Goal: Task Accomplishment & Management: Manage account settings

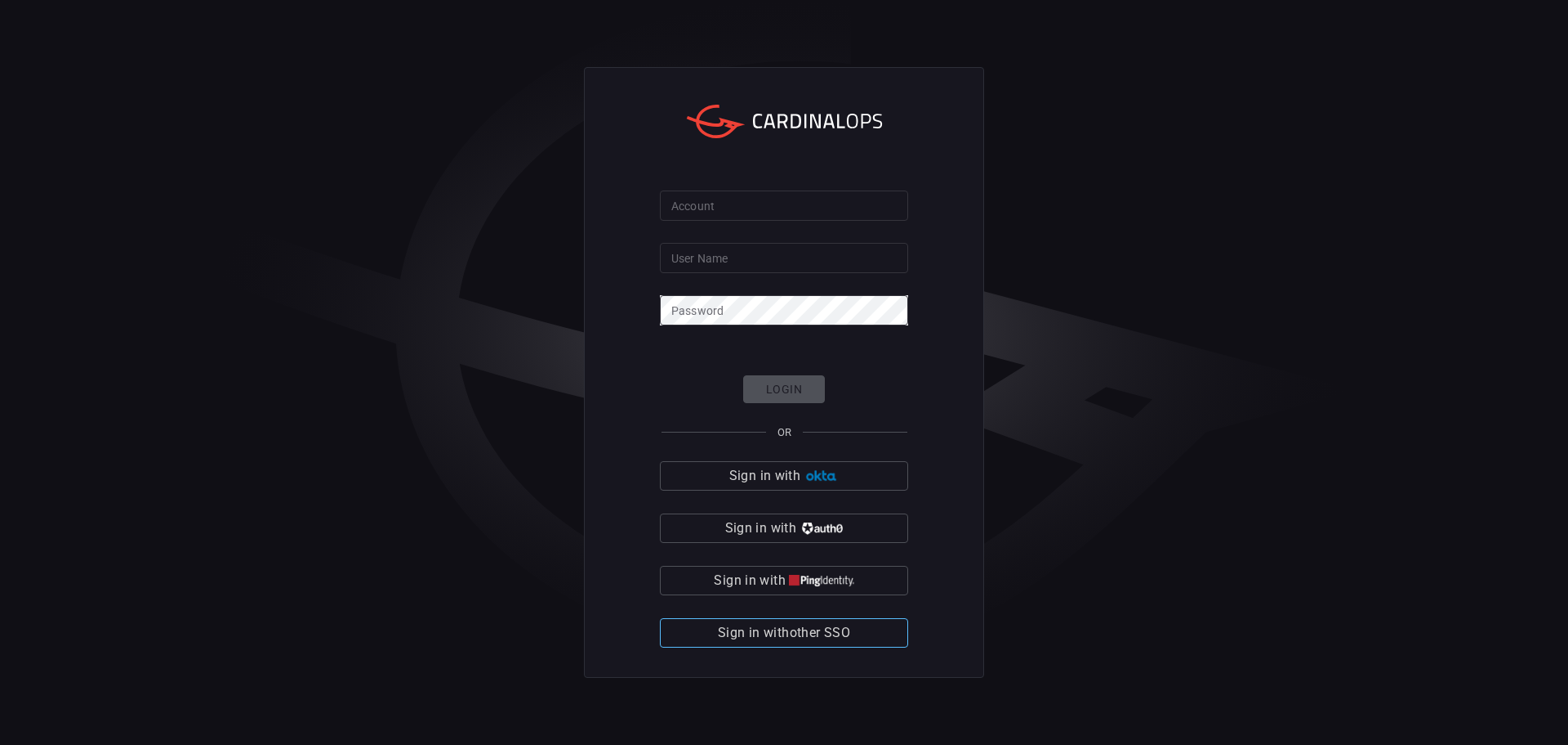
click at [874, 631] on button "Sign in with other SSO" at bounding box center [784, 632] width 248 height 30
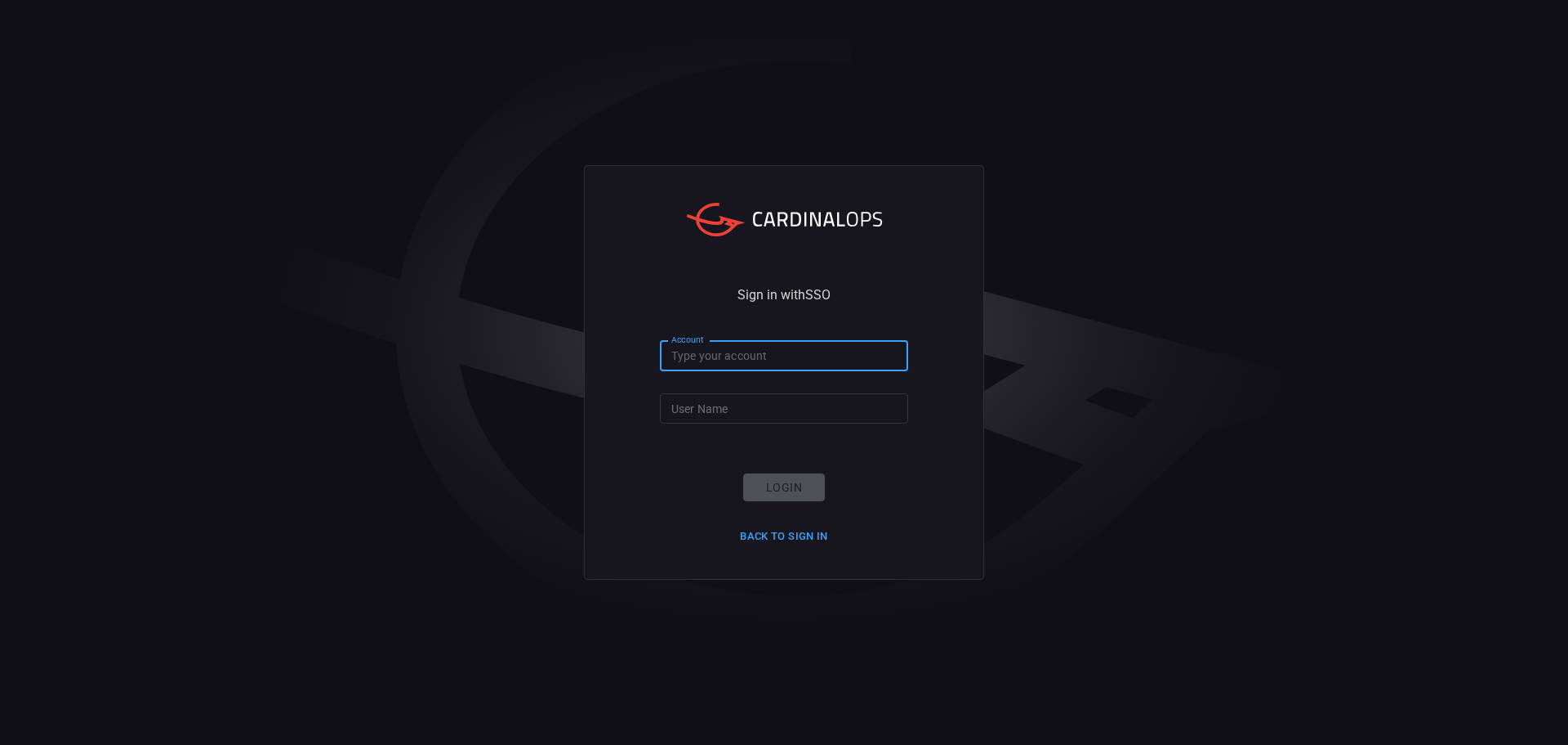
click at [767, 344] on input "Account" at bounding box center [784, 356] width 248 height 30
click at [765, 341] on input "Account" at bounding box center [784, 356] width 248 height 30
click at [772, 349] on input "Account" at bounding box center [784, 356] width 248 height 30
type input "bakerhughes"
click at [734, 417] on input "User Name" at bounding box center [784, 408] width 248 height 30
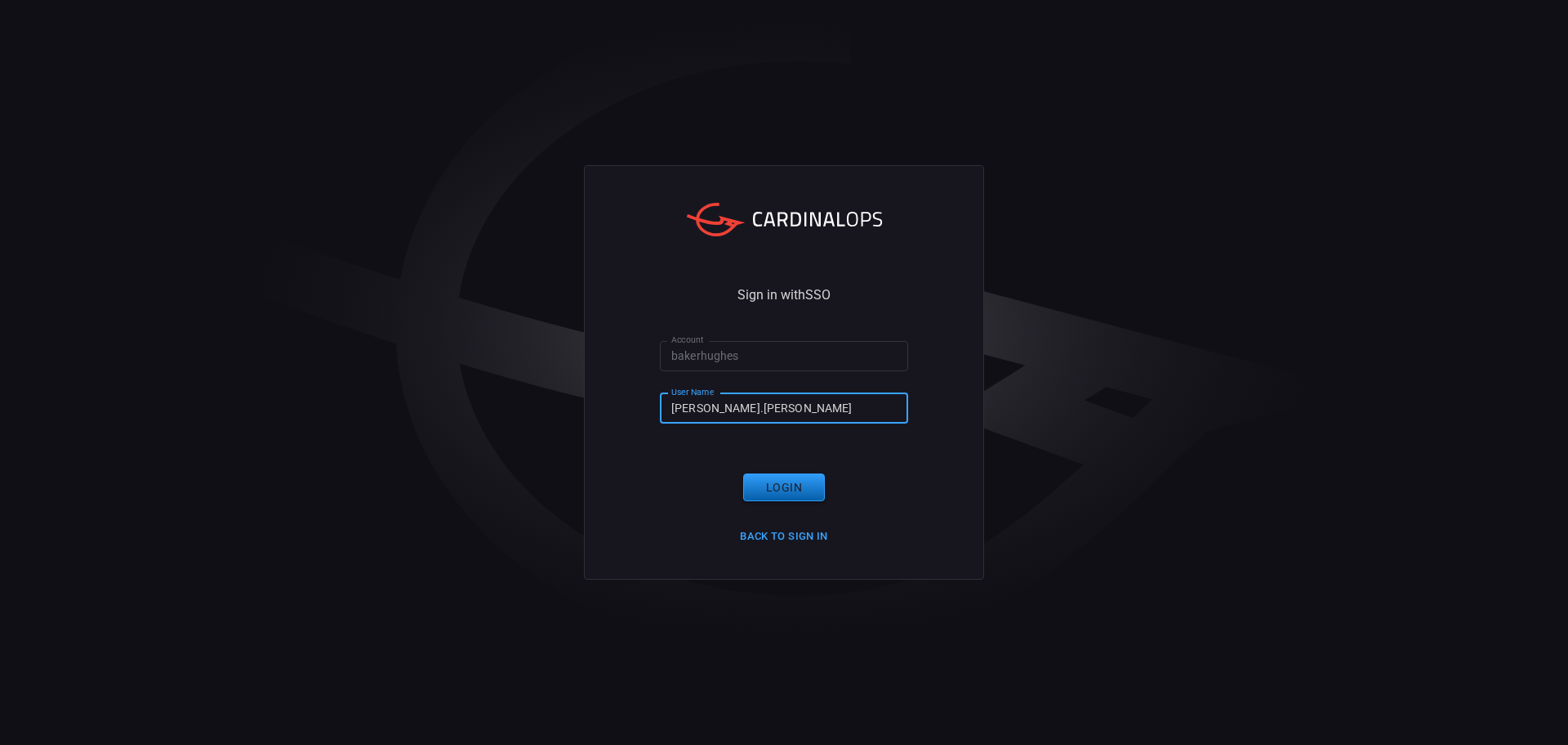
type input "[PERSON_NAME].[PERSON_NAME]"
click at [800, 484] on button "Login" at bounding box center [784, 487] width 82 height 29
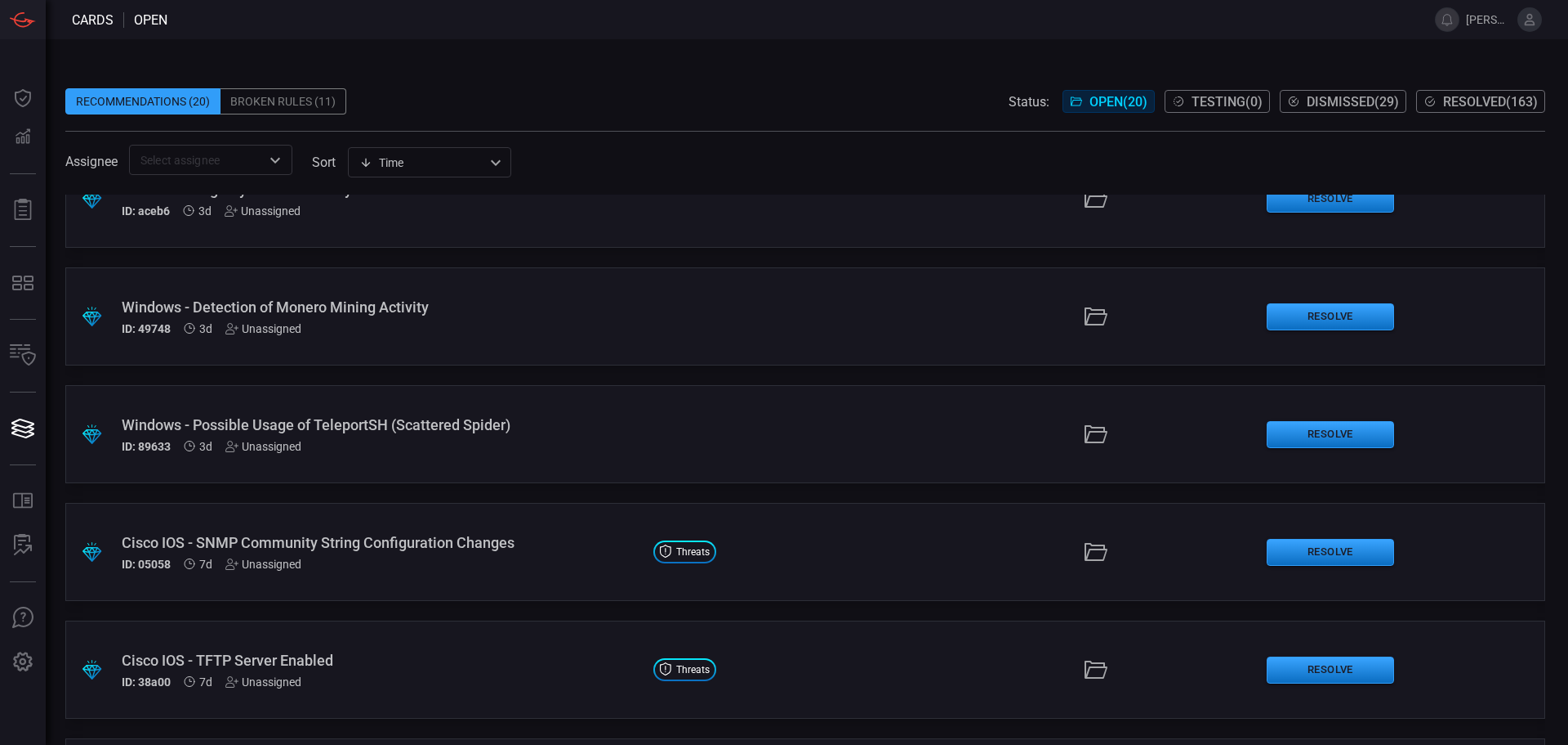
scroll to position [163, 0]
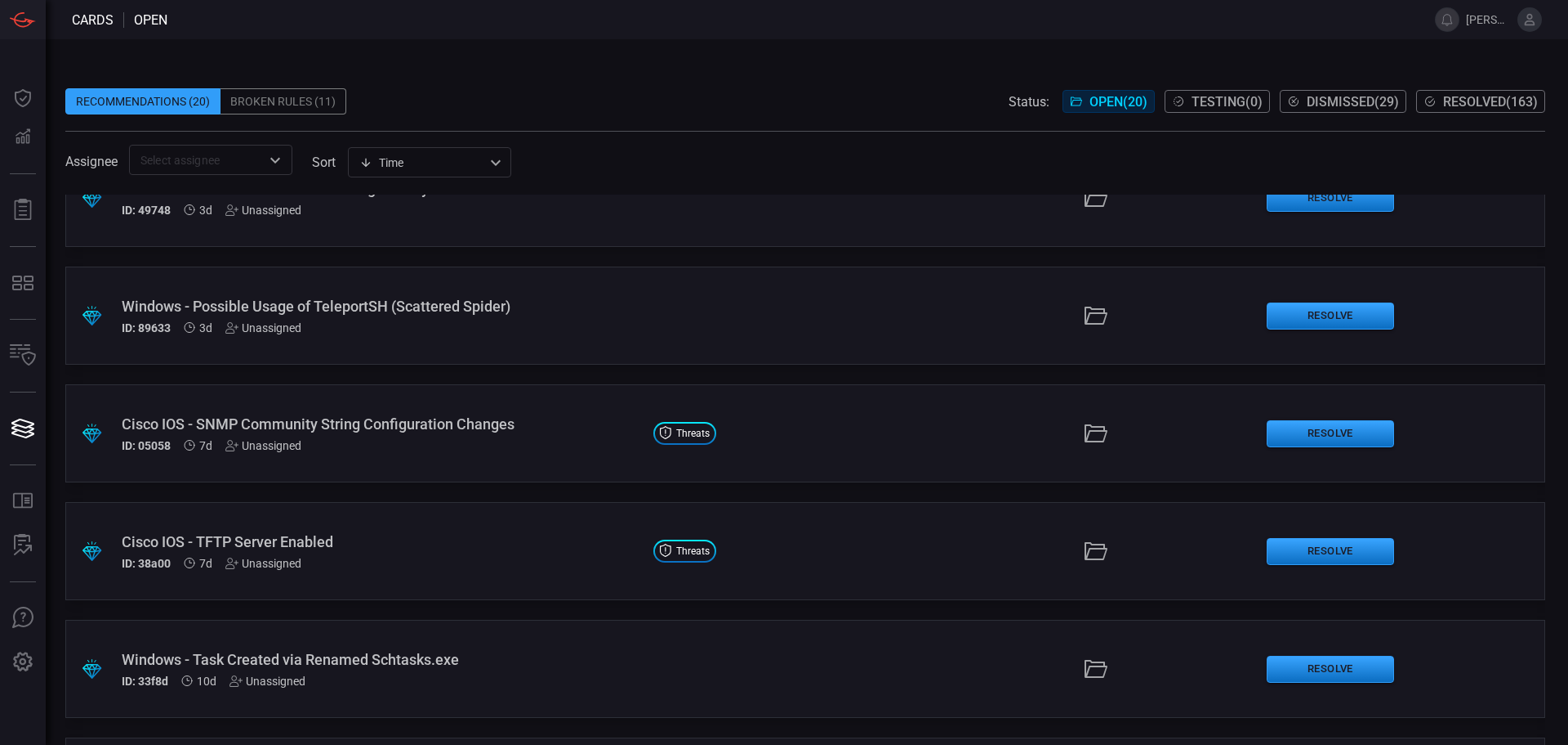
click at [530, 568] on div "ID: 38a00 7d Unassigned" at bounding box center [380, 563] width 519 height 13
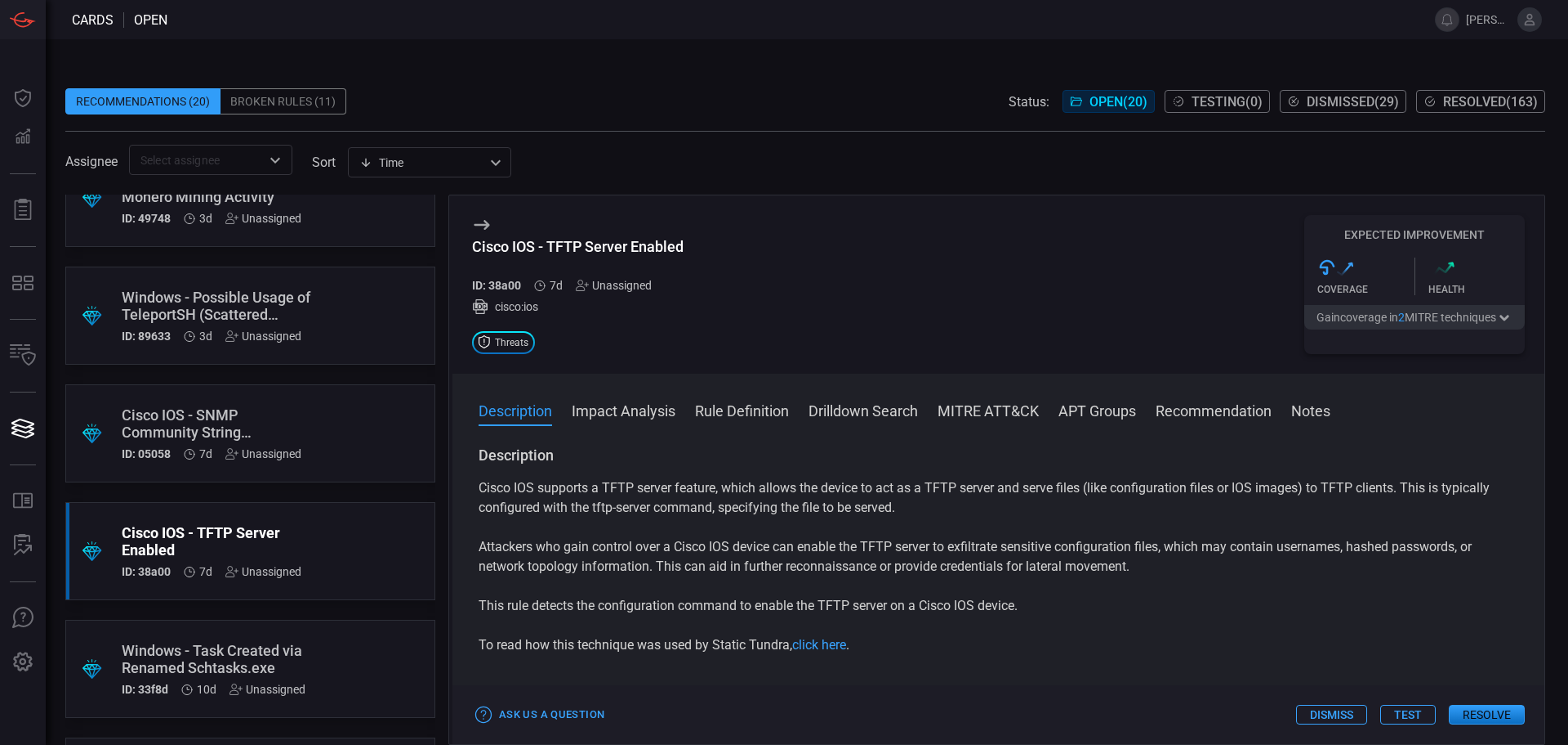
click at [632, 285] on div "Unassigned" at bounding box center [613, 285] width 76 height 13
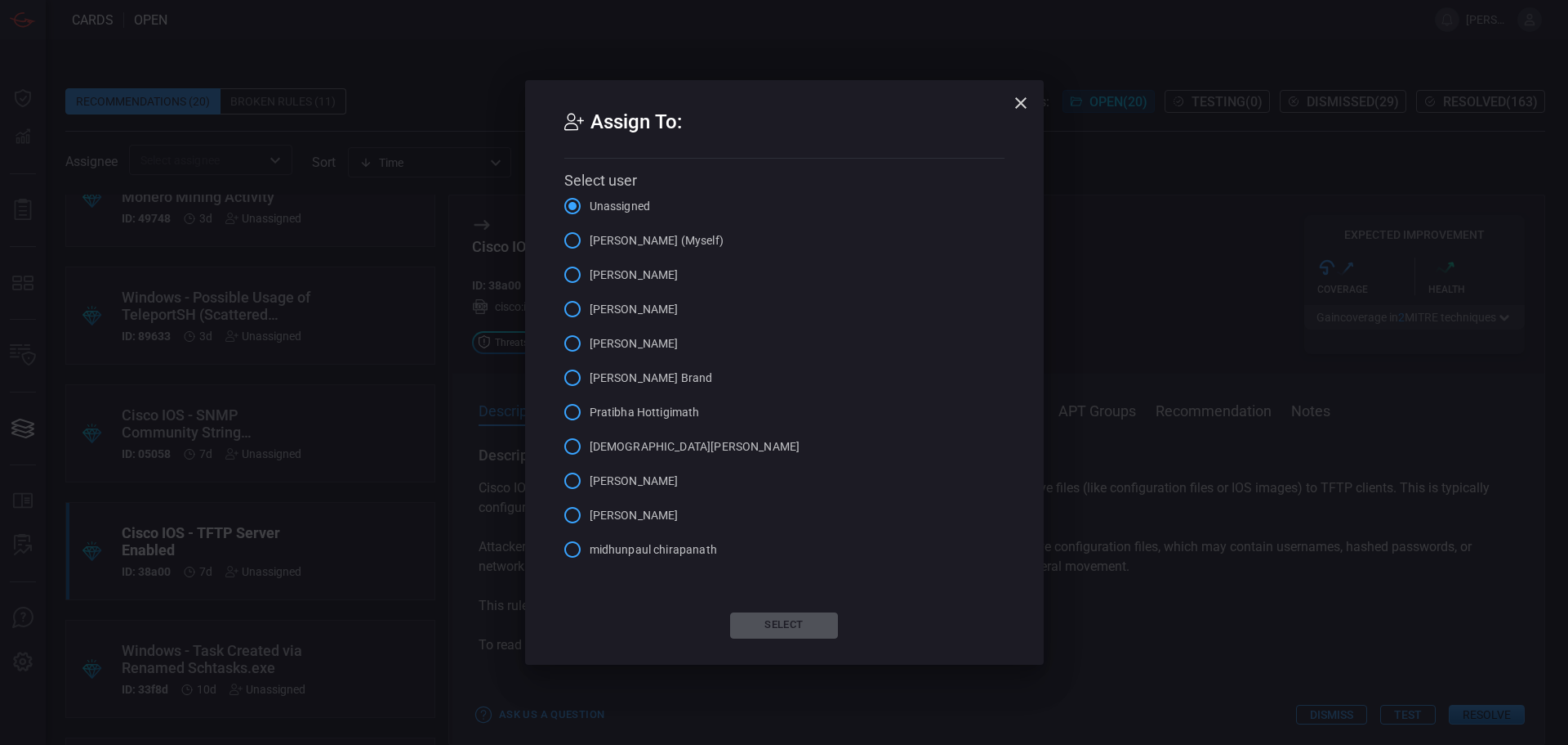
click at [599, 435] on label "[DEMOGRAPHIC_DATA][PERSON_NAME]" at bounding box center [678, 446] width 245 height 34
click at [589, 435] on input "[DEMOGRAPHIC_DATA][PERSON_NAME]" at bounding box center [572, 446] width 34 height 34
click at [803, 614] on button "Select" at bounding box center [784, 625] width 108 height 26
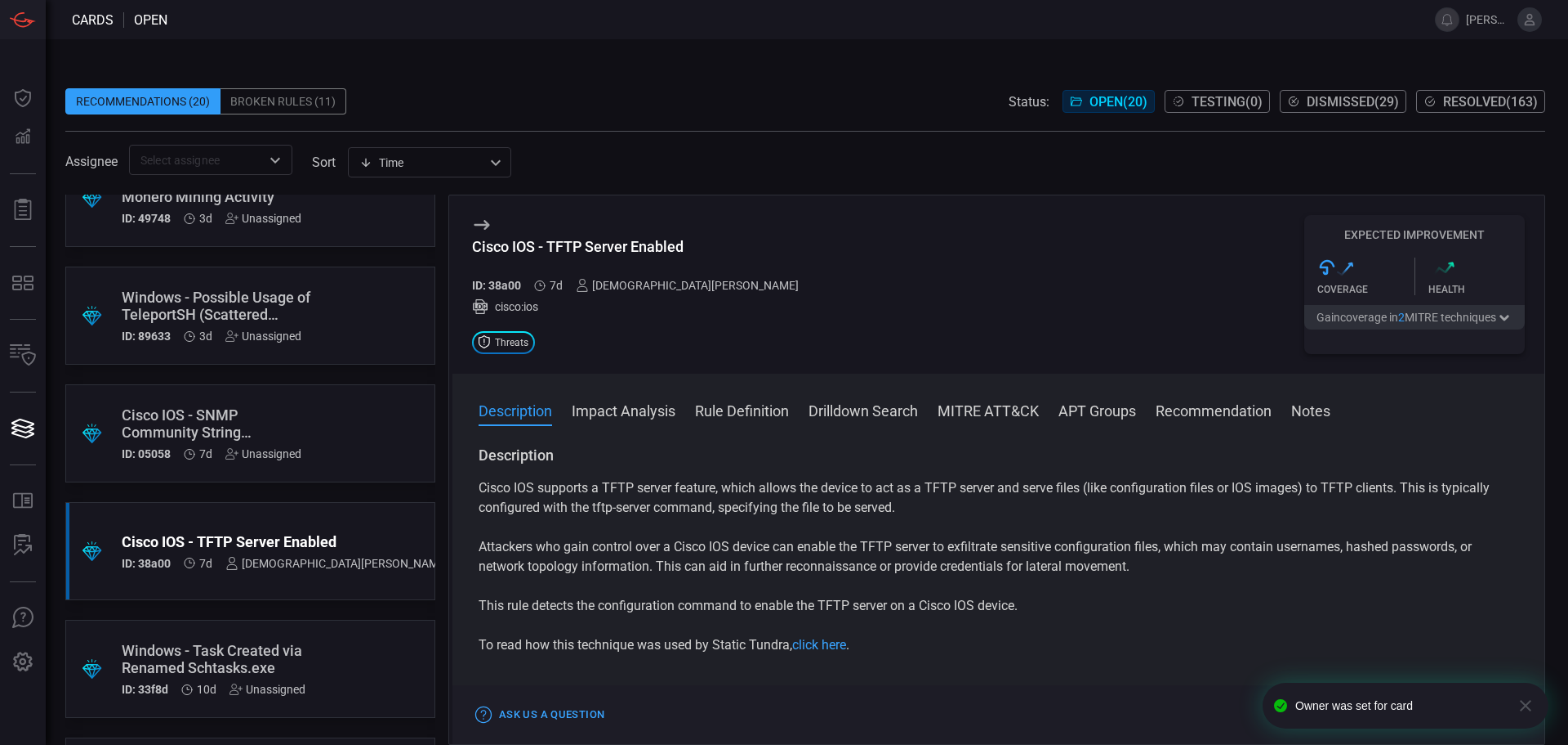
click at [381, 653] on div ".suggested_cards_icon{fill:url(#suggested_cards_icon);} Windows - Task Created …" at bounding box center [251, 668] width 370 height 98
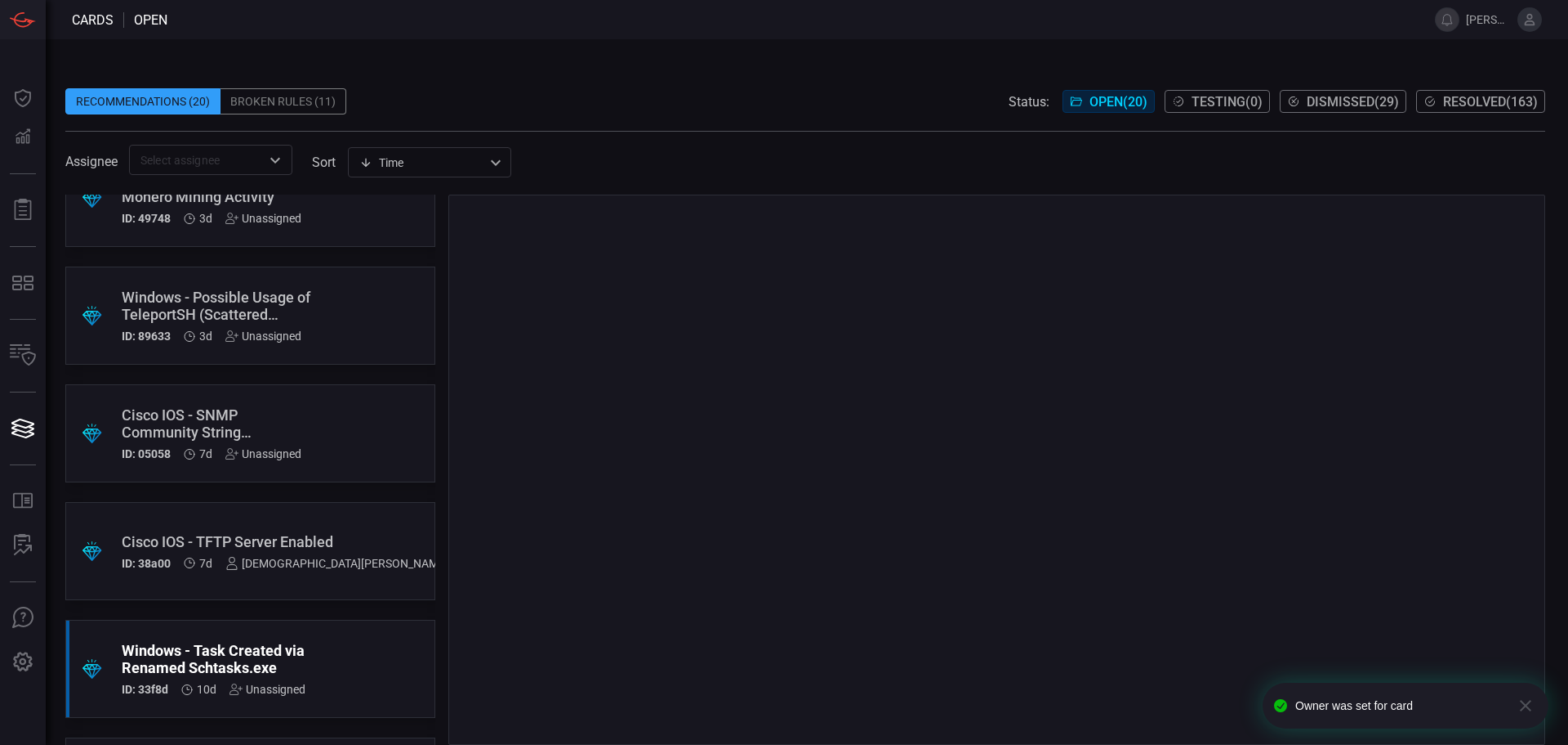
click at [635, 178] on span at bounding box center [805, 185] width 1480 height 20
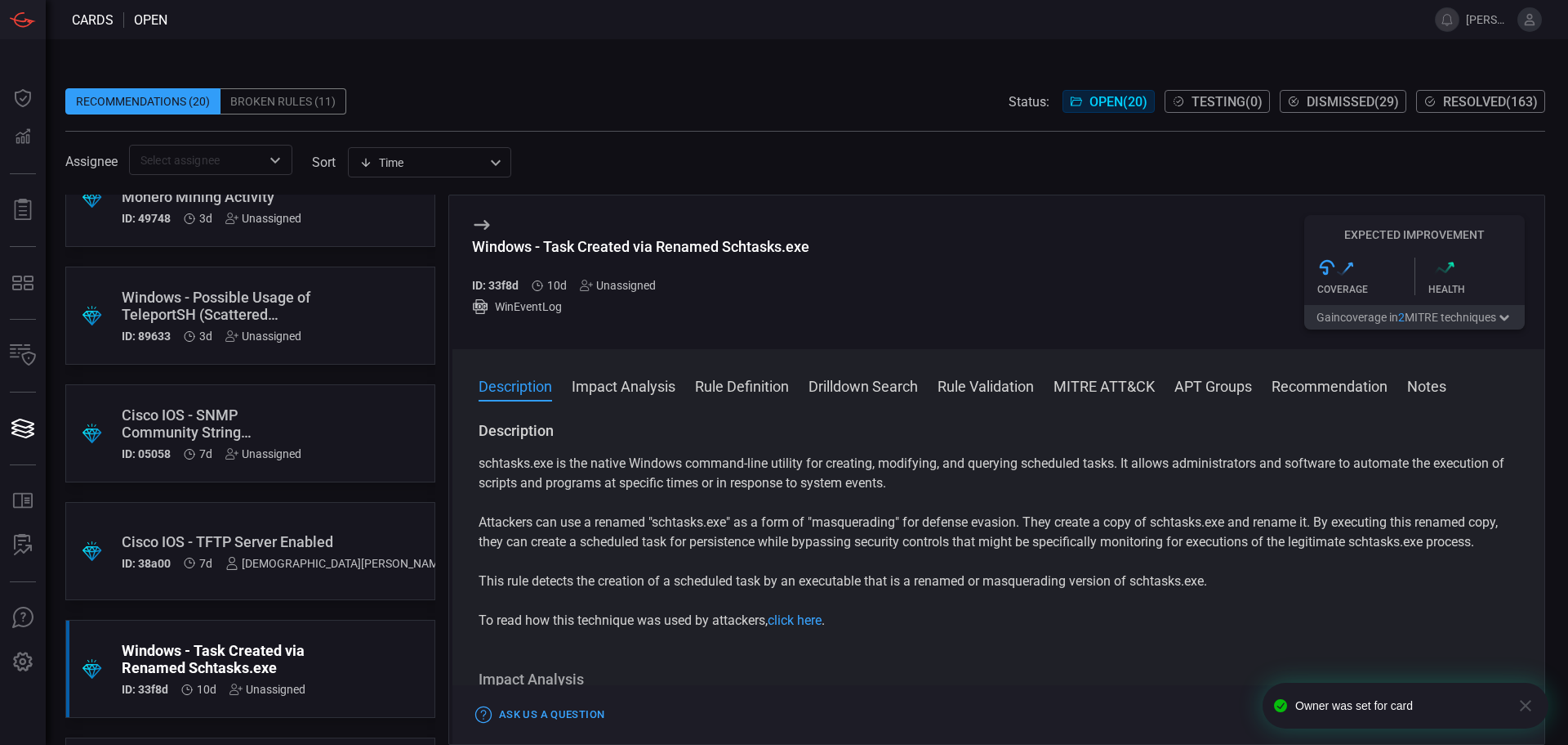
click at [315, 665] on div ".suggested_cards_icon{fill:url(#suggested_cards_icon);} Windows - Task Created …" at bounding box center [251, 668] width 370 height 98
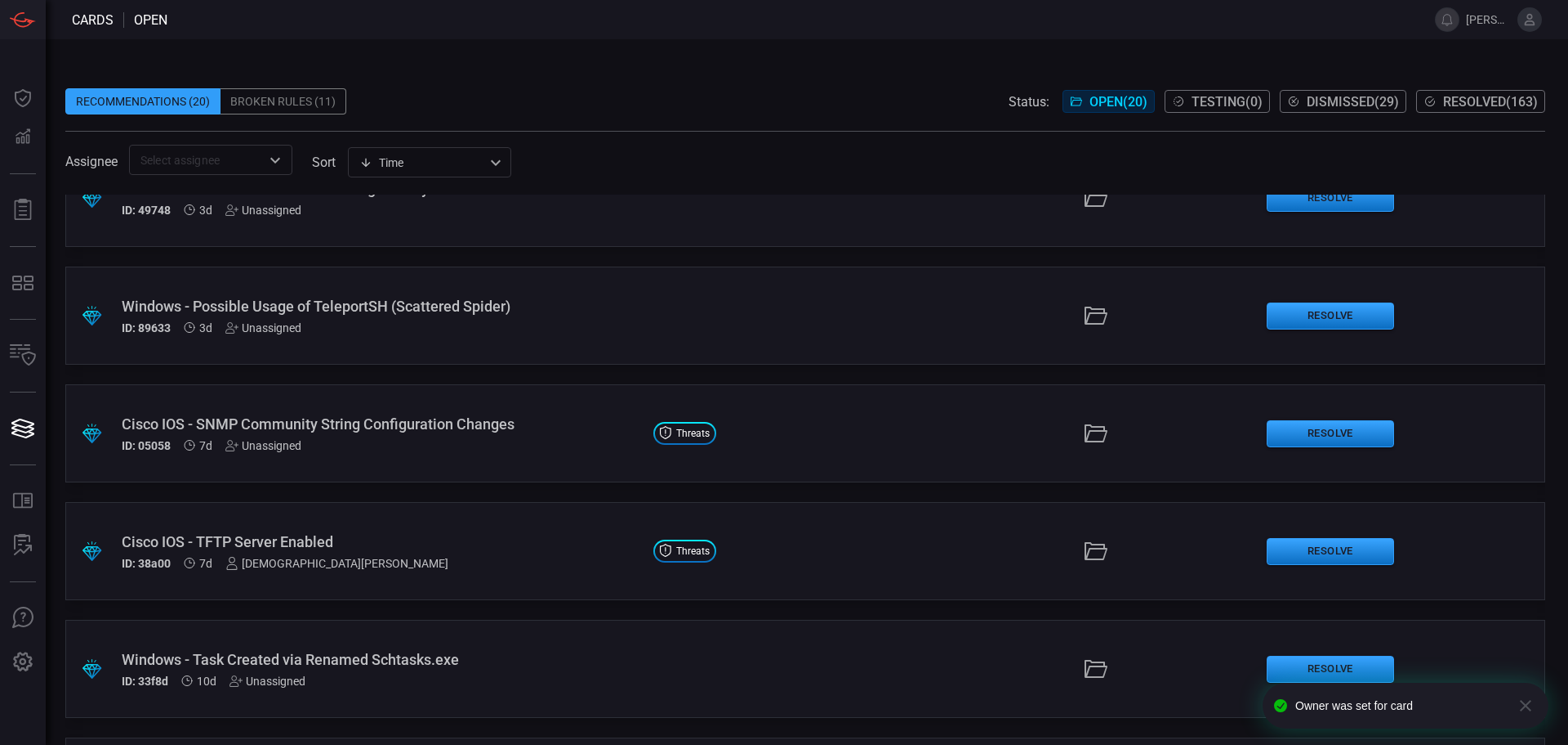
click at [605, 431] on div "Cisco IOS - SNMP Community String Configuration Changes" at bounding box center [380, 423] width 519 height 17
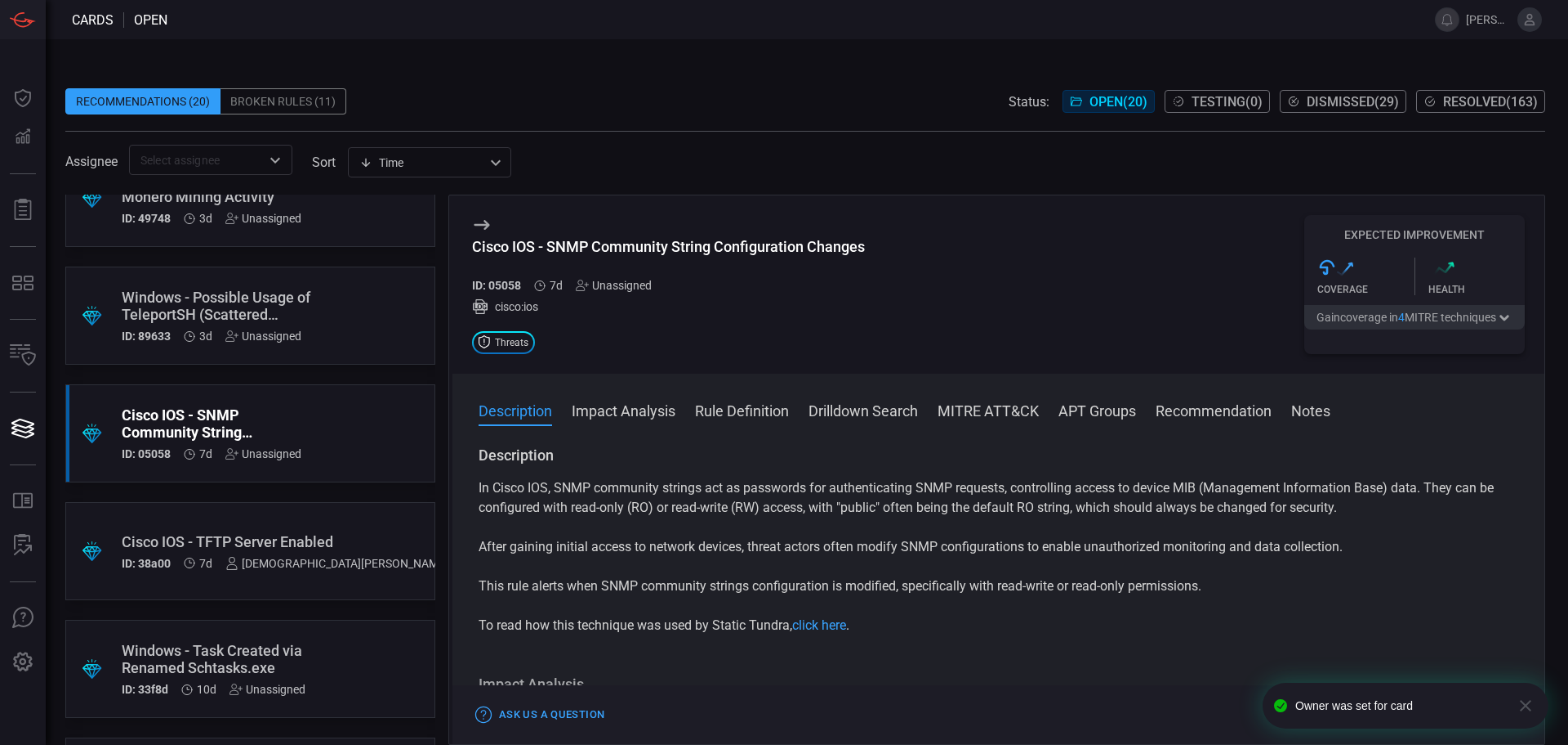
click at [625, 288] on div "Unassigned" at bounding box center [613, 285] width 76 height 13
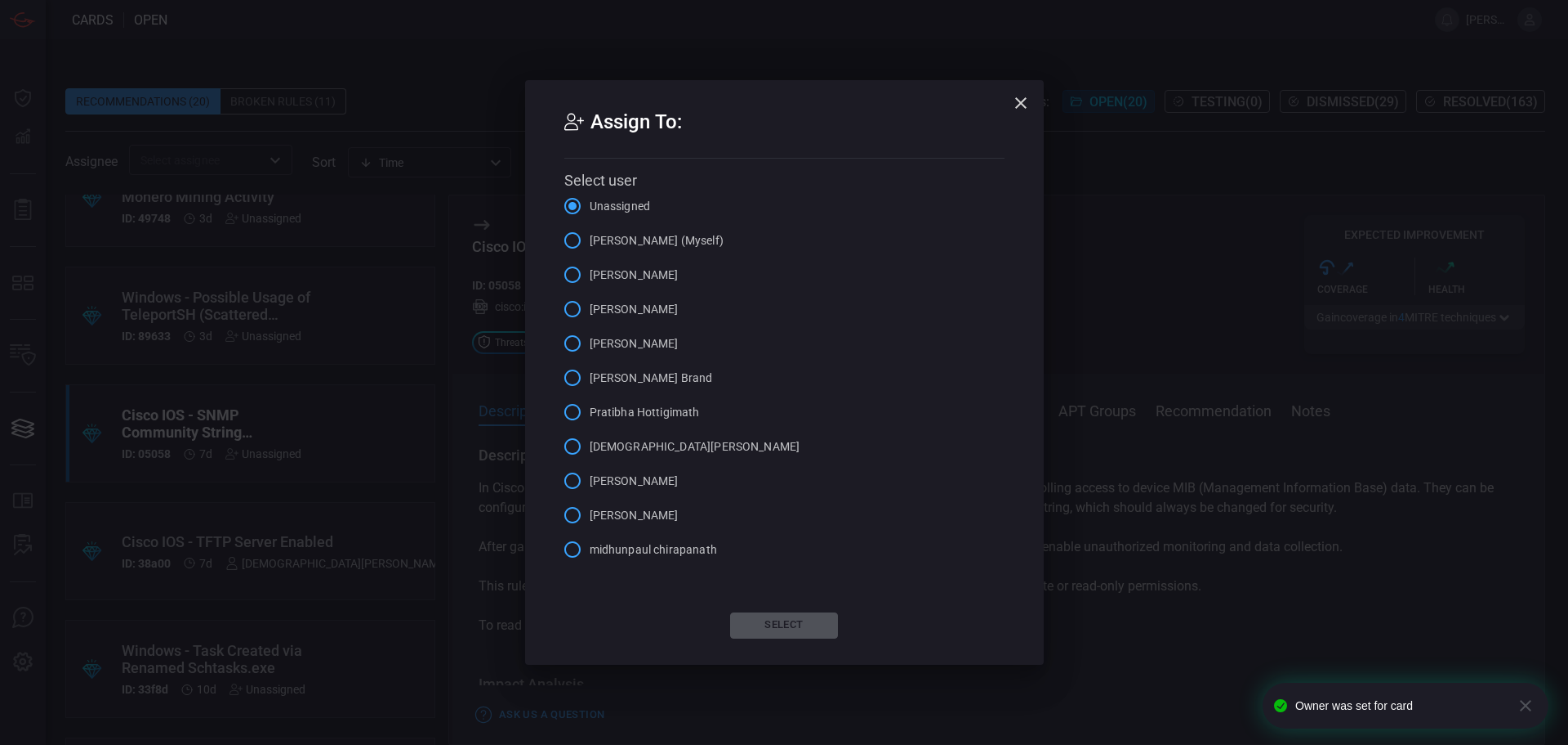
click at [650, 300] on span "[PERSON_NAME]" at bounding box center [633, 308] width 89 height 17
click at [589, 300] on input "[PERSON_NAME]" at bounding box center [572, 309] width 34 height 34
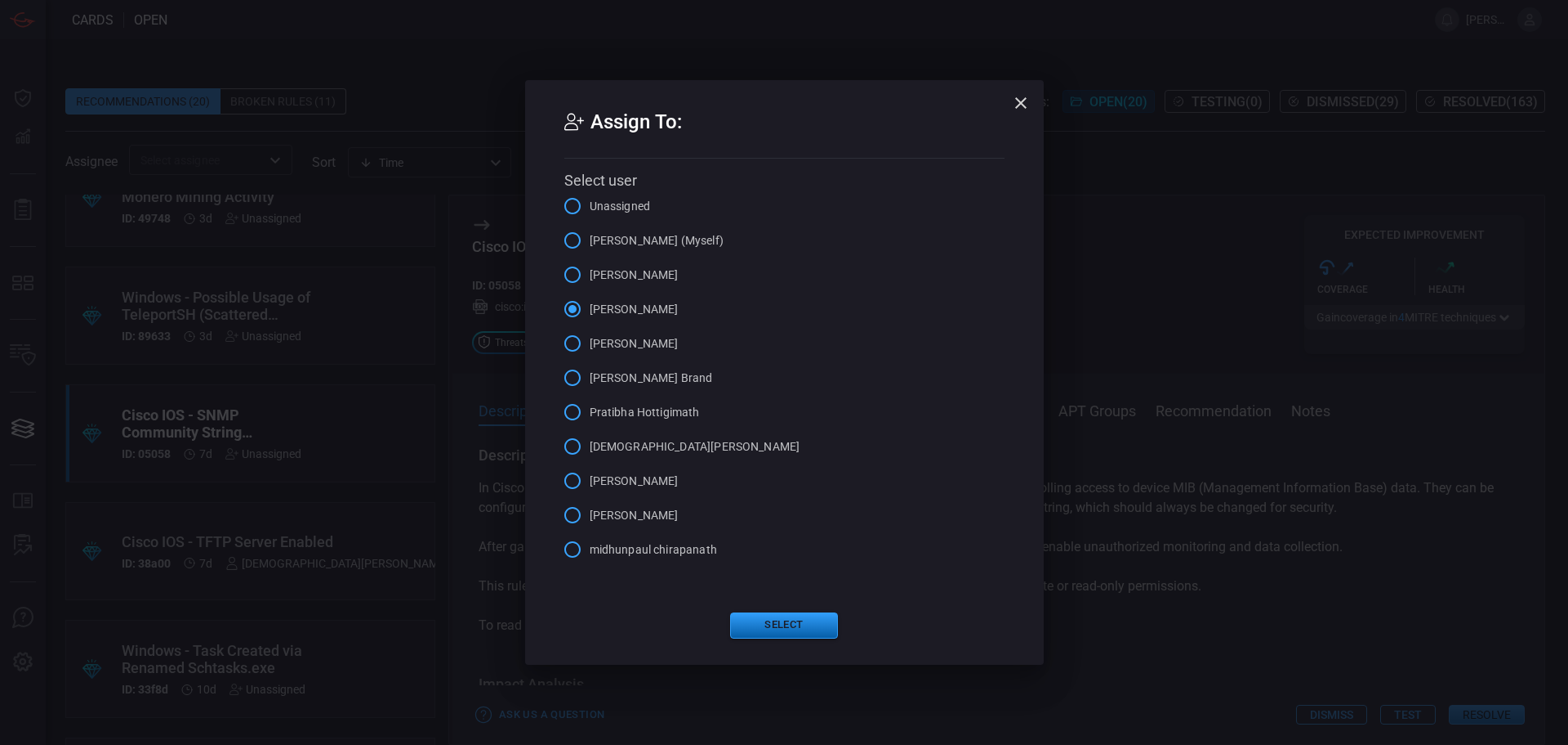
click at [804, 613] on div "Assign To: Select user [PERSON_NAME] [PERSON_NAME] (Myself) [PERSON_NAME] [PERS…" at bounding box center [784, 372] width 519 height 584
click at [802, 628] on button "Select" at bounding box center [784, 625] width 108 height 26
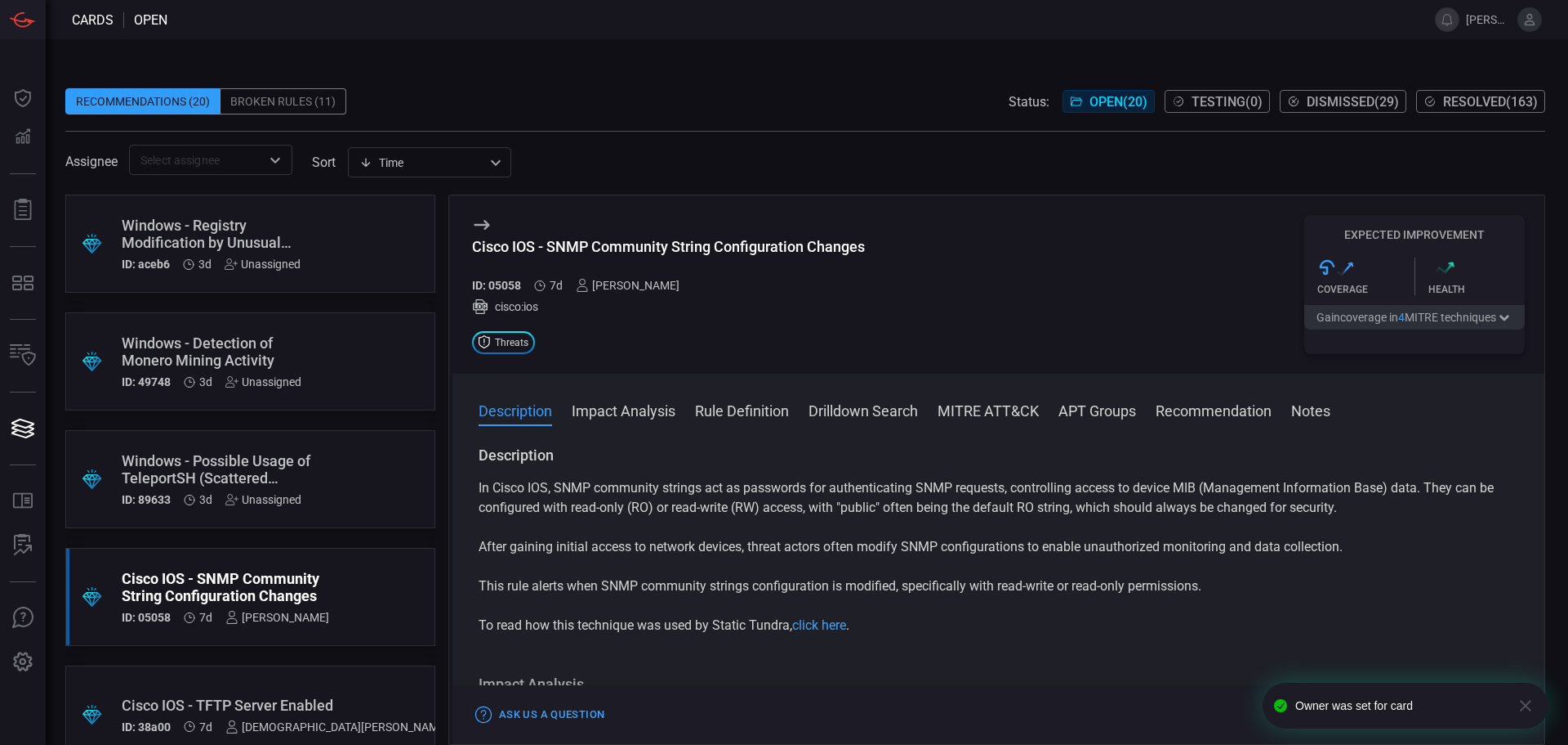
click at [660, 175] on span at bounding box center [805, 185] width 1480 height 20
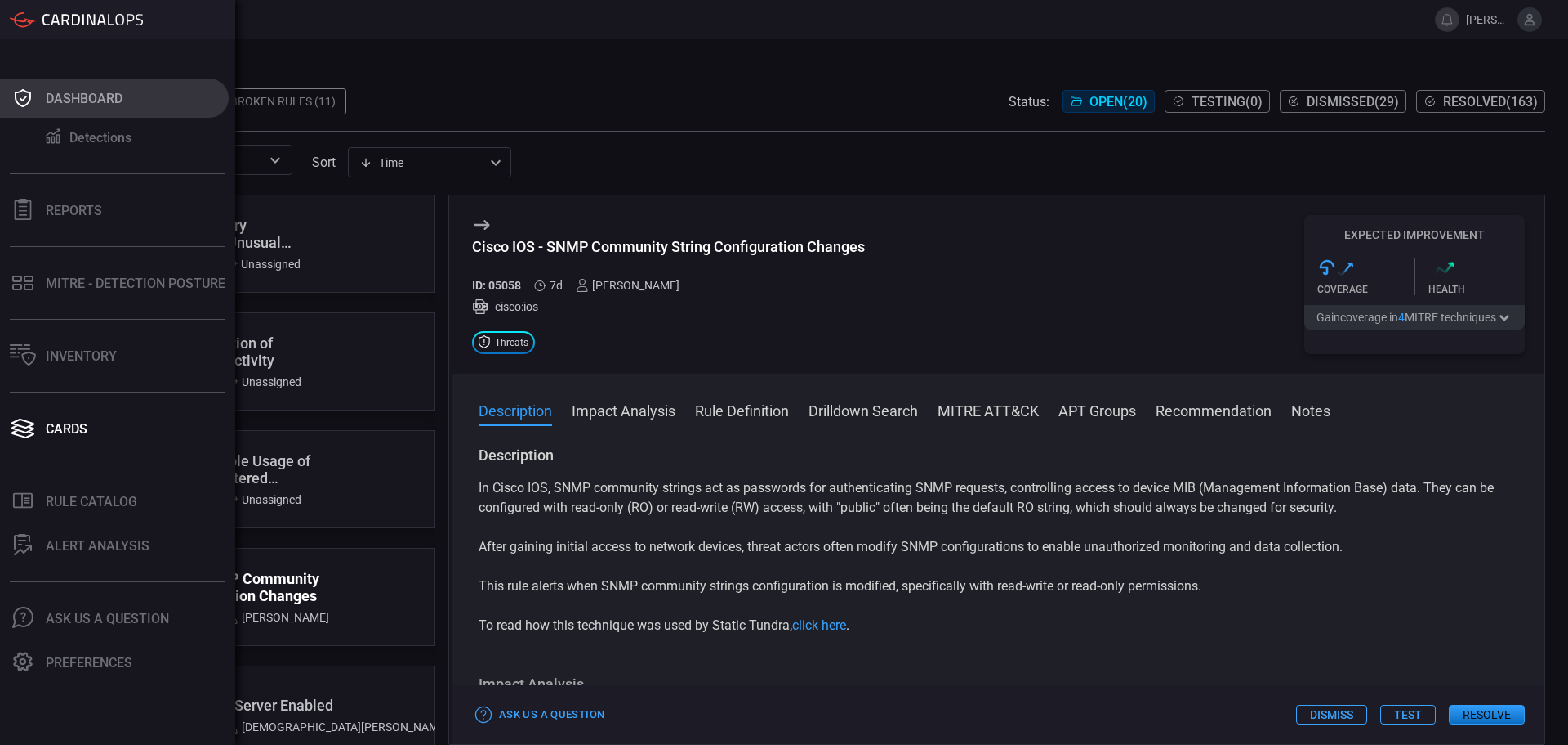
click at [123, 84] on button "Dashboard" at bounding box center [114, 98] width 229 height 39
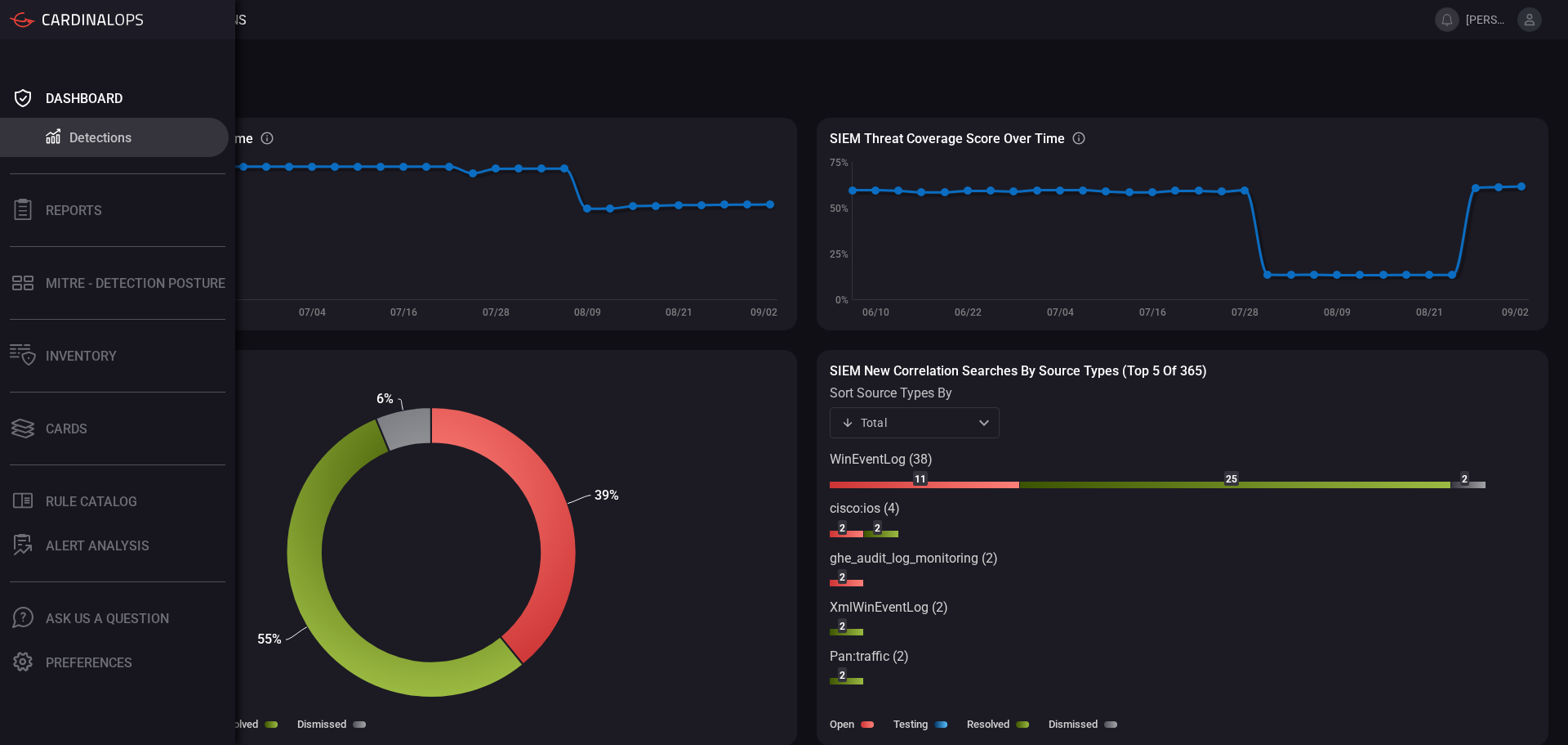
click at [109, 566] on div "Dashboard Detections Reports MITRE - Detection Posture Inventory Cards .st0_rul…" at bounding box center [117, 391] width 235 height 705
click at [121, 552] on div "ALERT ANALYSIS" at bounding box center [98, 546] width 104 height 16
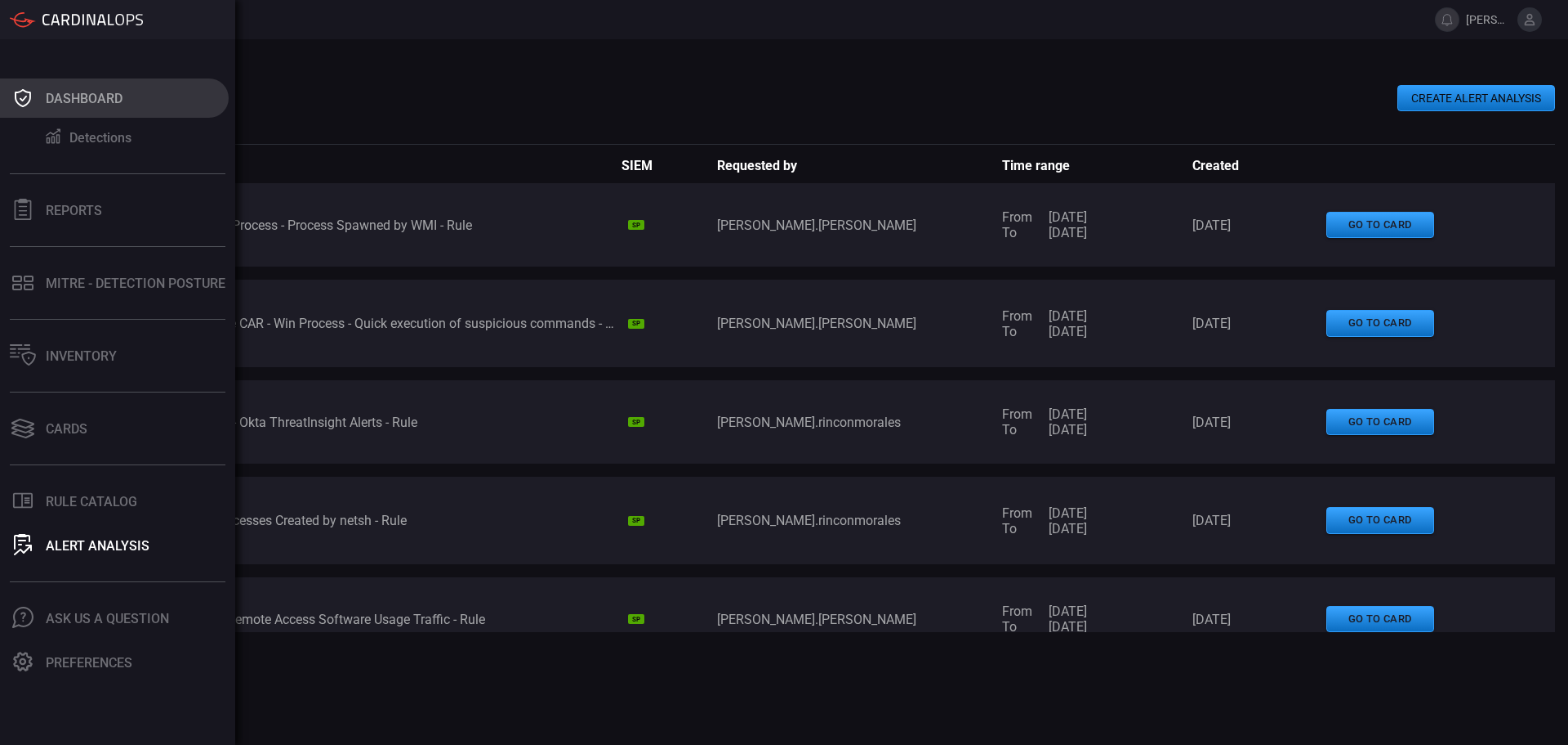
click at [133, 80] on button "Dashboard" at bounding box center [114, 98] width 229 height 39
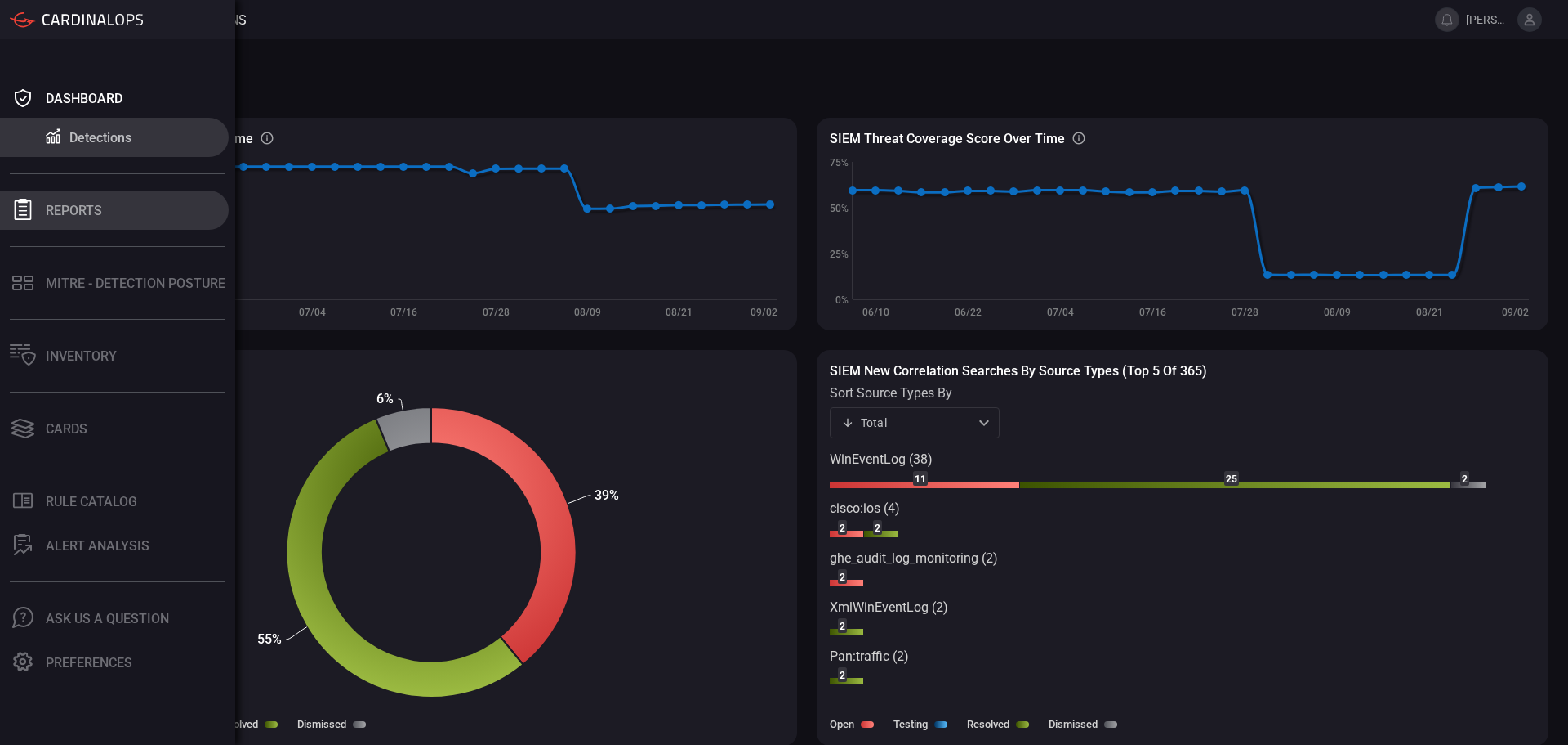
click at [112, 208] on button "Reports" at bounding box center [114, 209] width 229 height 39
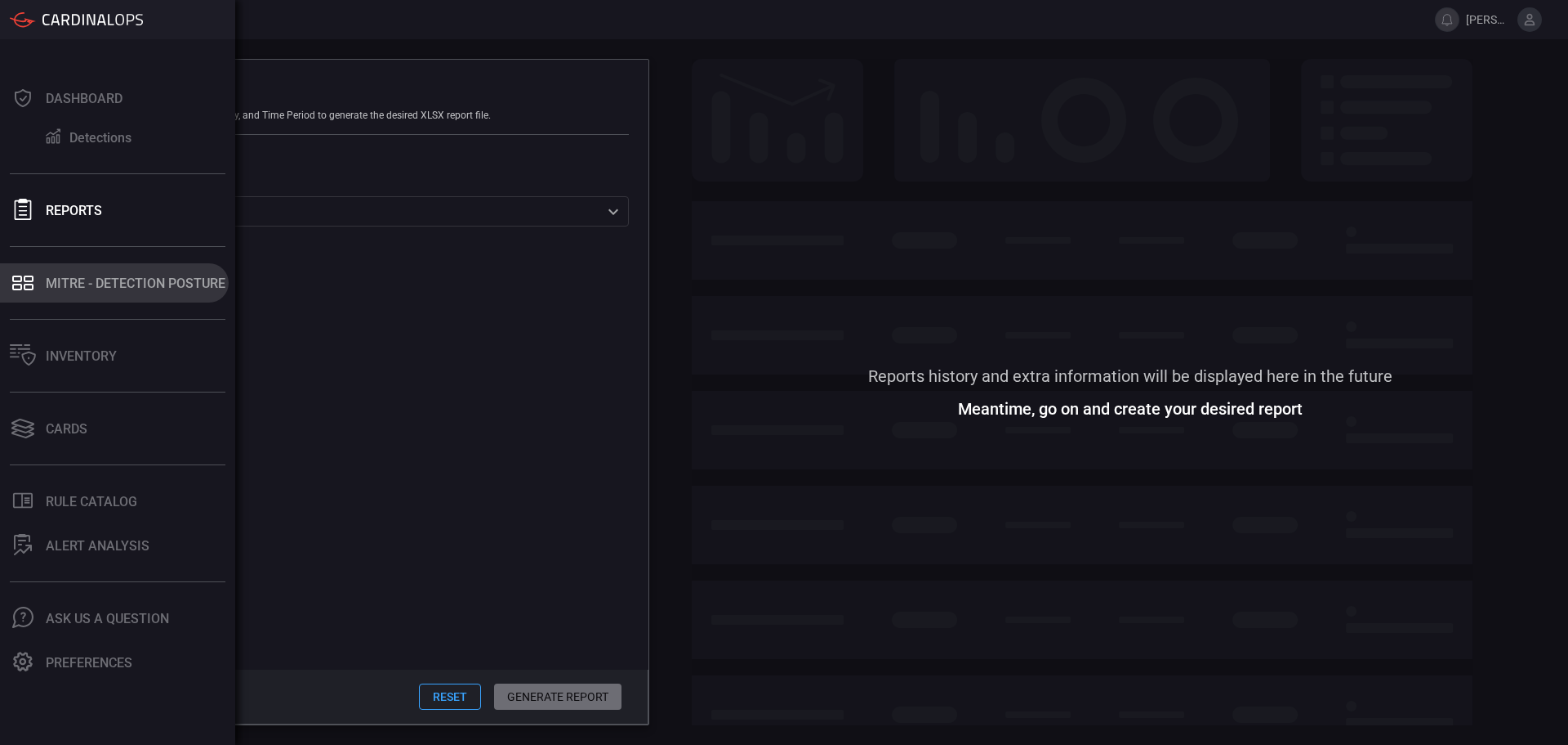
click at [66, 285] on div "MITRE - Detection Posture" at bounding box center [135, 284] width 180 height 16
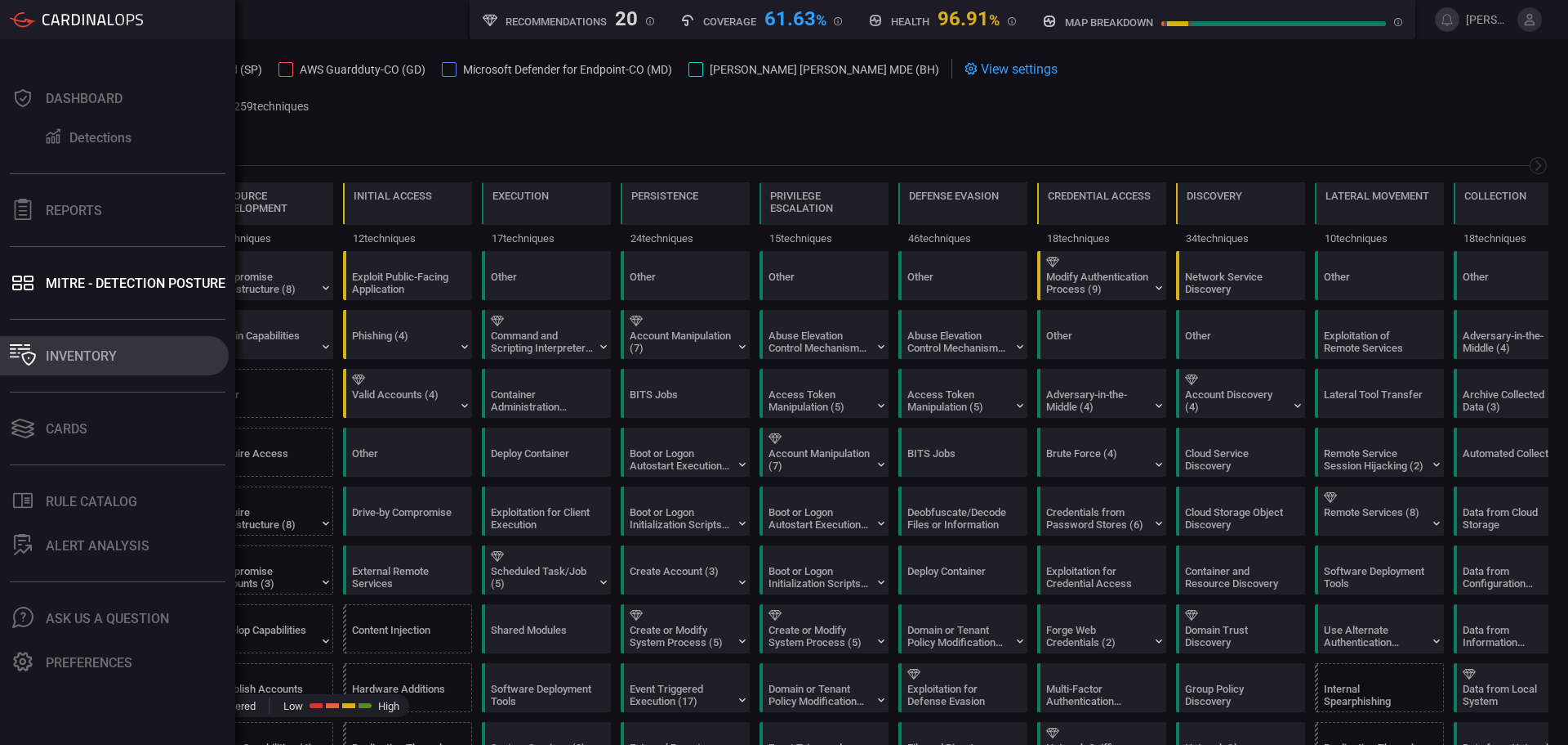
scroll to position [0, 214]
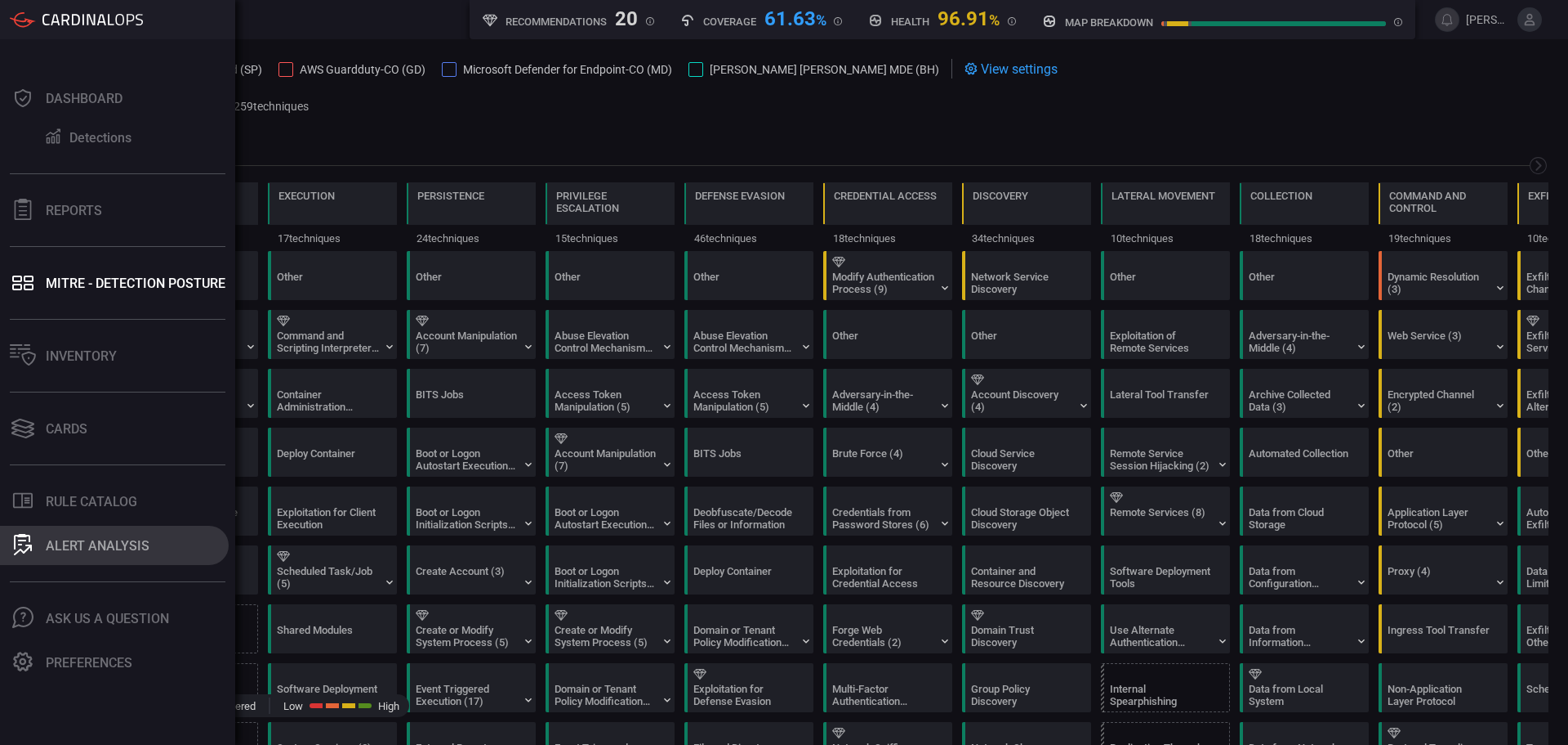
click at [154, 554] on button "ALERT ANALYSIS" at bounding box center [114, 545] width 229 height 39
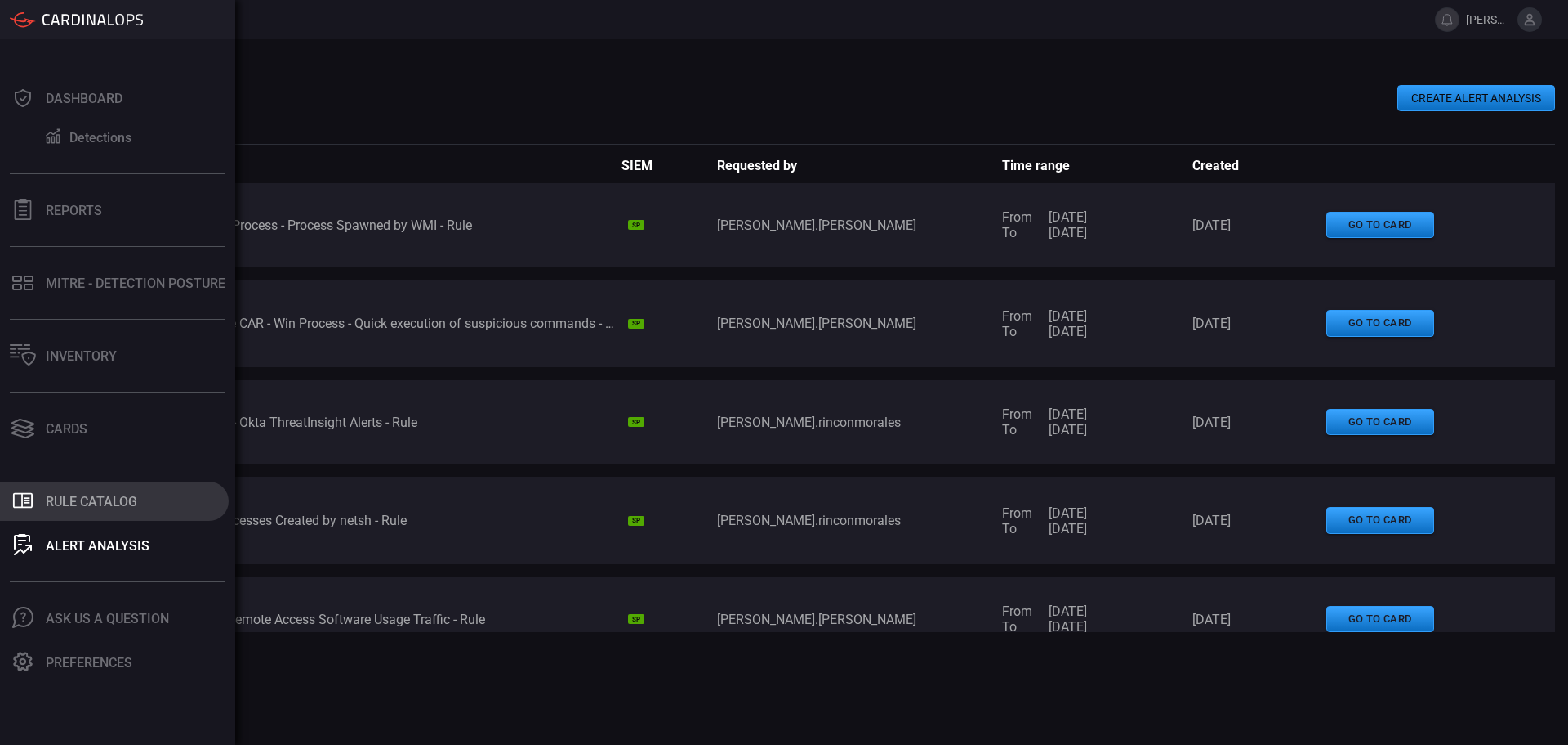
click at [46, 498] on div "Rule Catalog" at bounding box center [92, 502] width 92 height 16
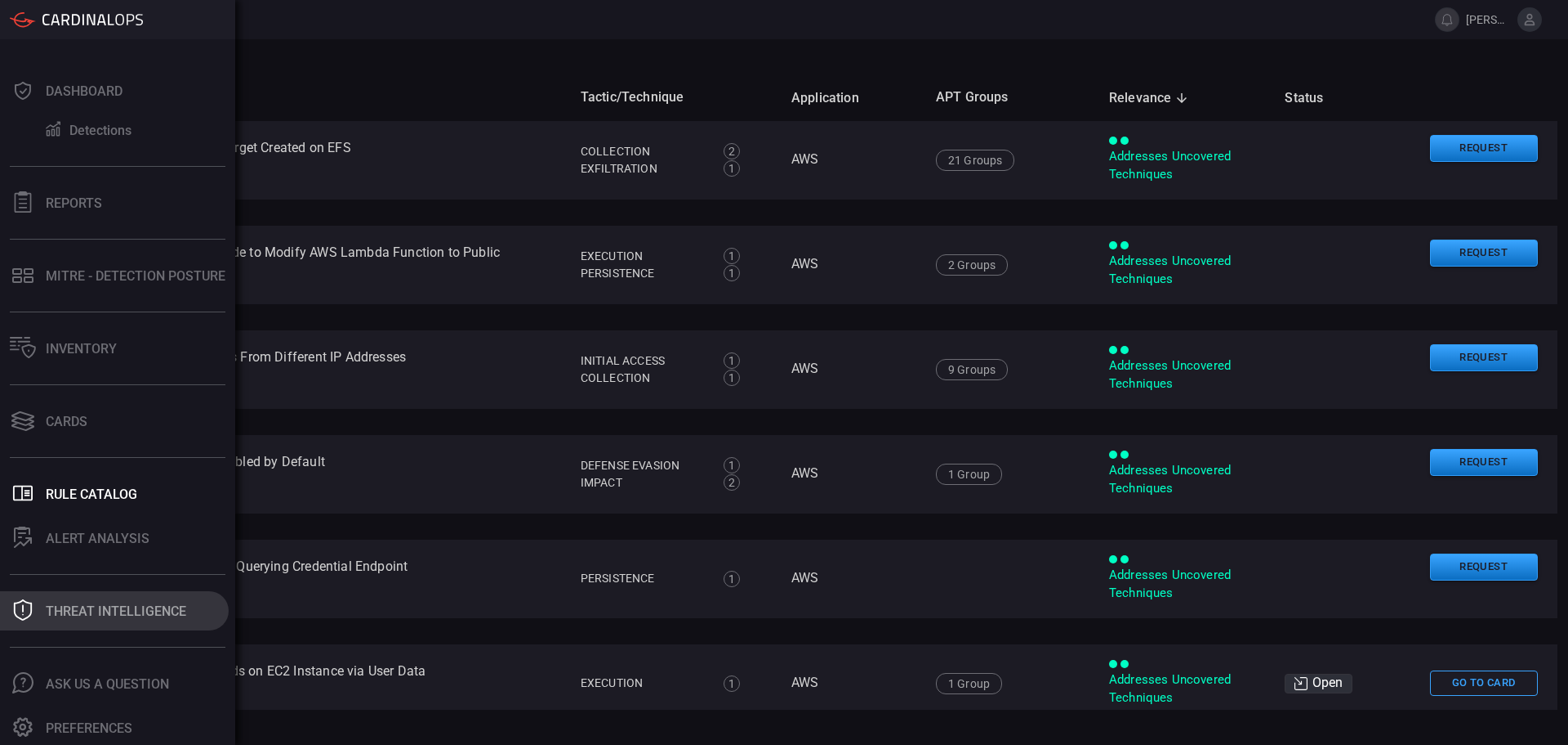
scroll to position [10, 0]
click at [103, 611] on div "Threat Intelligence" at bounding box center [115, 609] width 140 height 16
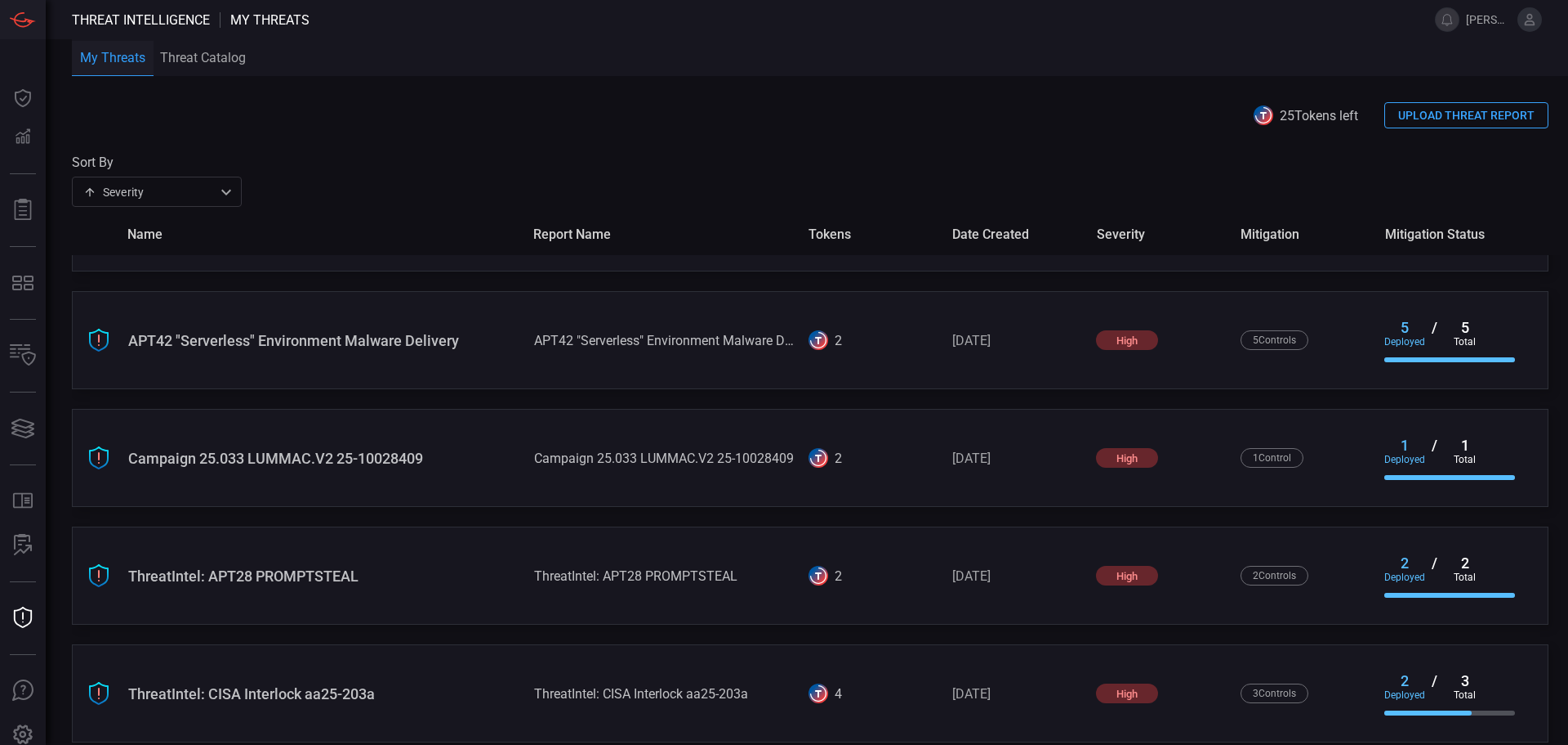
scroll to position [922, 0]
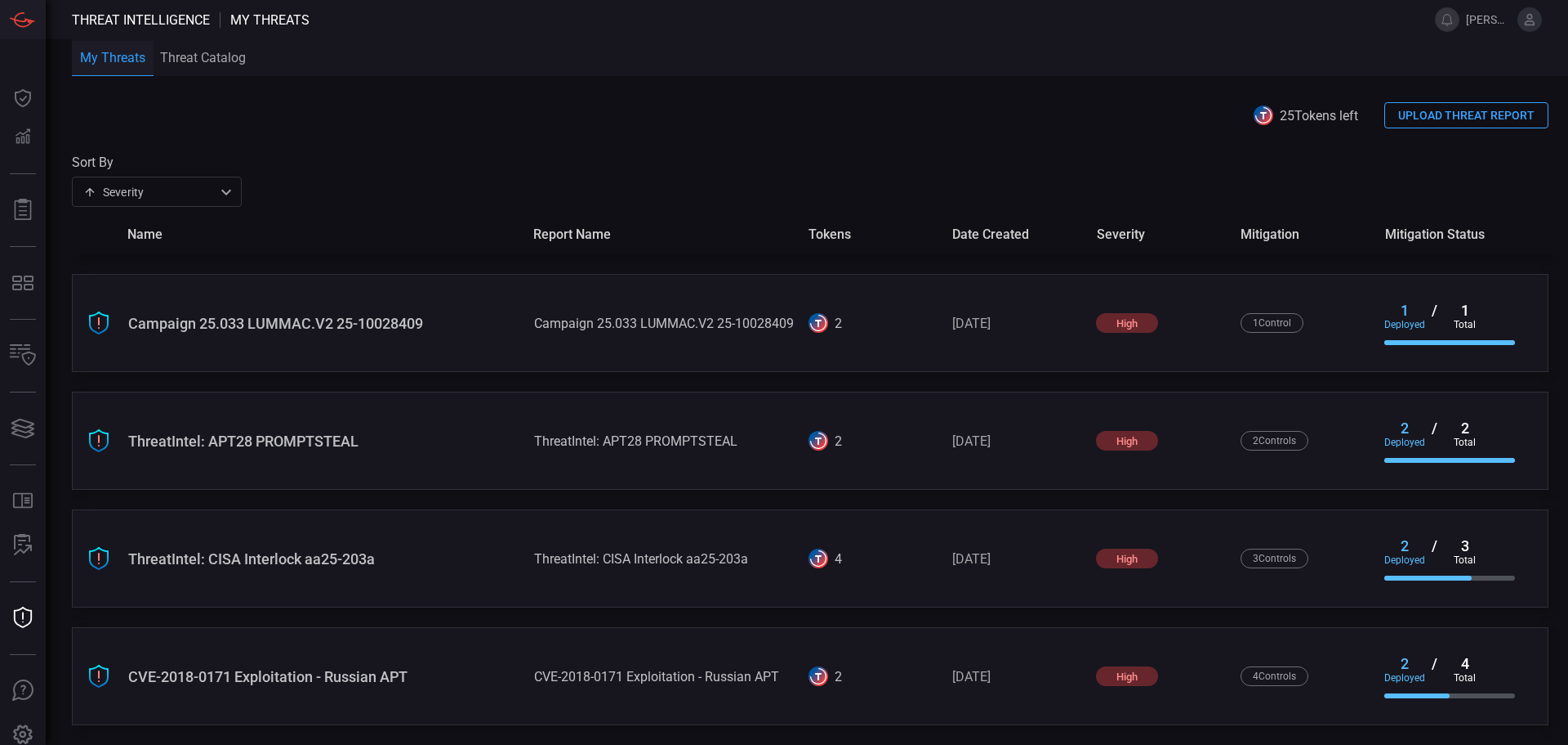
click at [445, 572] on div "ThreatIntel: CISA Interlock aa25-203a ThreatIntel: CISA Interlock aa25-203a 4 […" at bounding box center [810, 558] width 1477 height 98
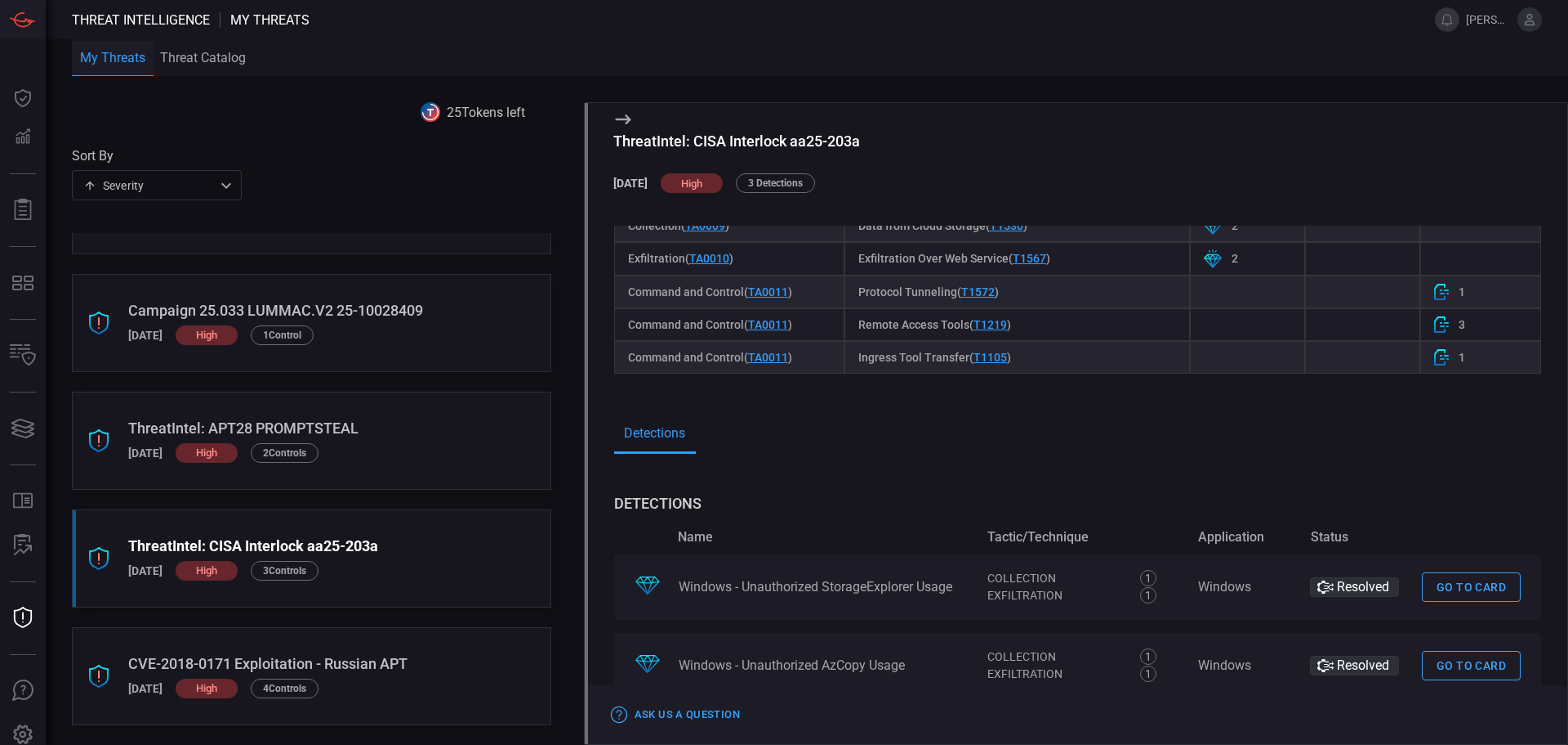
scroll to position [1244, 0]
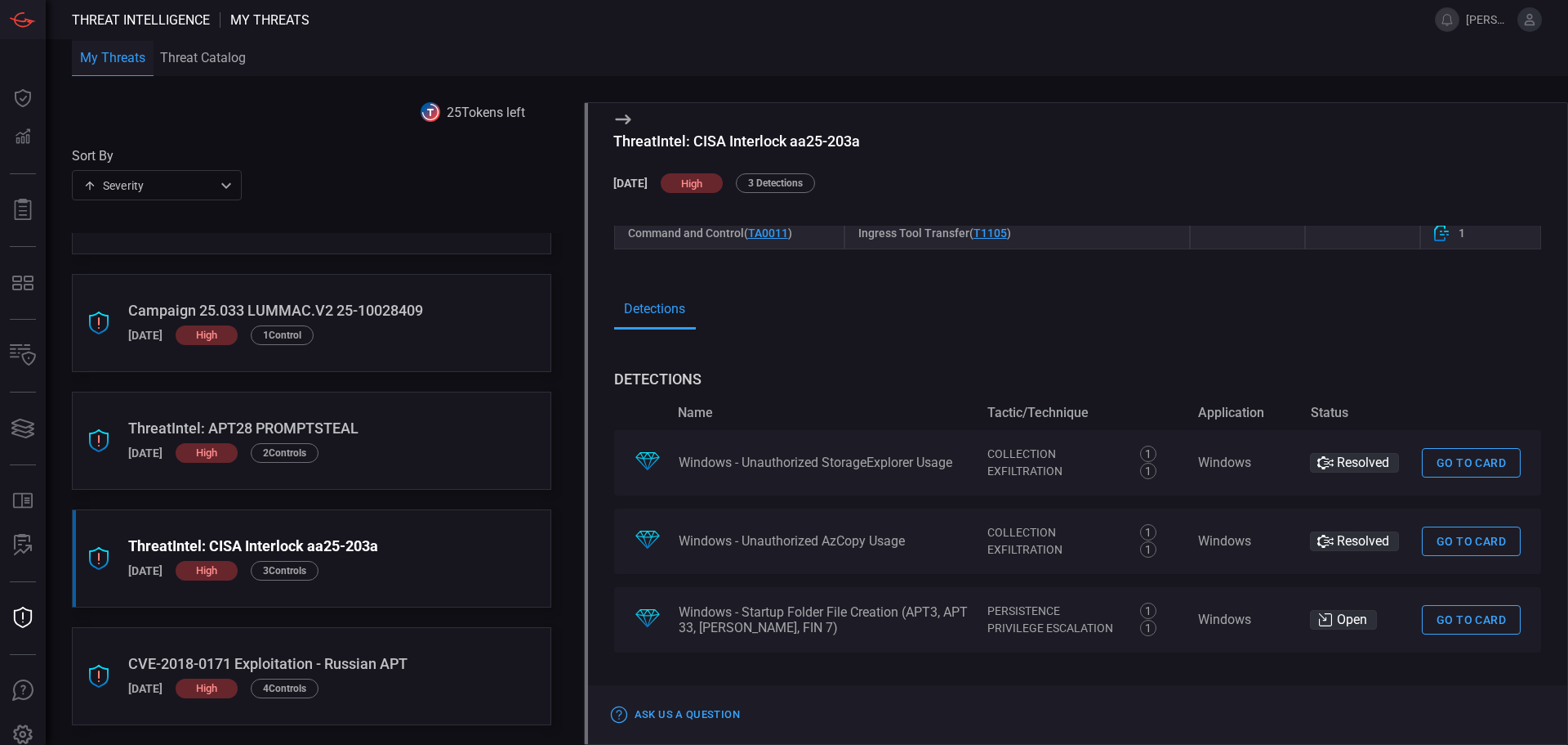
click at [1481, 620] on link "Go to card" at bounding box center [1471, 620] width 99 height 30
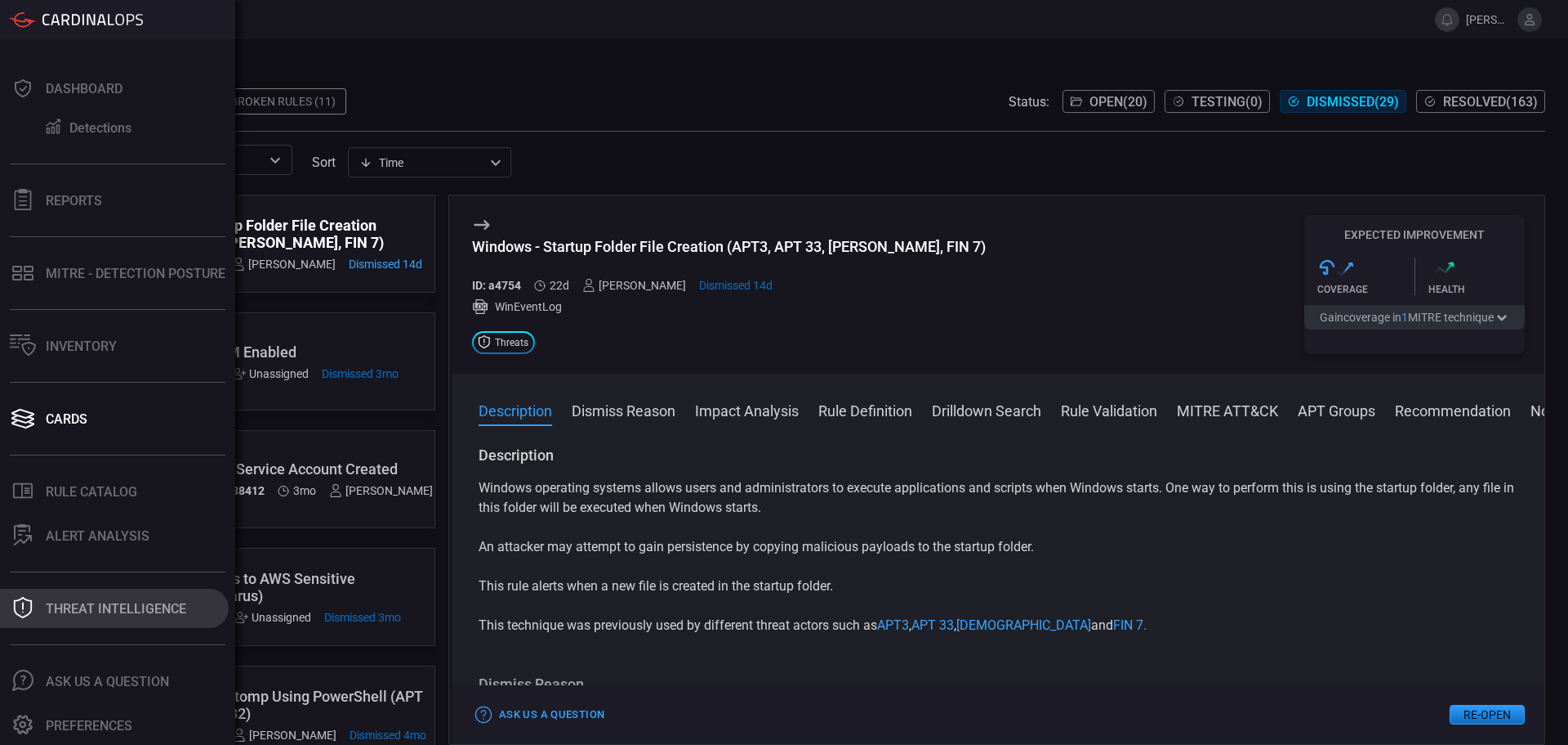
click at [68, 609] on div "Threat Intelligence" at bounding box center [115, 609] width 140 height 16
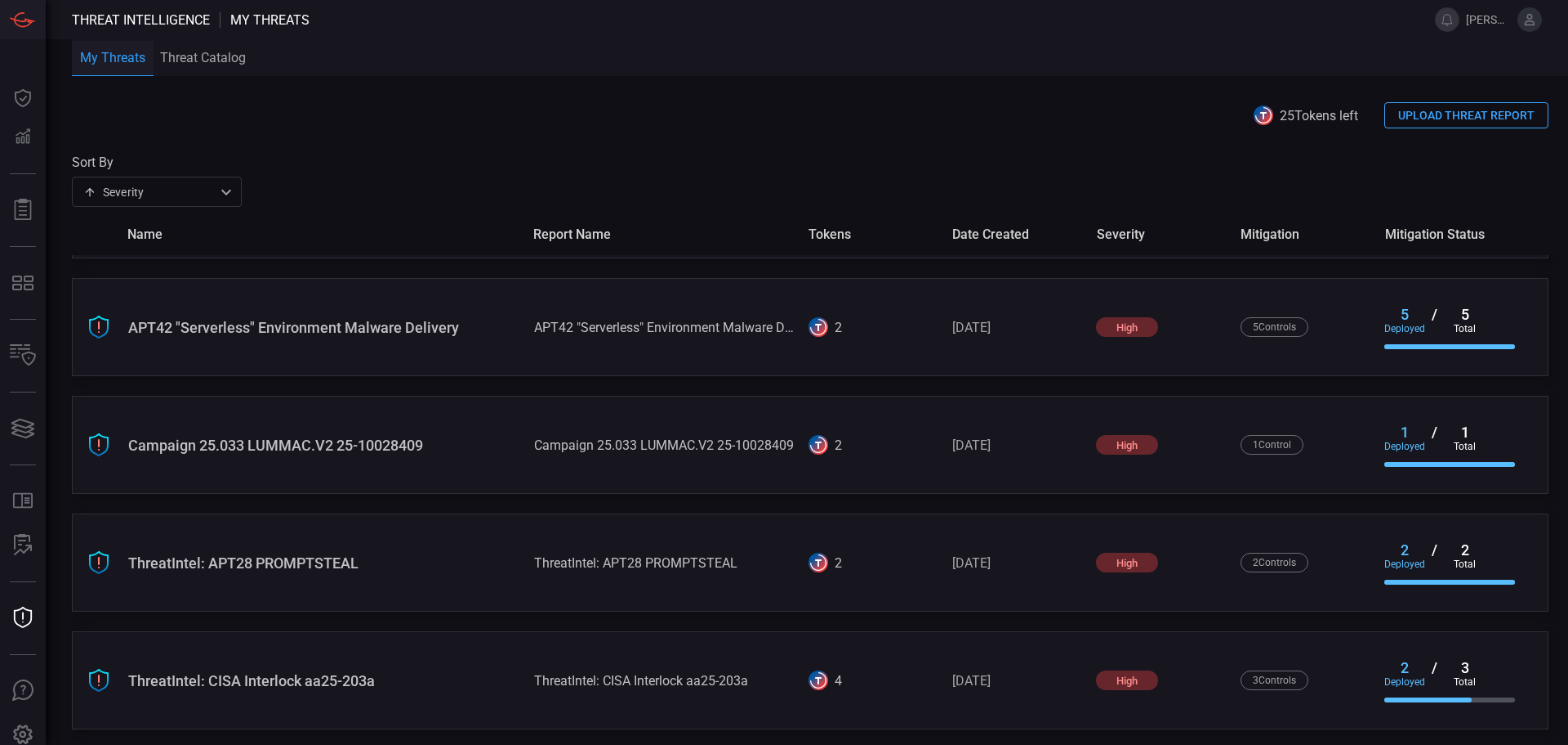
scroll to position [922, 0]
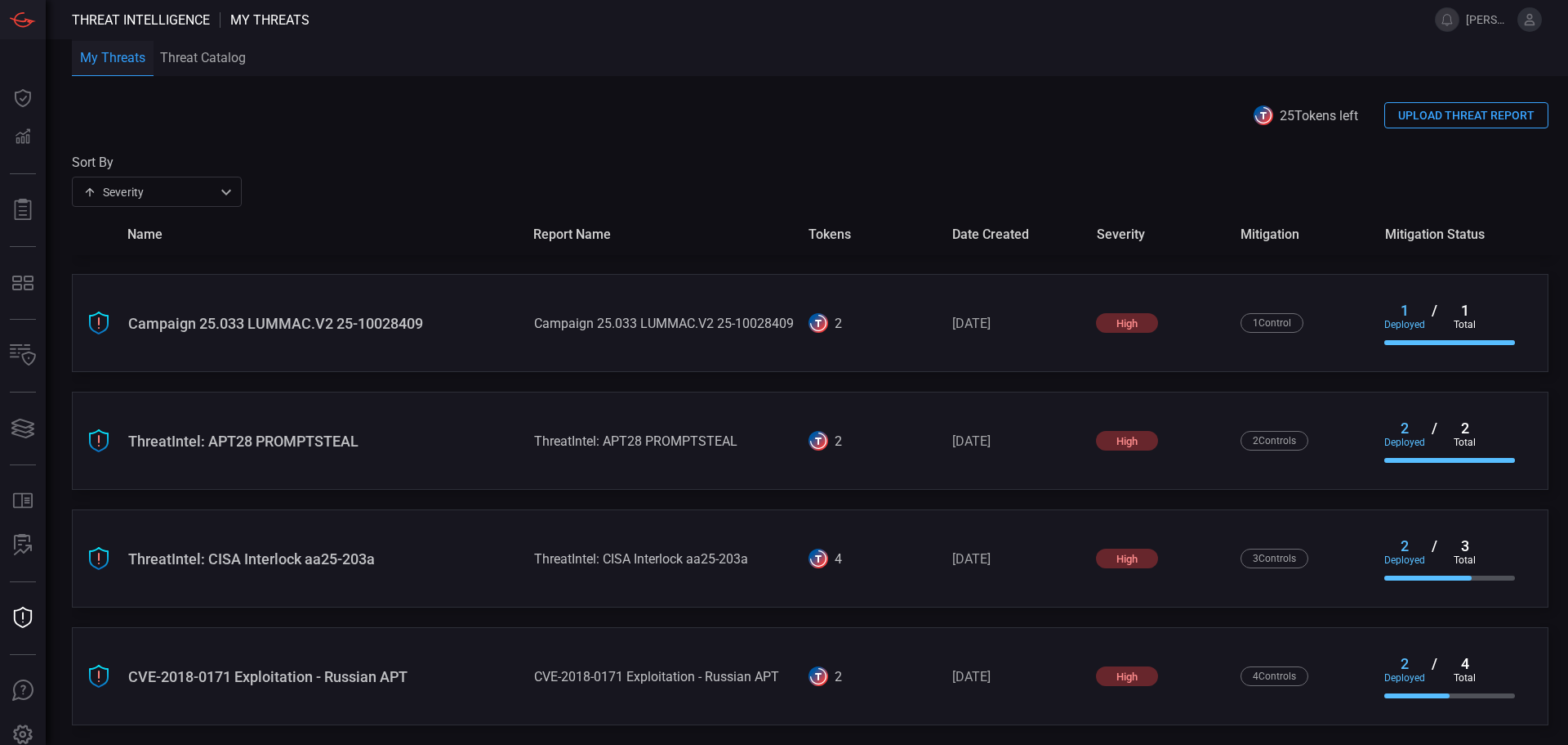
click at [453, 659] on div "CVE-2018-0171 Exploitation - Russian APT CVE-2018-0171 Exploitation - Russian A…" at bounding box center [810, 675] width 1477 height 98
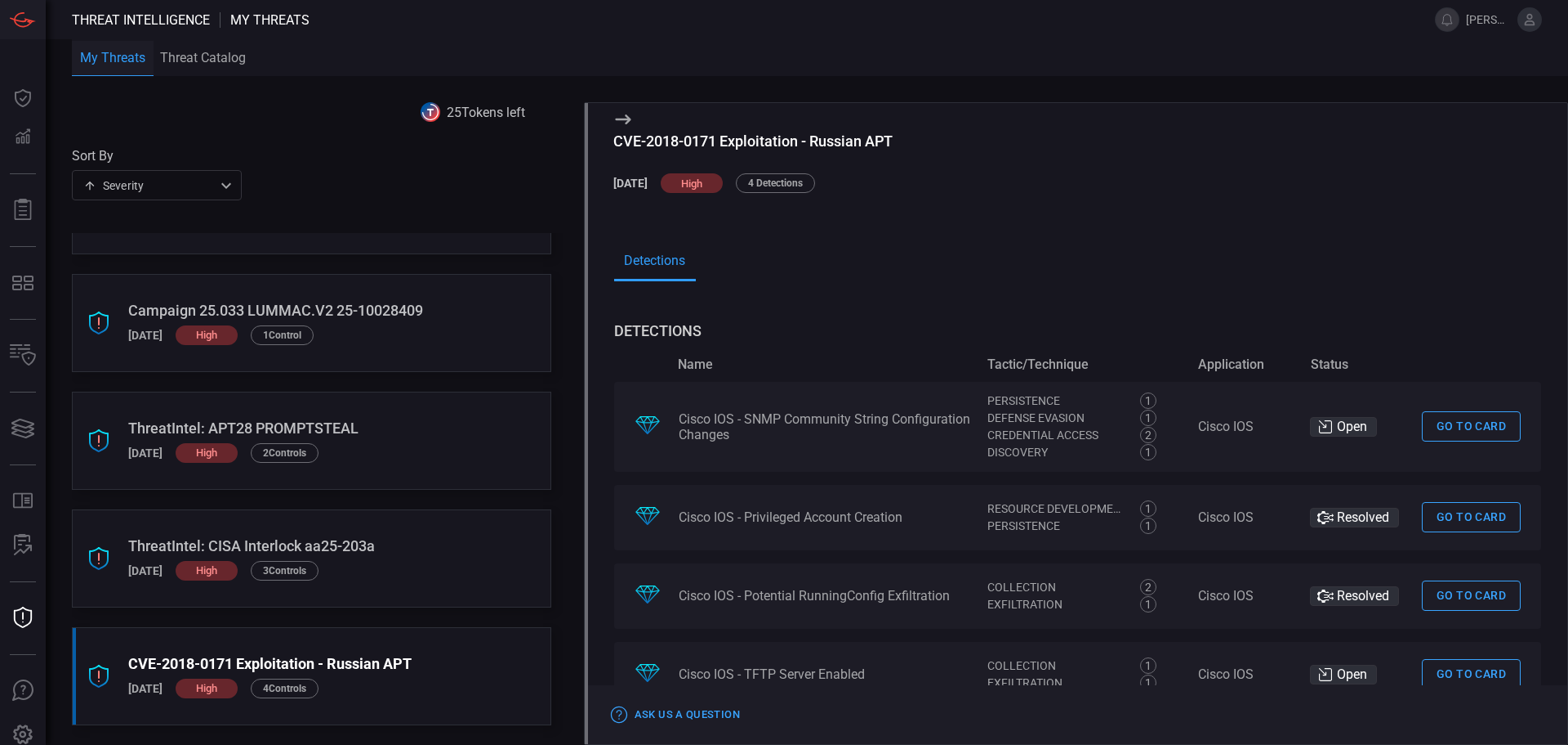
scroll to position [1103, 0]
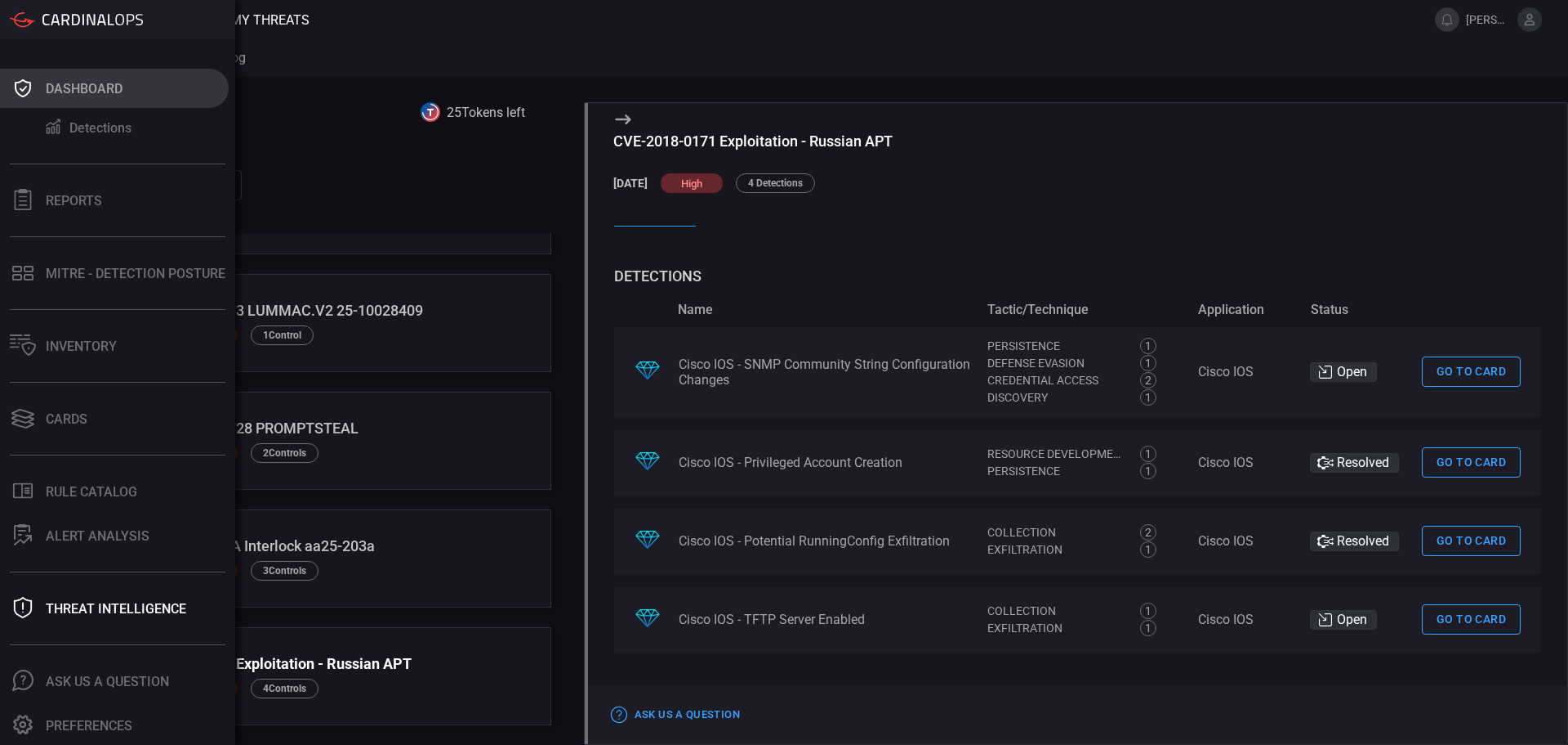
click at [31, 94] on icon at bounding box center [23, 88] width 26 height 23
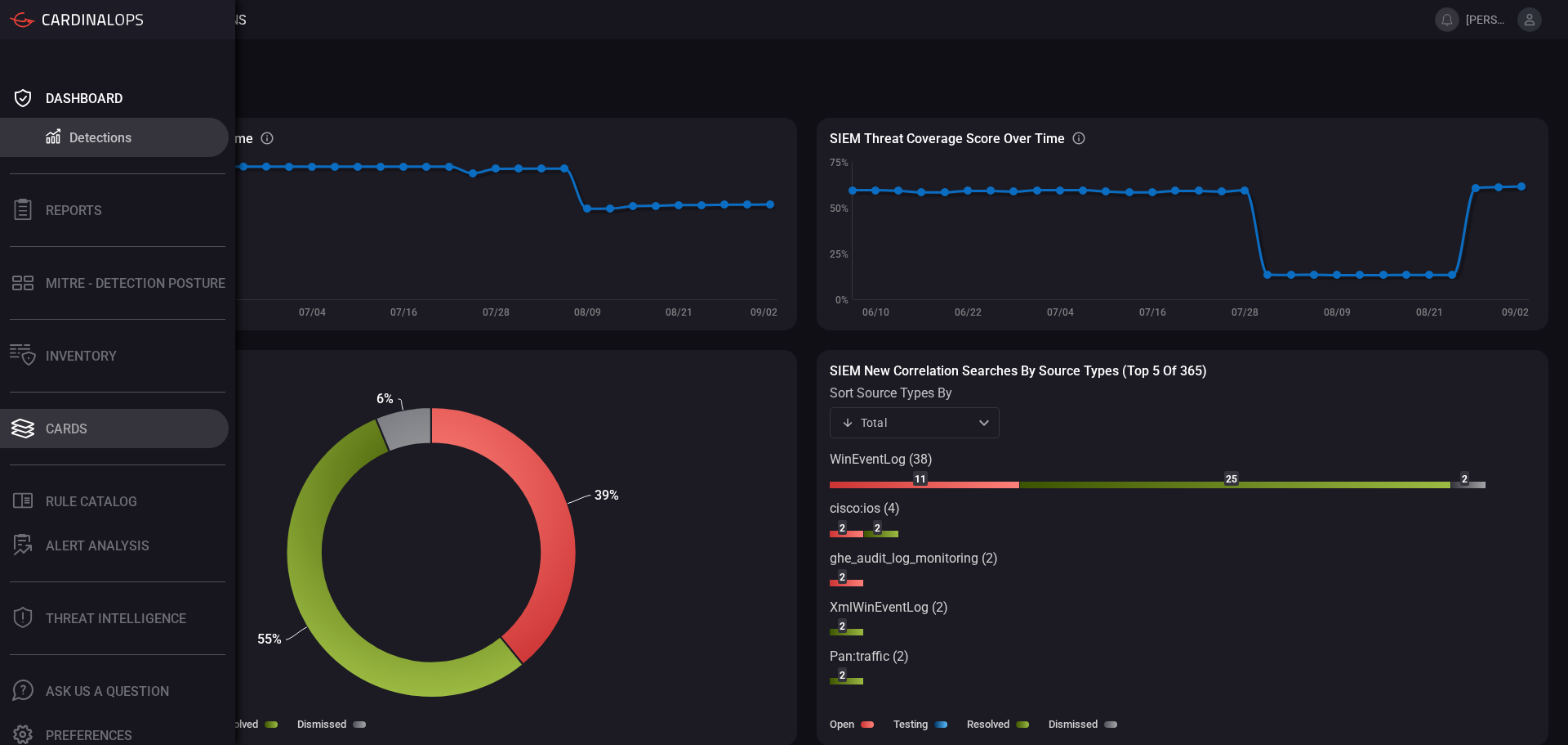
click at [134, 431] on button "Cards" at bounding box center [114, 427] width 229 height 39
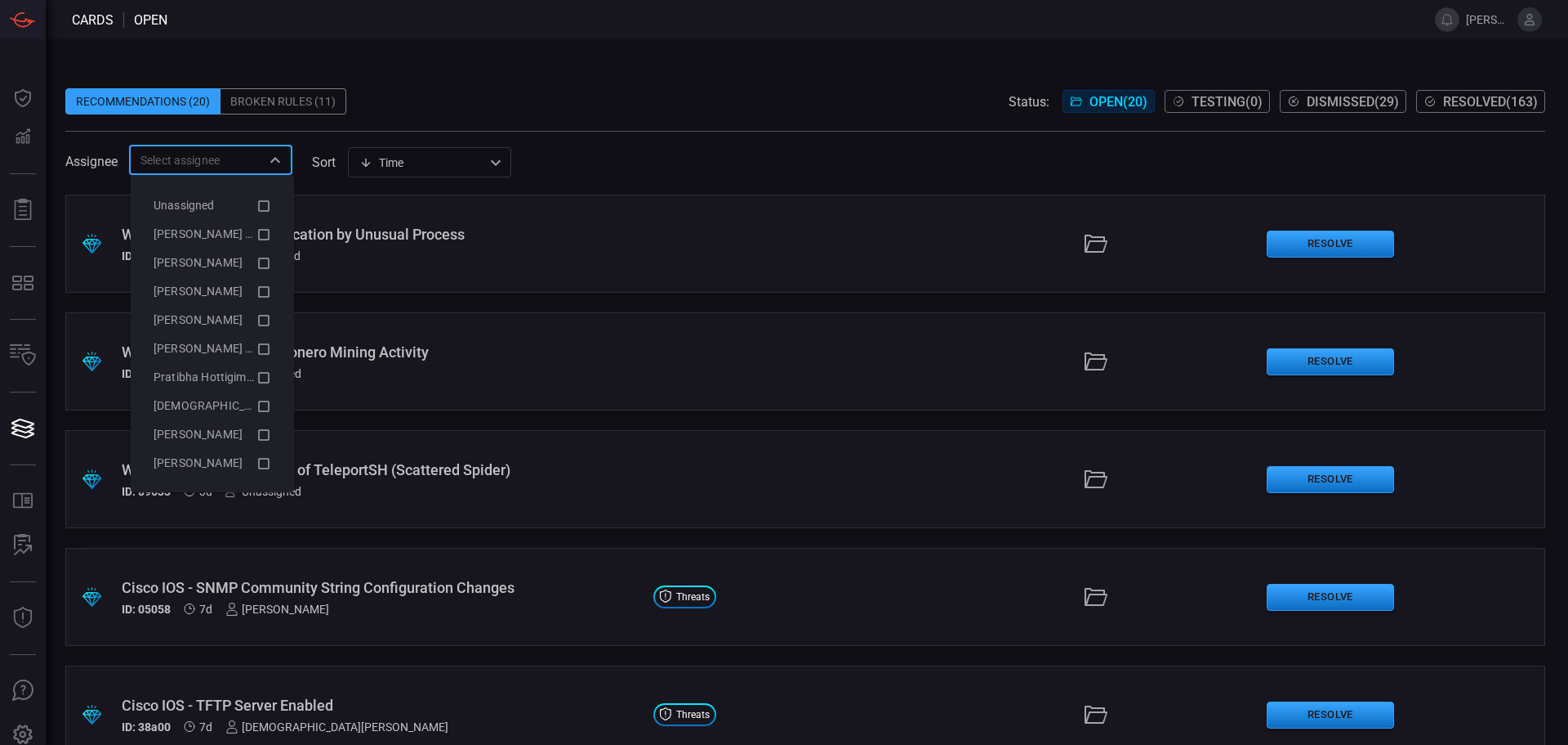
click at [244, 168] on input "text" at bounding box center [197, 159] width 126 height 21
click at [257, 212] on icon at bounding box center [264, 206] width 15 height 20
click at [258, 206] on icon at bounding box center [263, 205] width 11 height 11
click at [258, 230] on icon at bounding box center [263, 234] width 11 height 11
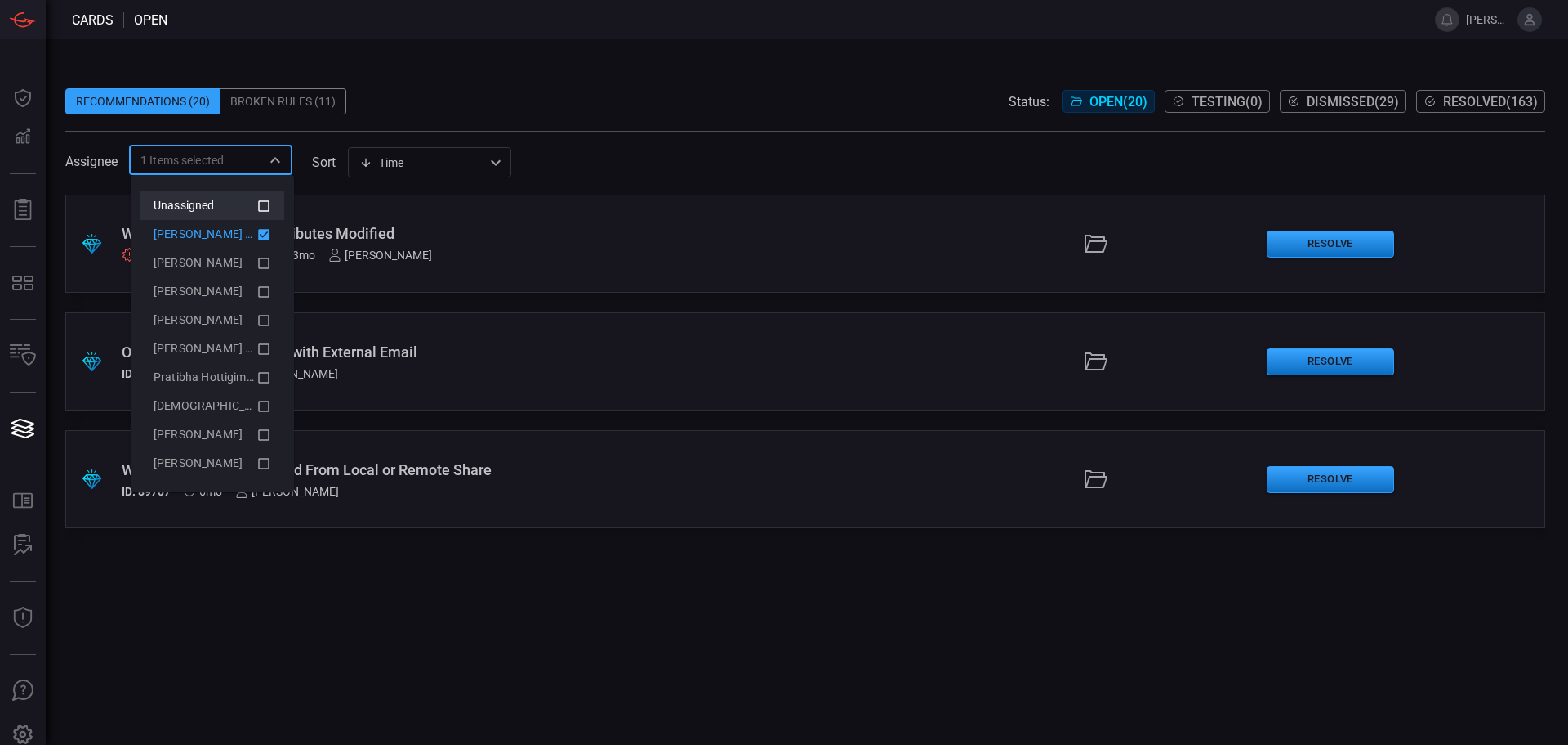
click at [258, 230] on icon at bounding box center [263, 234] width 11 height 11
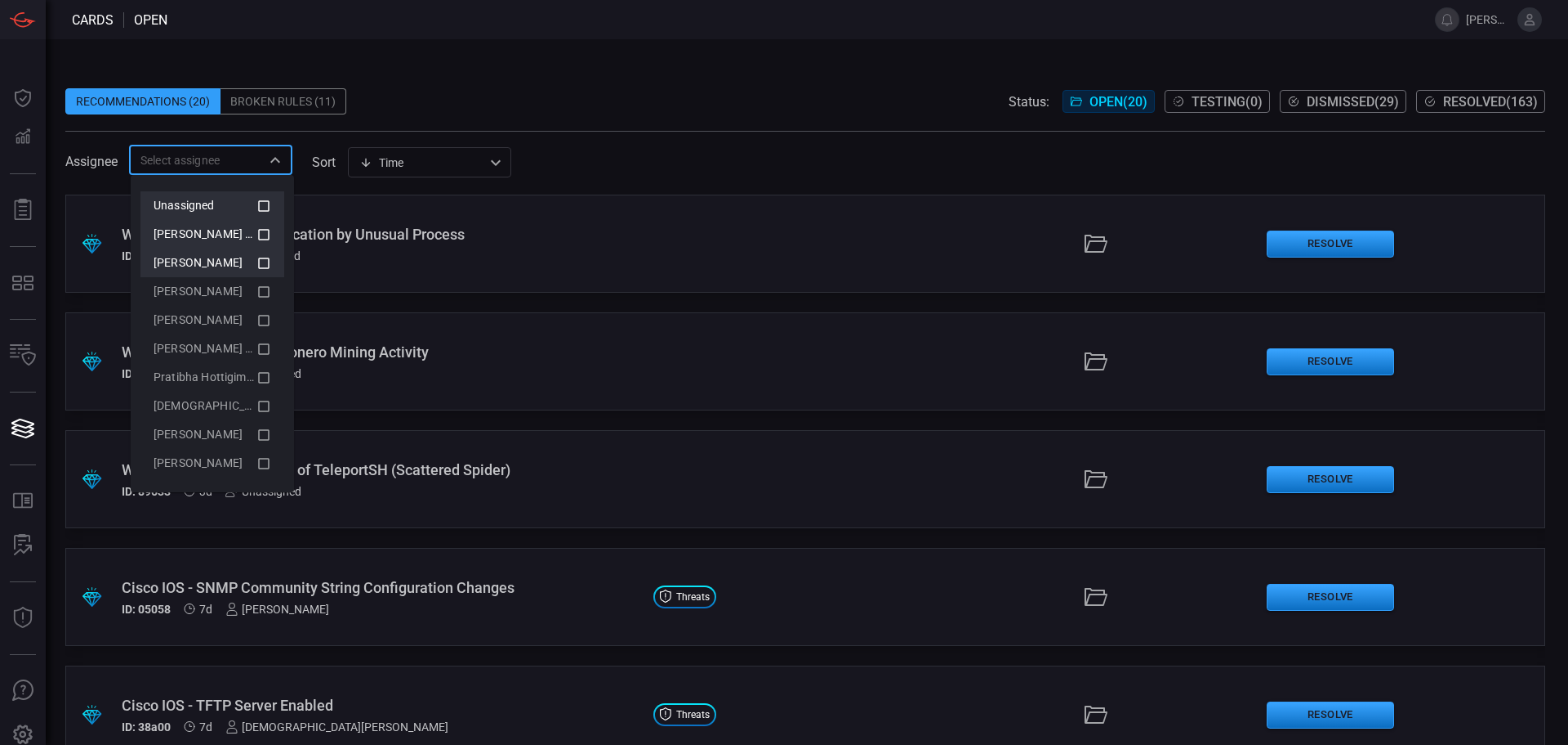
click at [257, 260] on icon at bounding box center [264, 263] width 15 height 20
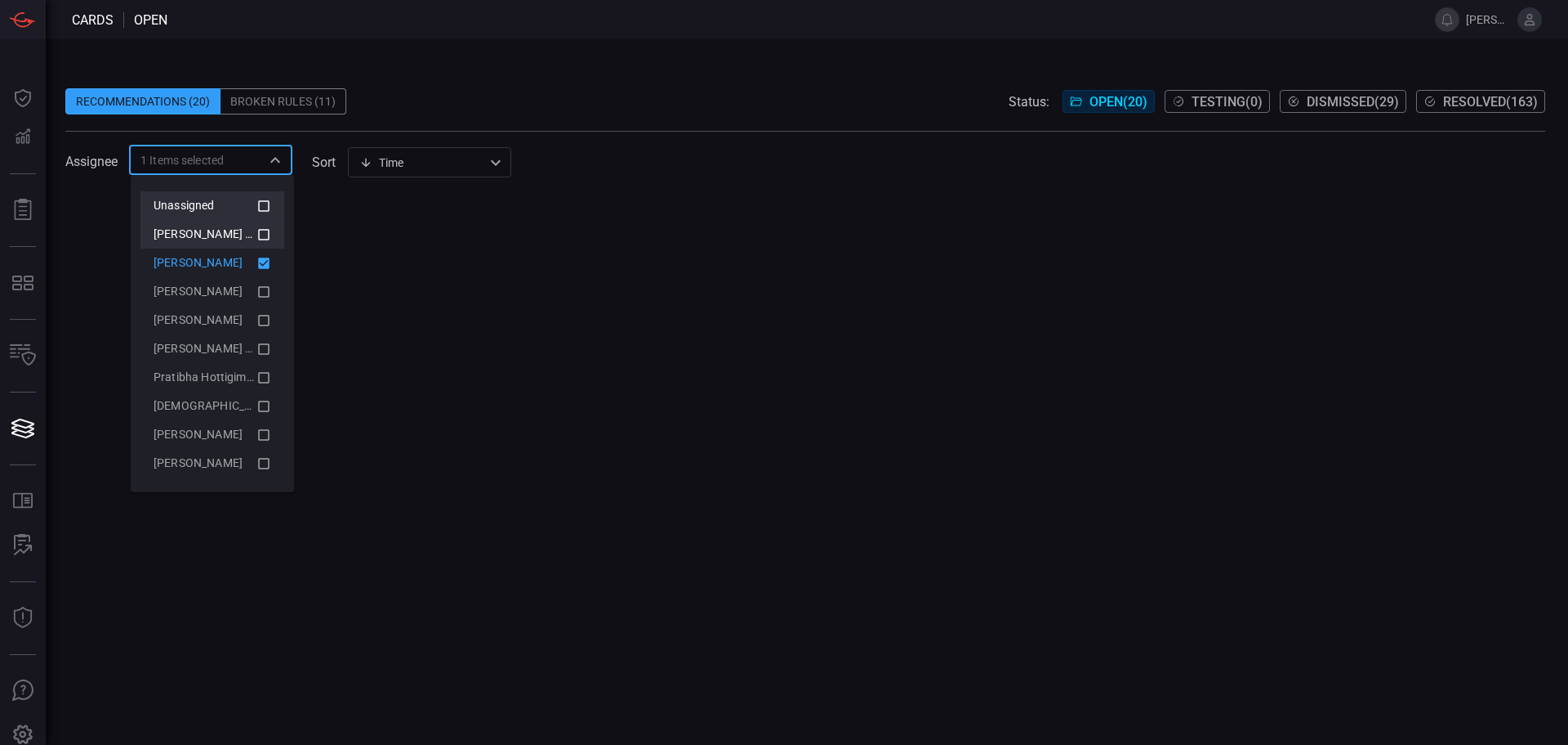
click at [258, 260] on icon at bounding box center [263, 262] width 11 height 11
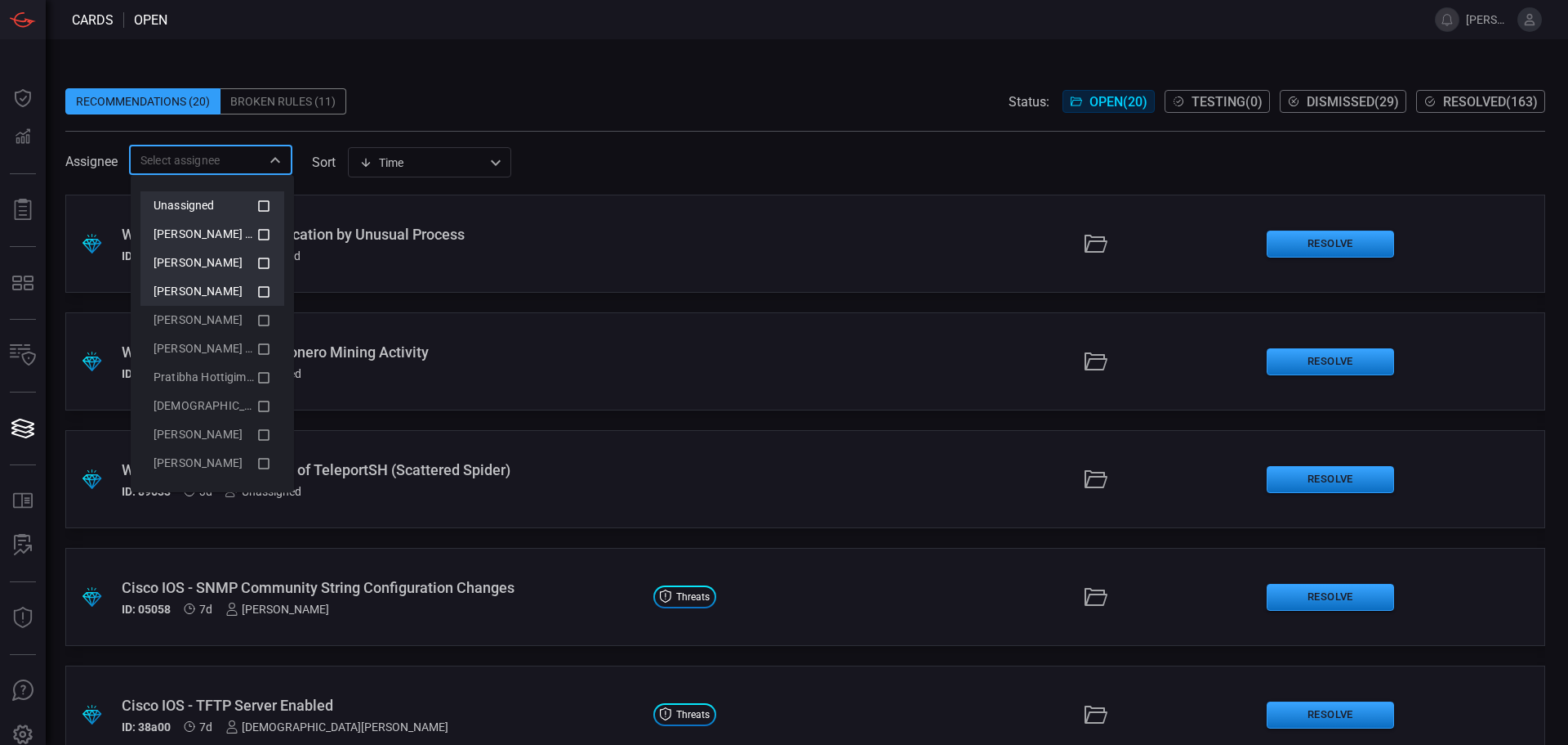
click at [257, 293] on icon at bounding box center [264, 292] width 15 height 20
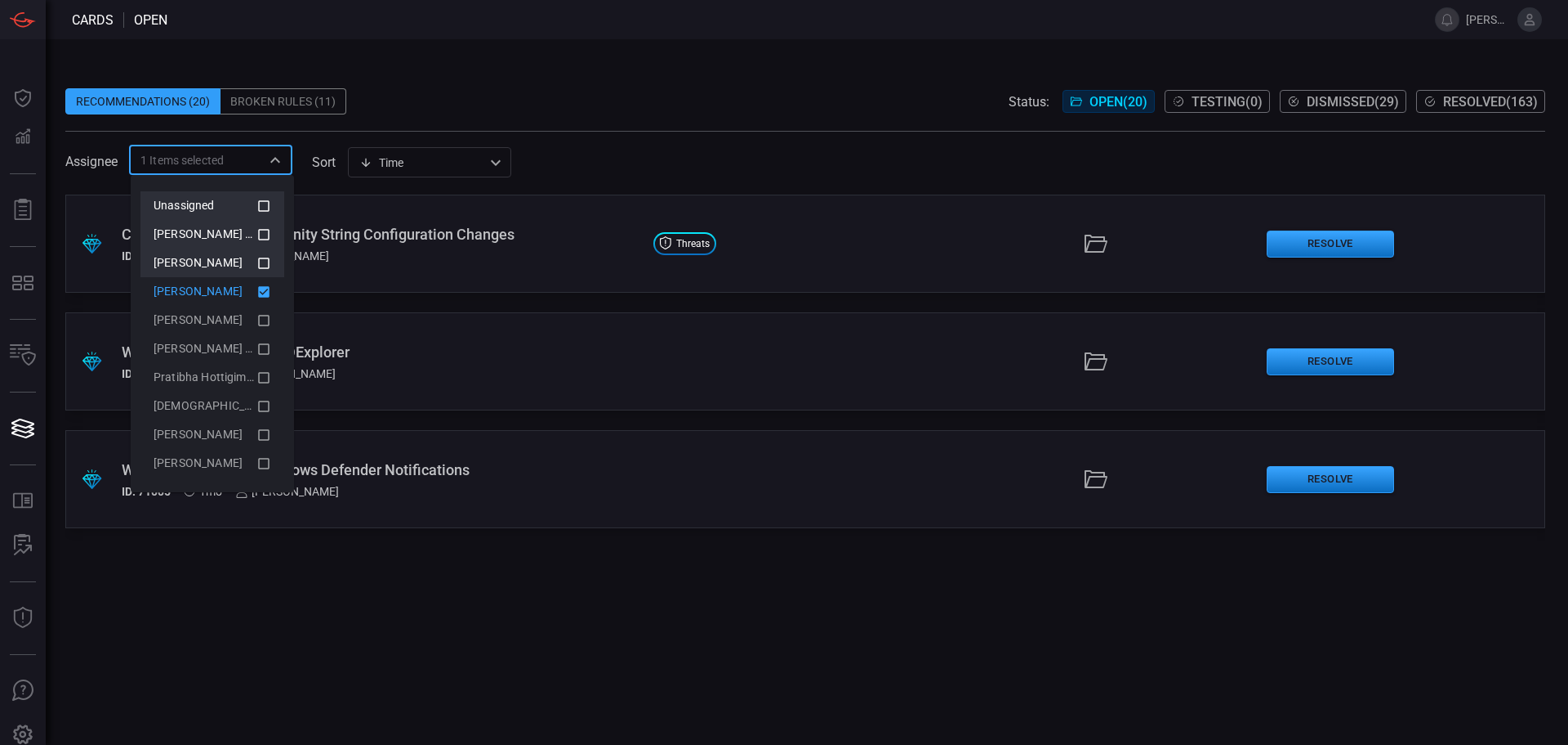
click at [257, 293] on icon at bounding box center [264, 292] width 15 height 20
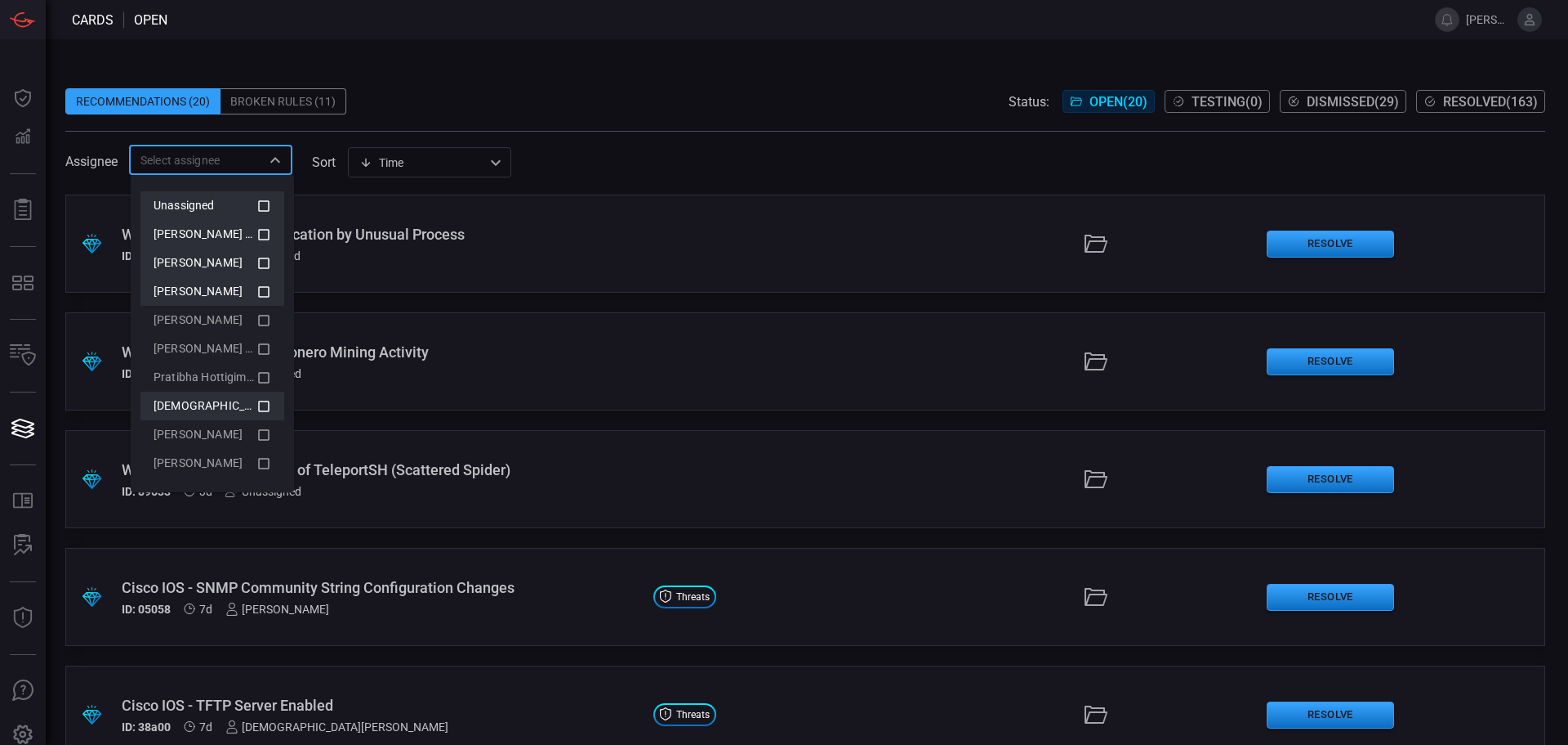
click at [257, 405] on icon at bounding box center [264, 406] width 15 height 20
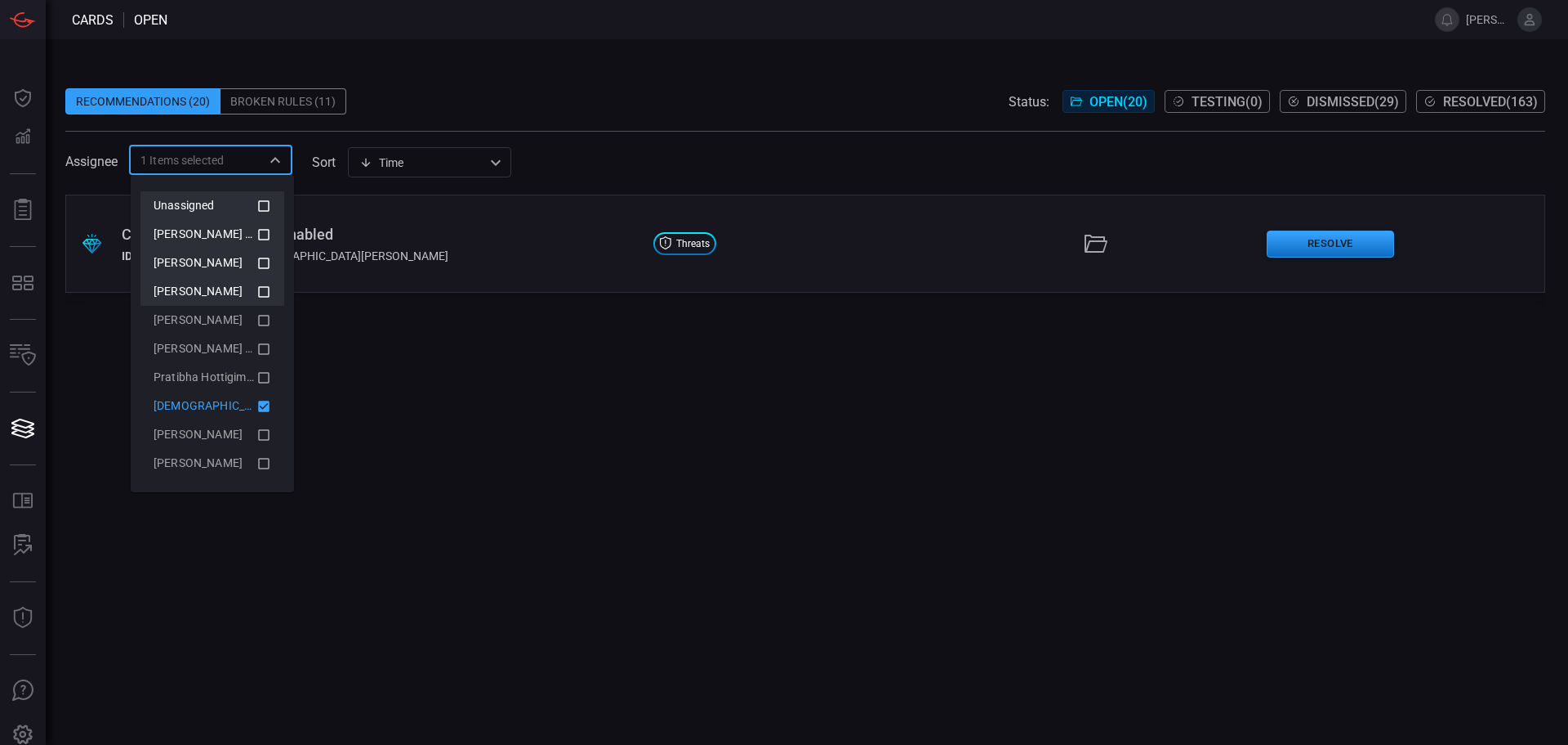
click at [258, 405] on icon at bounding box center [263, 405] width 11 height 11
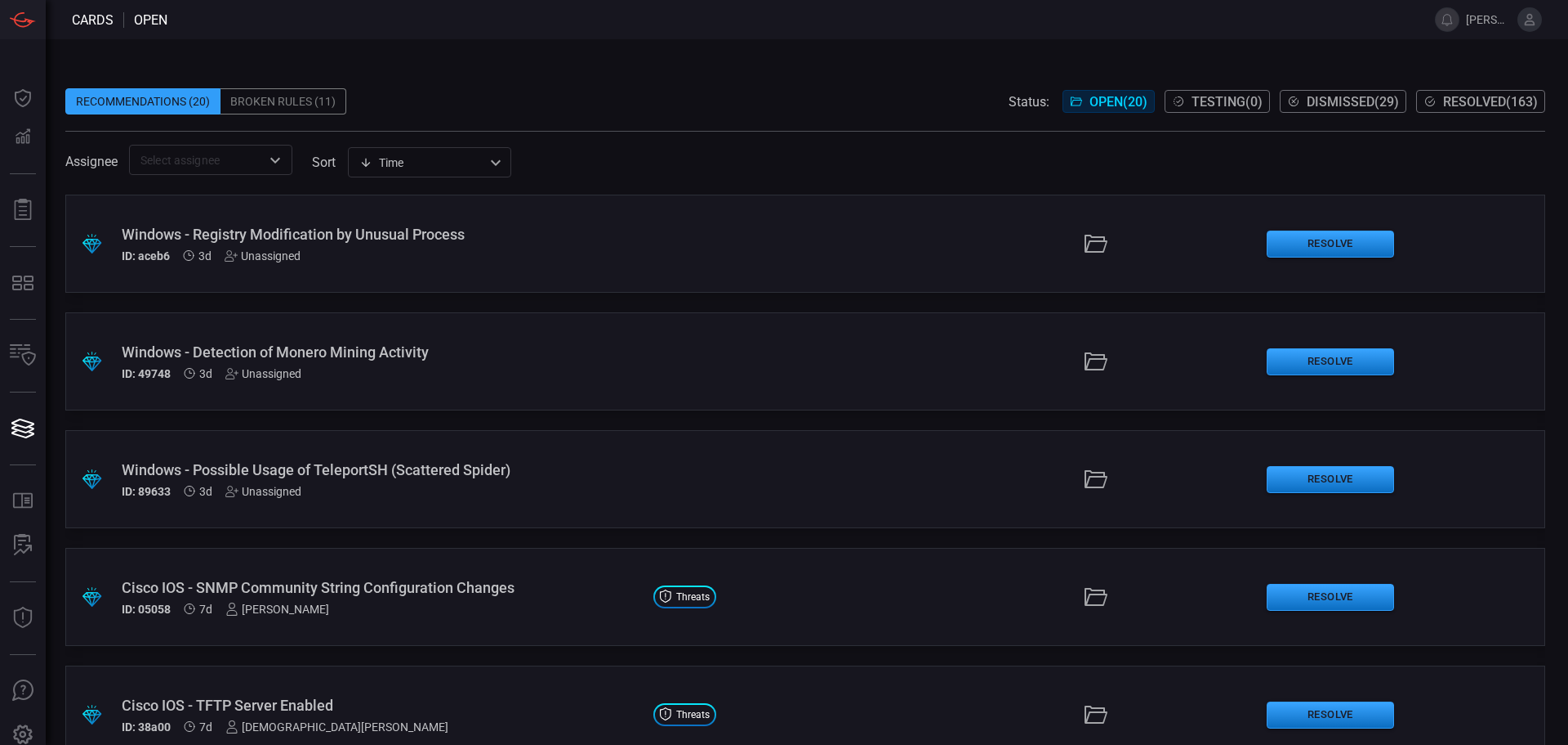
click at [810, 264] on div ".suggested_cards_icon{fill:url(#suggested_cards_icon);} Windows - Registry Modi…" at bounding box center [805, 243] width 1480 height 98
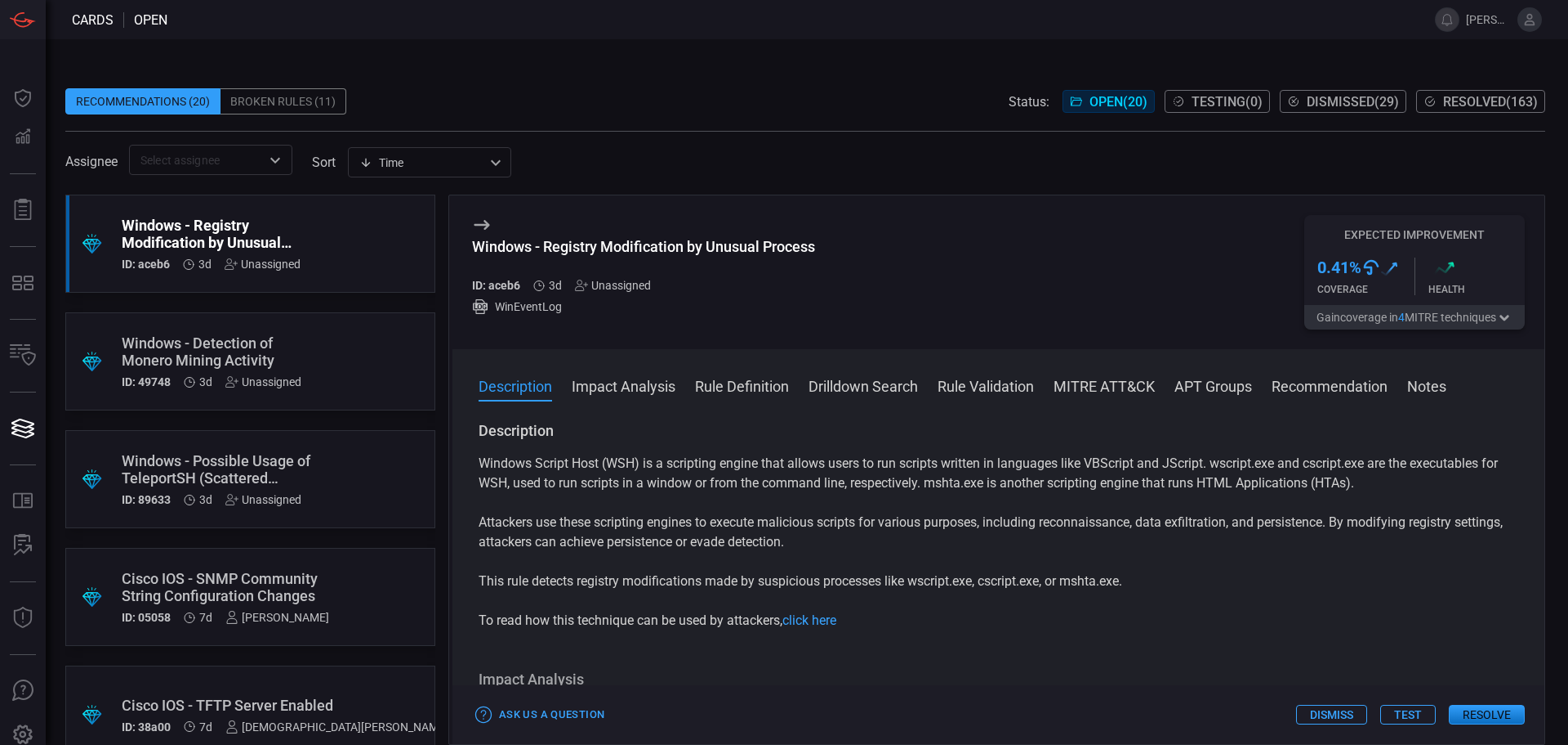
click at [256, 353] on div "Windows - Detection of Monero Mining Activity" at bounding box center [219, 352] width 195 height 34
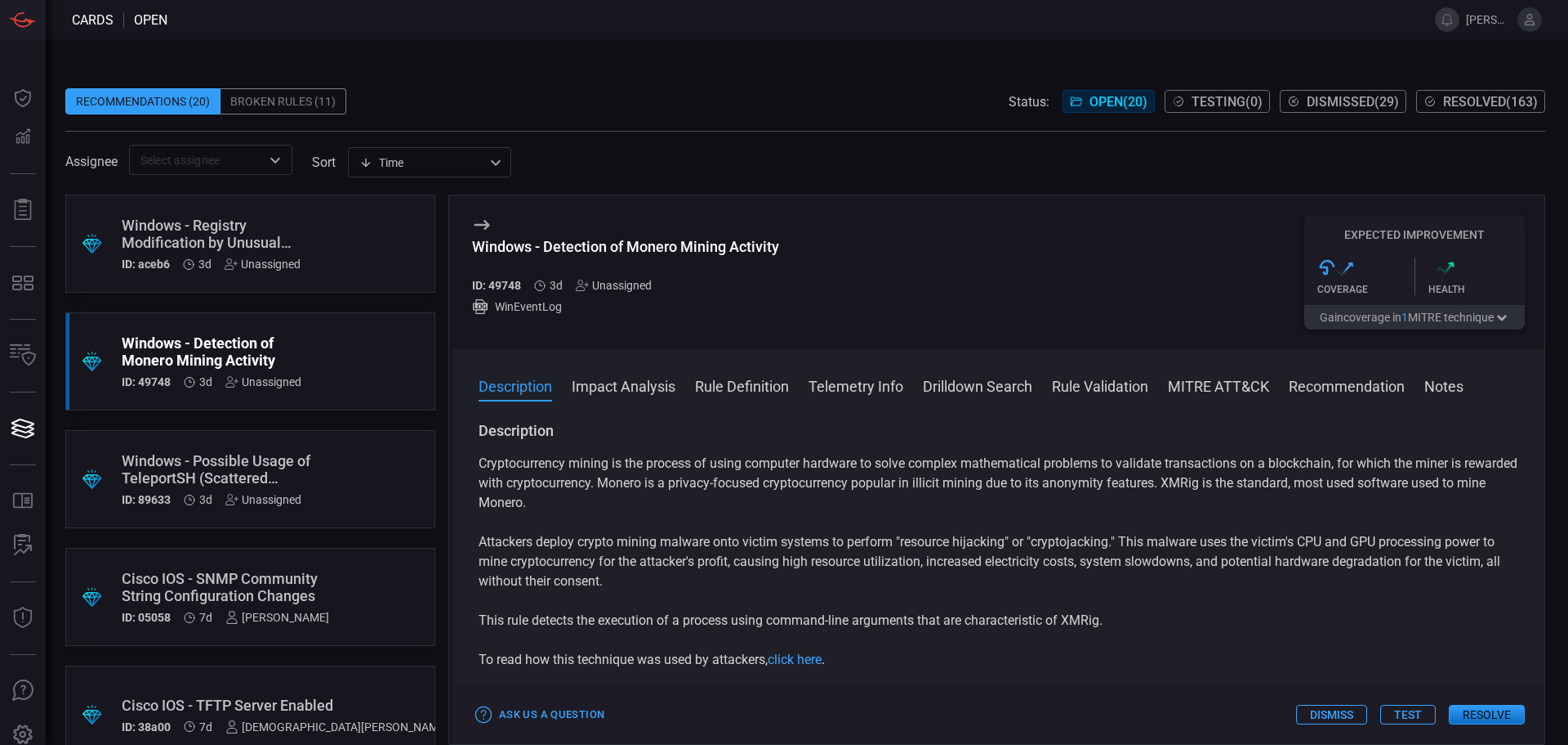
click at [605, 278] on div "Windows - Detection of Monero Mining Activity ID: 49748 3d Unassigned" at bounding box center [625, 265] width 308 height 54
click at [607, 280] on div "Unassigned" at bounding box center [613, 285] width 76 height 13
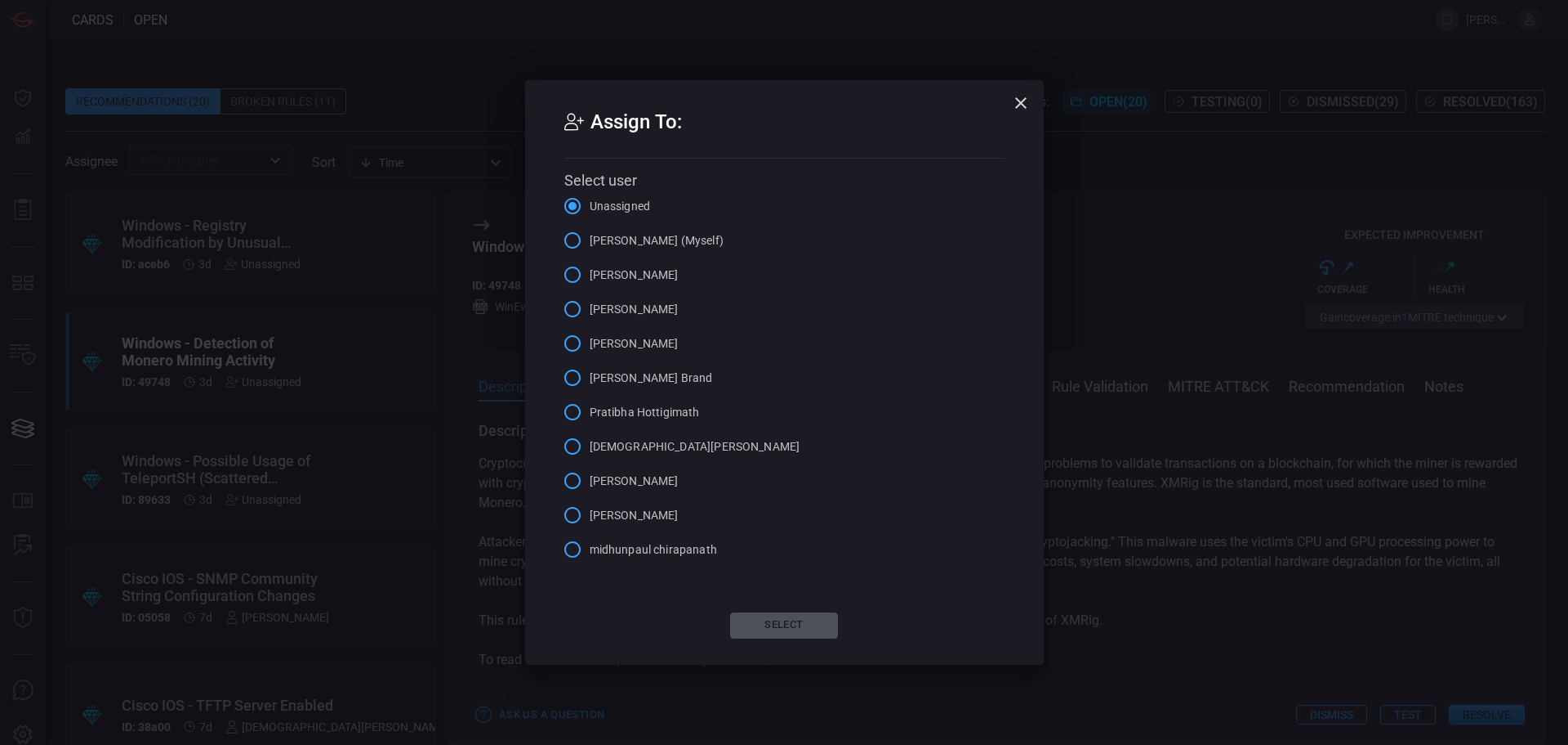
click at [1026, 98] on icon "button" at bounding box center [1021, 104] width 20 height 20
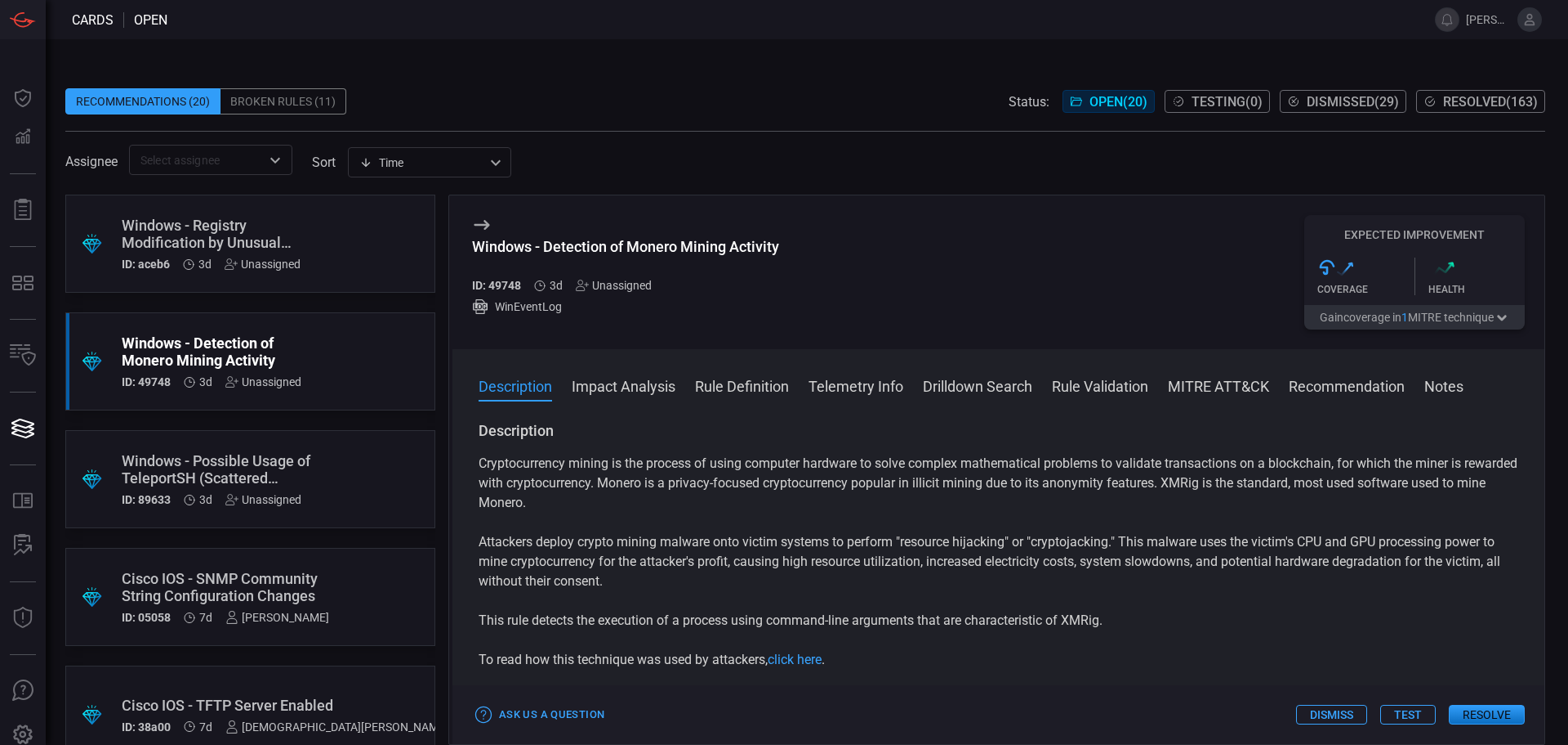
click at [764, 389] on button "Rule Definition" at bounding box center [742, 385] width 94 height 20
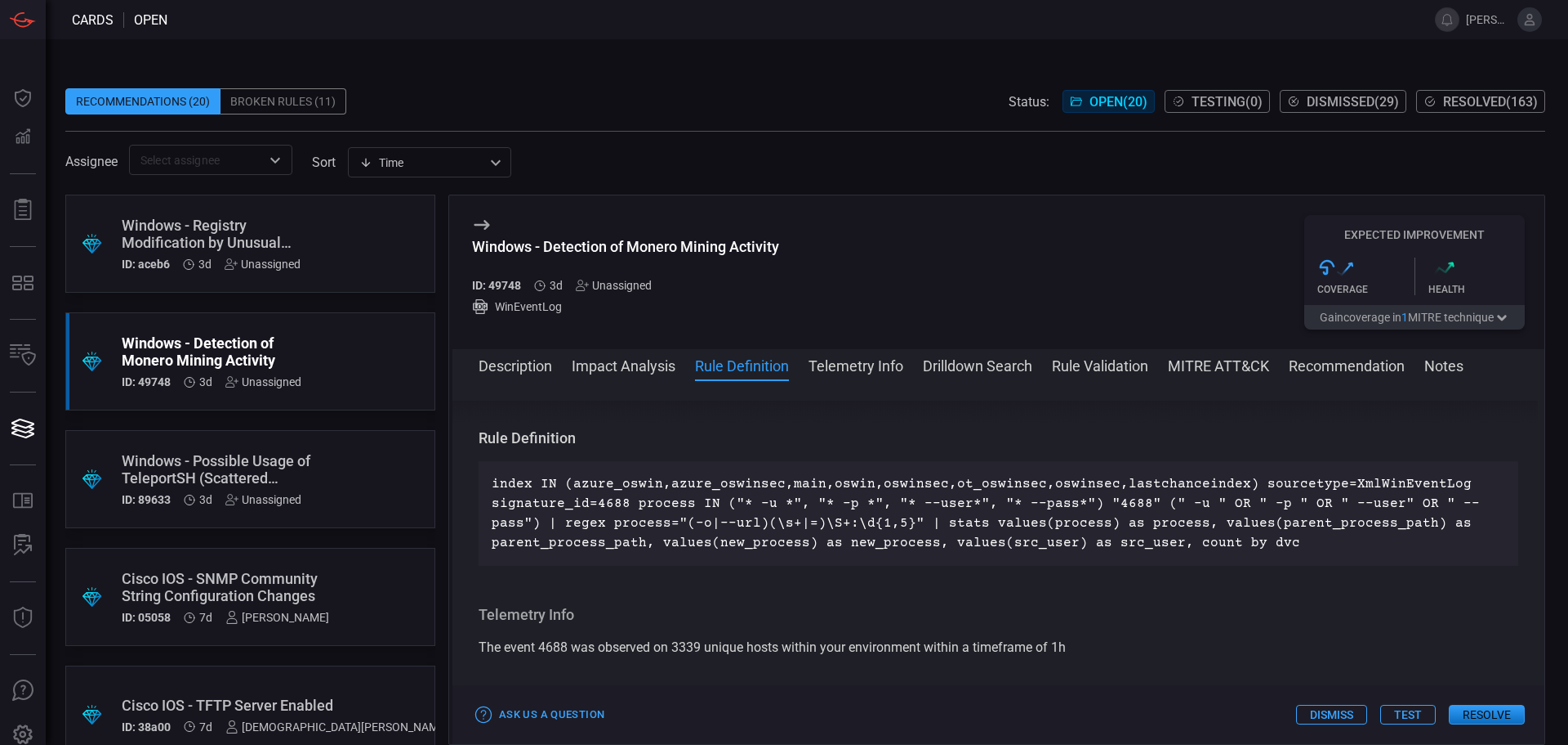
scroll to position [591, 0]
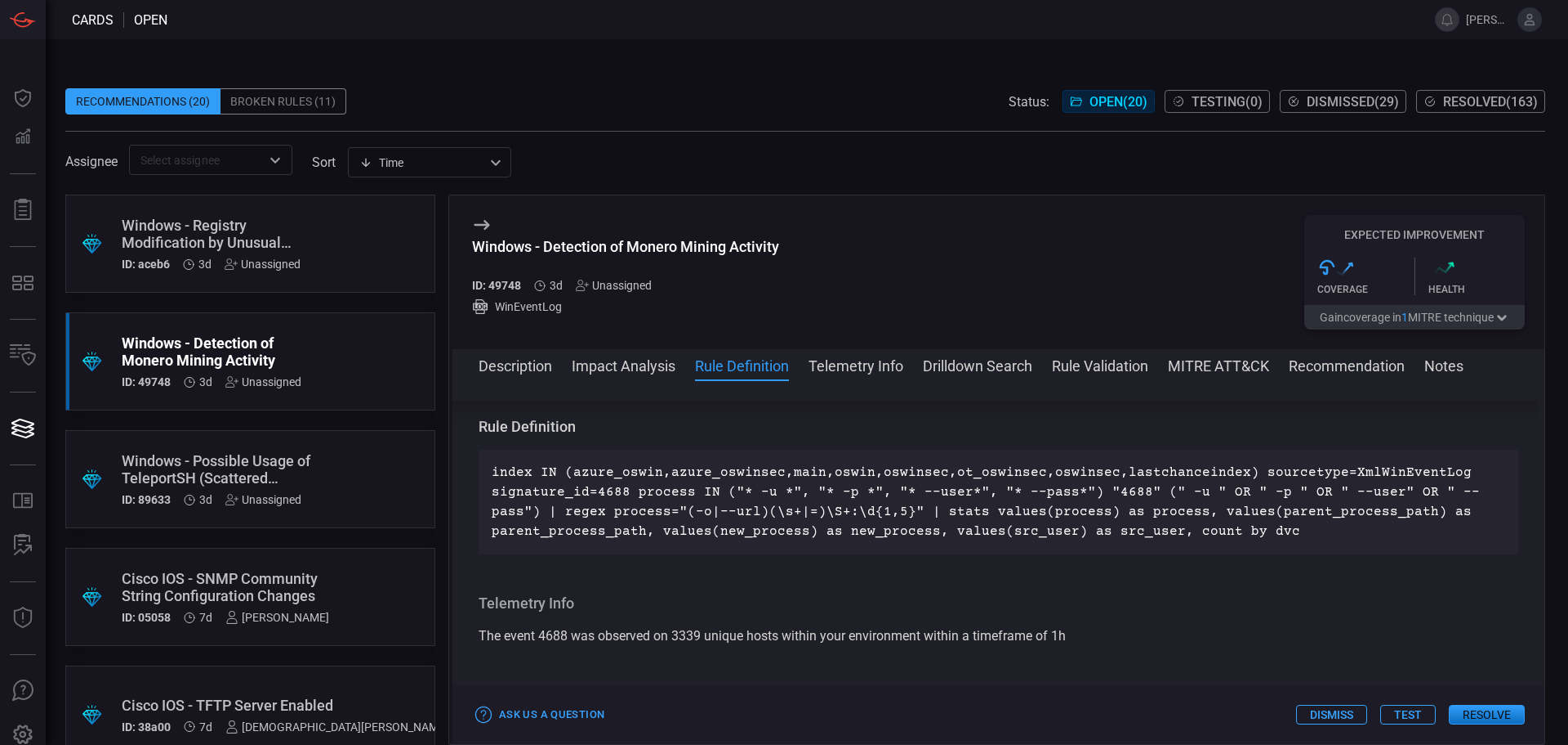
click at [625, 286] on div "Unassigned" at bounding box center [613, 285] width 76 height 13
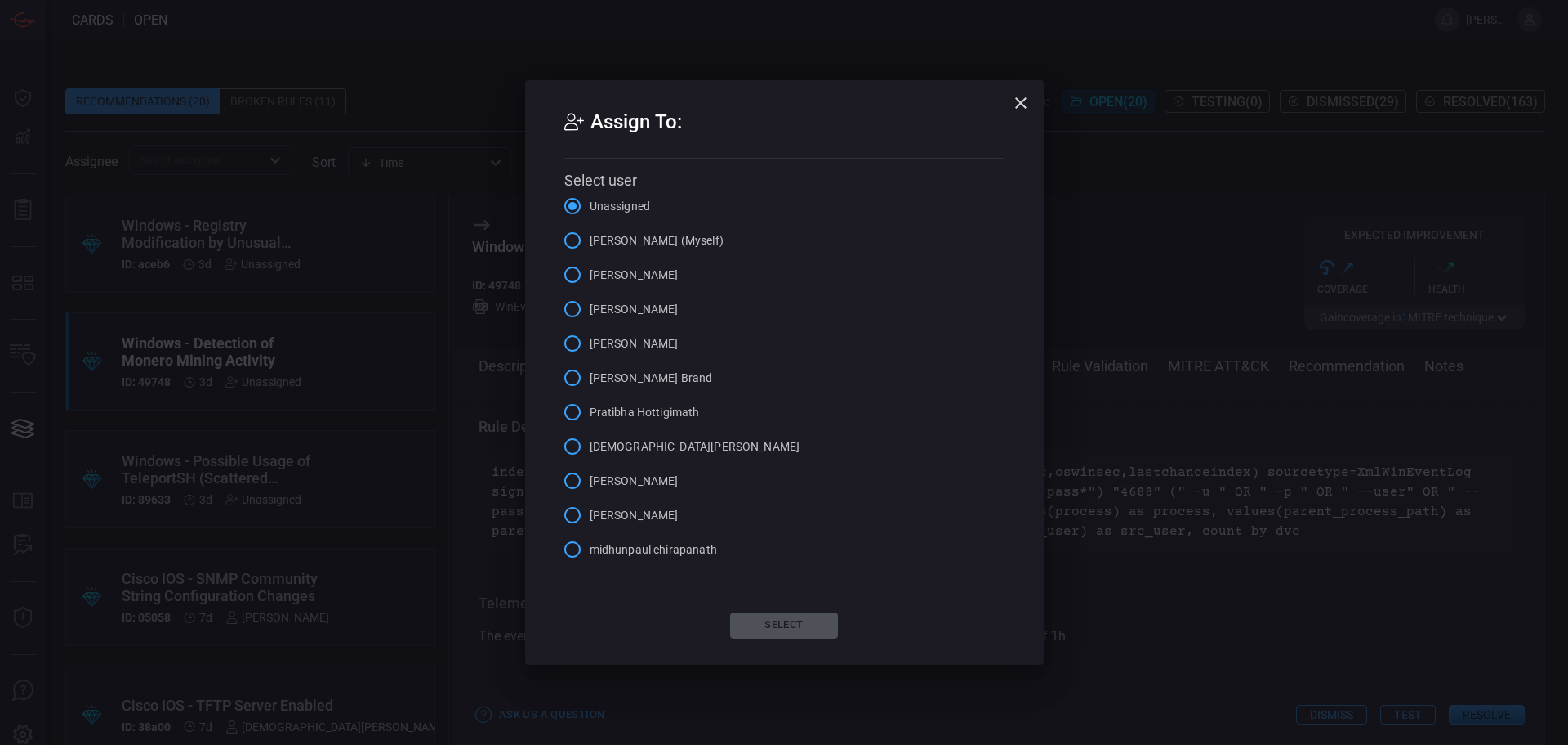
click at [610, 448] on span "[DEMOGRAPHIC_DATA][PERSON_NAME]" at bounding box center [695, 446] width 211 height 17
click at [589, 448] on input "[DEMOGRAPHIC_DATA][PERSON_NAME]" at bounding box center [572, 446] width 34 height 34
drag, startPoint x: 802, startPoint y: 621, endPoint x: 702, endPoint y: 576, distance: 109.7
click at [800, 620] on button "Select" at bounding box center [784, 625] width 108 height 26
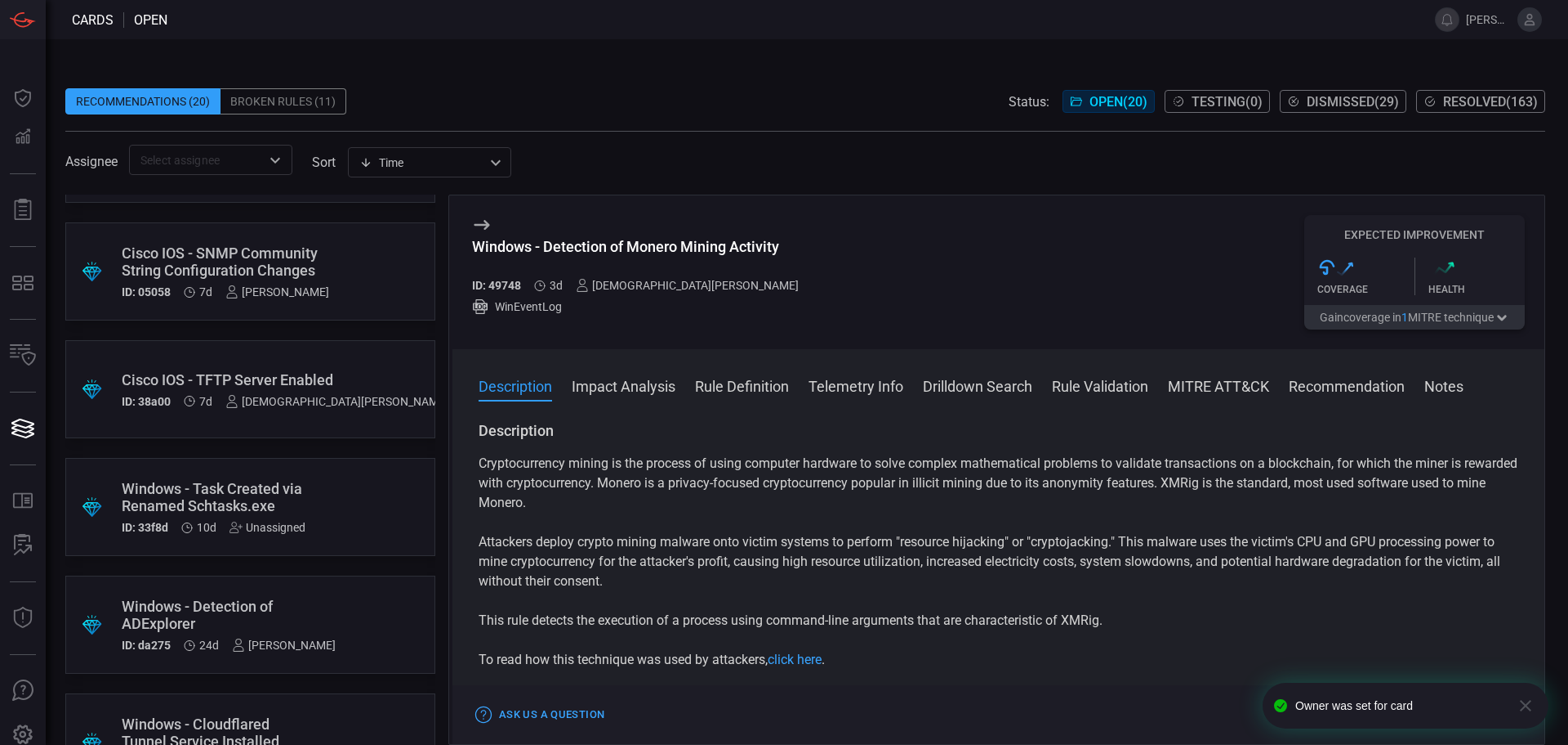
scroll to position [327, 0]
click at [301, 486] on div "Windows - Task Created via Renamed Schtasks.exe" at bounding box center [219, 495] width 195 height 34
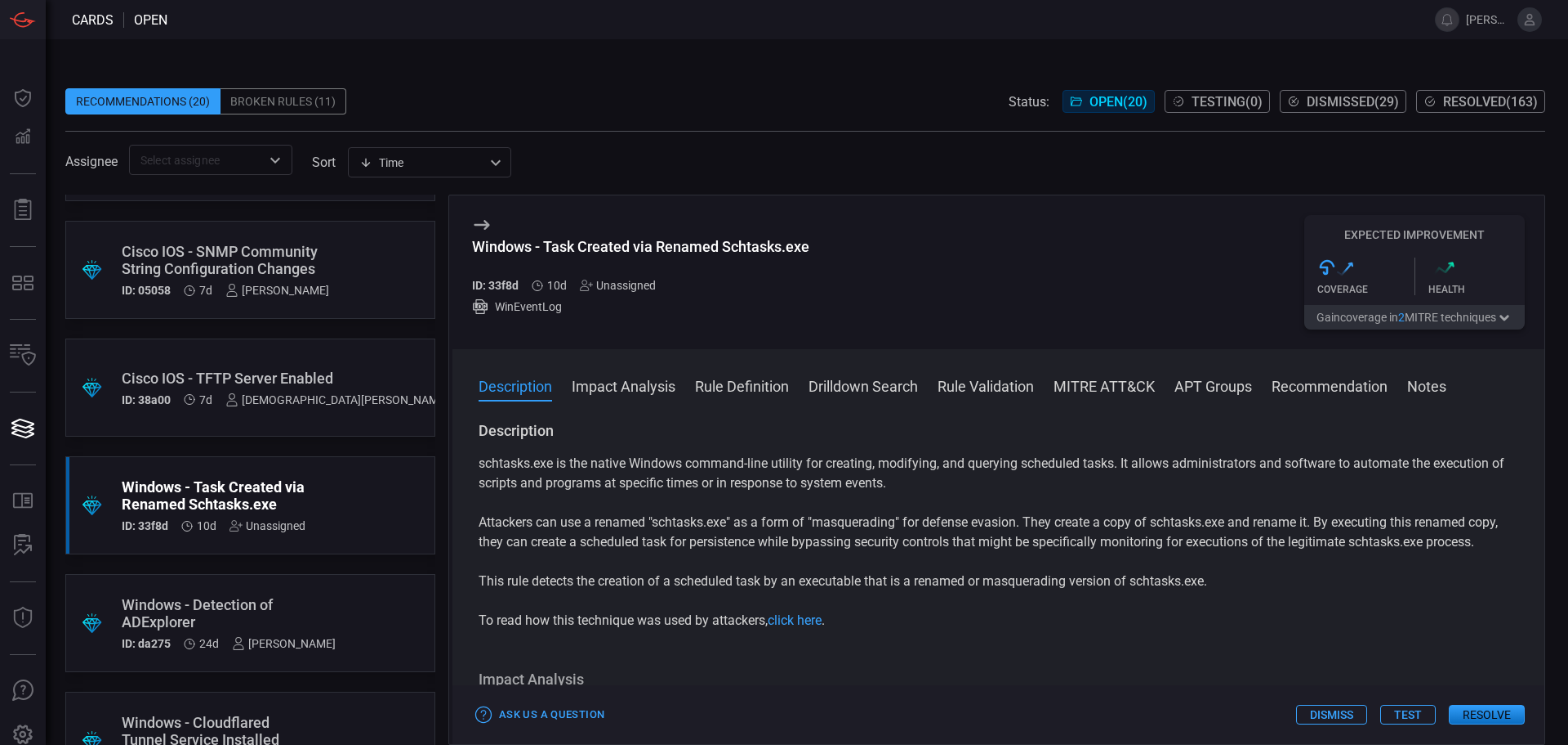
click at [633, 286] on div "Unassigned" at bounding box center [618, 285] width 76 height 13
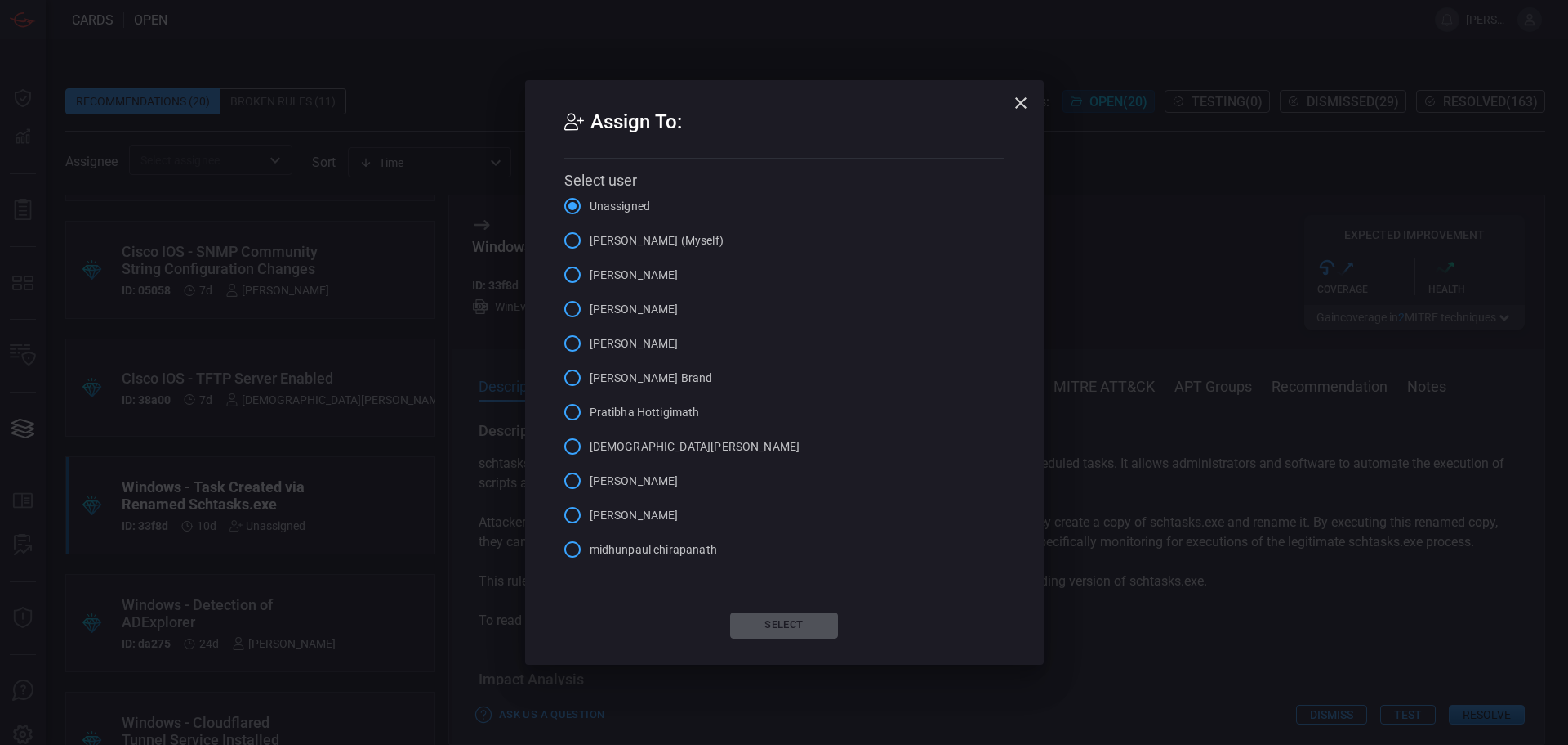
click at [605, 303] on span "[PERSON_NAME]" at bounding box center [633, 309] width 89 height 17
click at [589, 303] on input "[PERSON_NAME]" at bounding box center [572, 309] width 34 height 34
click at [805, 620] on button "Select" at bounding box center [784, 625] width 108 height 26
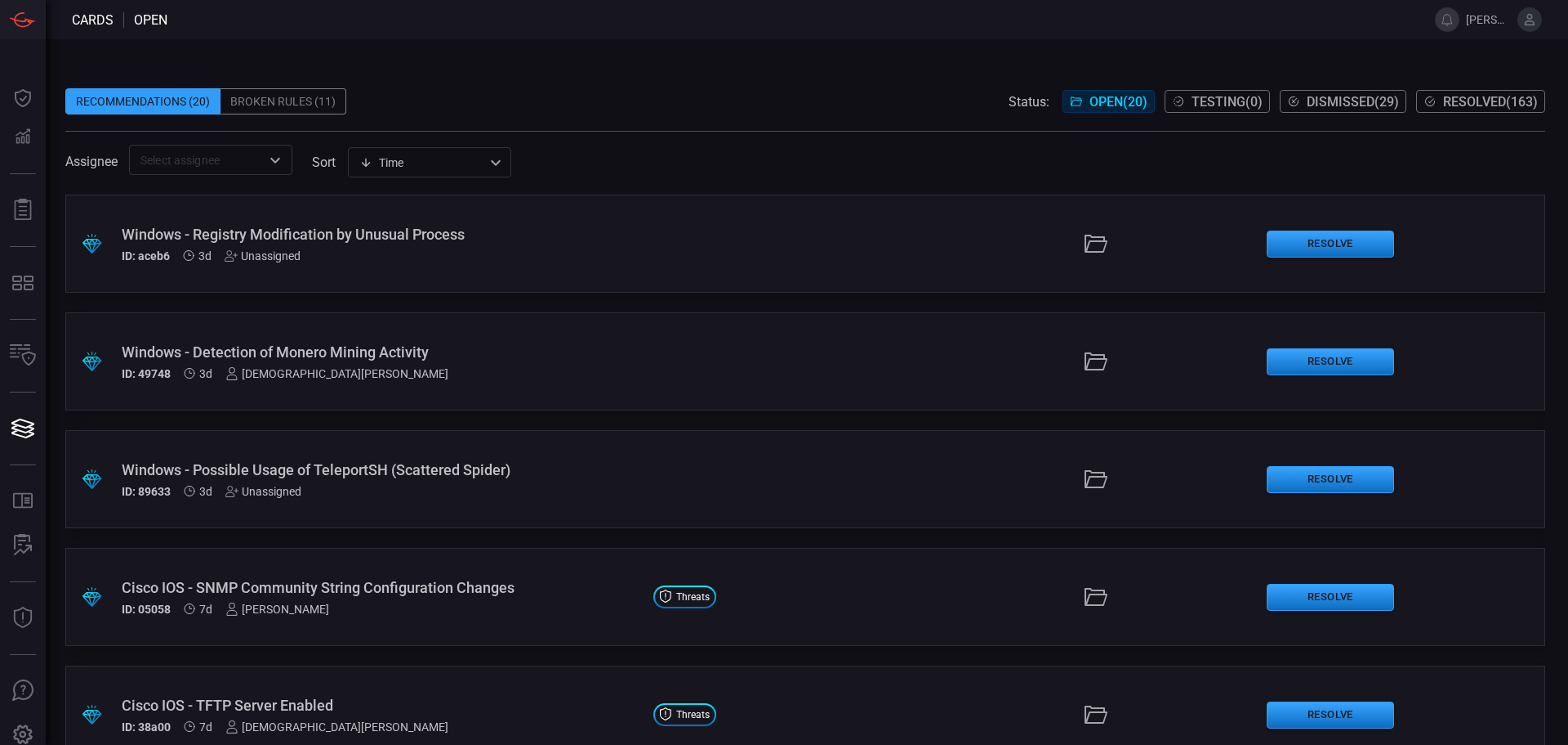
click at [1465, 95] on span "Resolved ( 163 )" at bounding box center [1490, 102] width 95 height 16
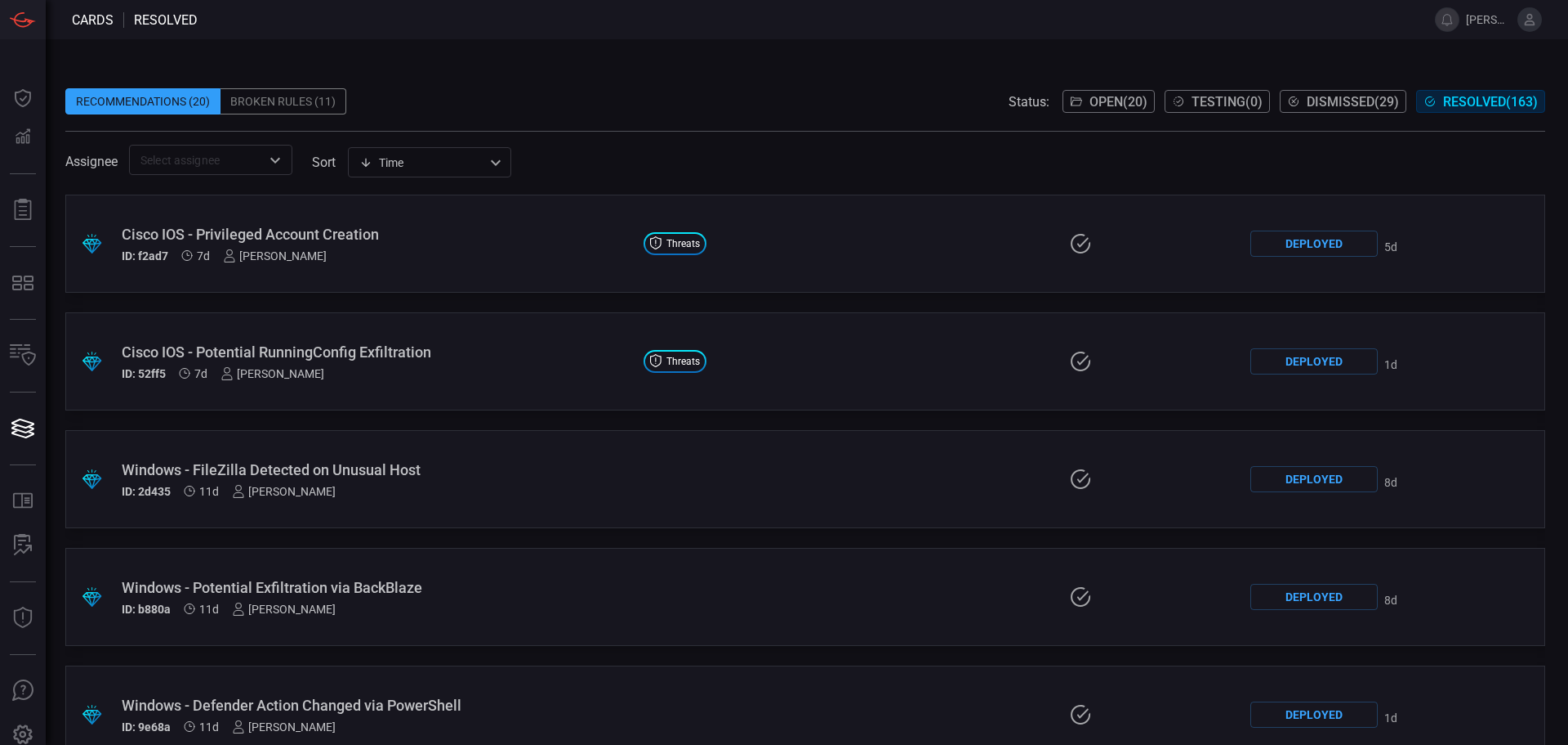
click at [1485, 164] on div "Assignee ​ sort Time visibleUpdateTime ​" at bounding box center [805, 159] width 1480 height 30
click at [839, 36] on span at bounding box center [806, 19] width 1218 height 39
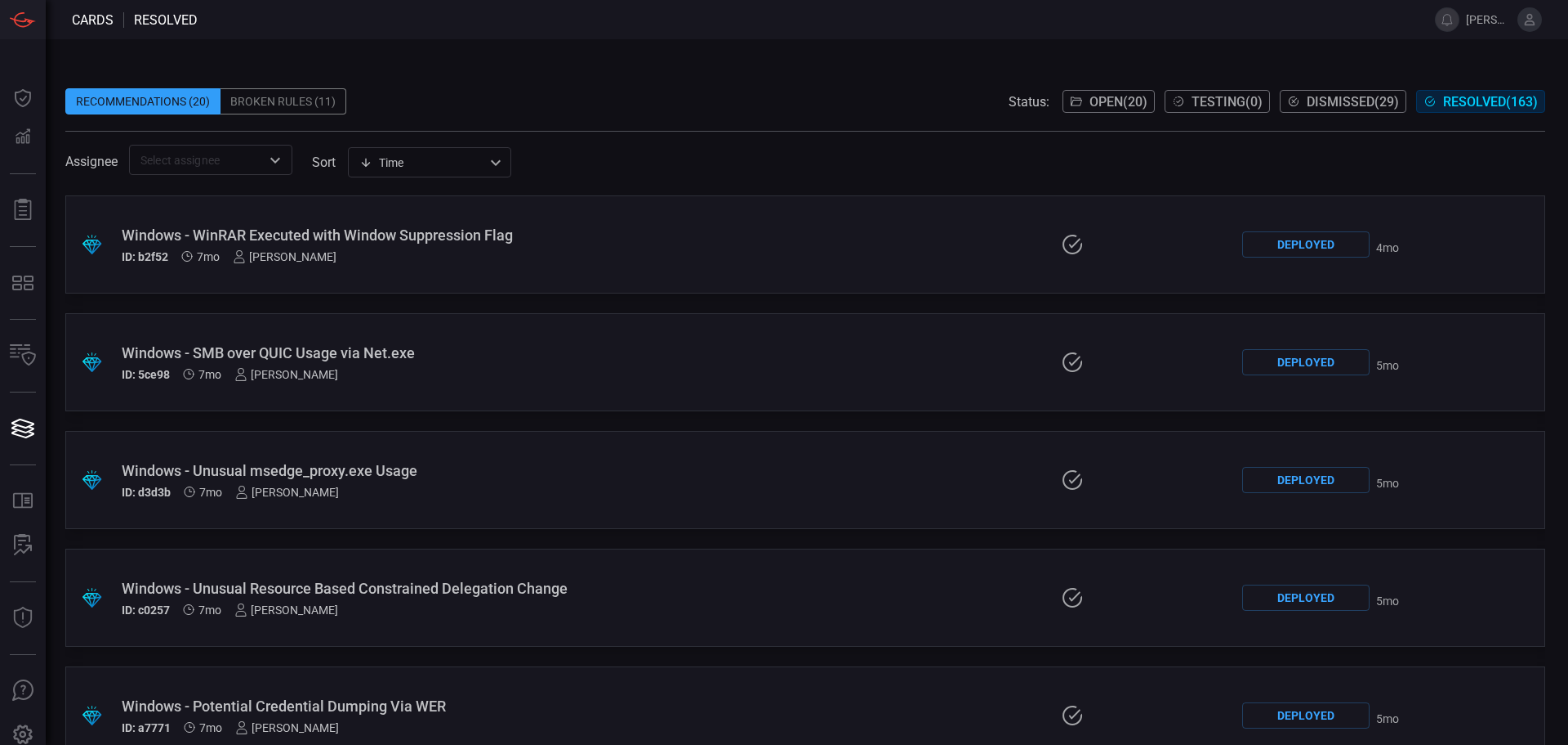
click at [563, 490] on div "ID: d3d3b 7mo eric coffy" at bounding box center [372, 491] width 503 height 13
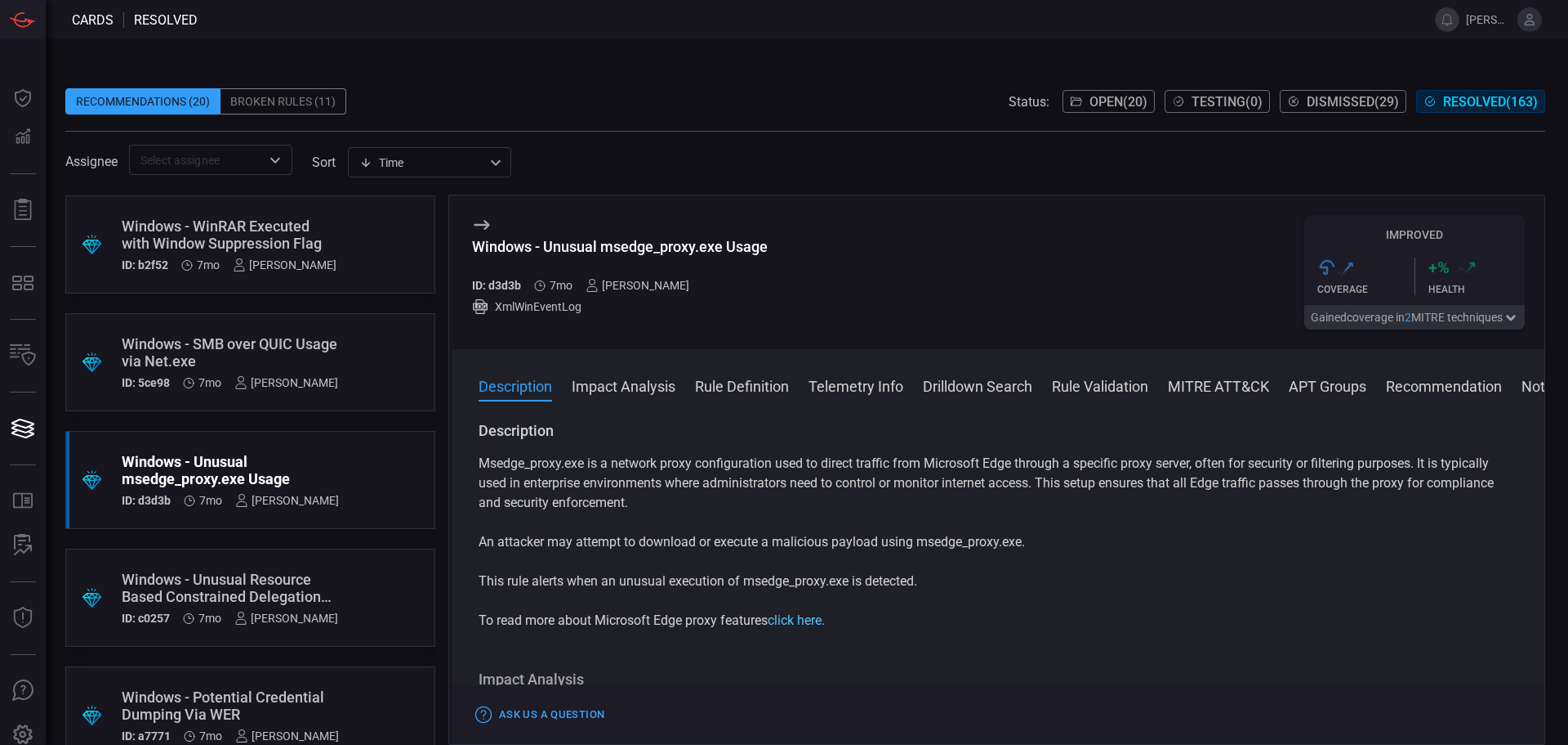
click at [808, 621] on link "click here." at bounding box center [795, 621] width 57 height 16
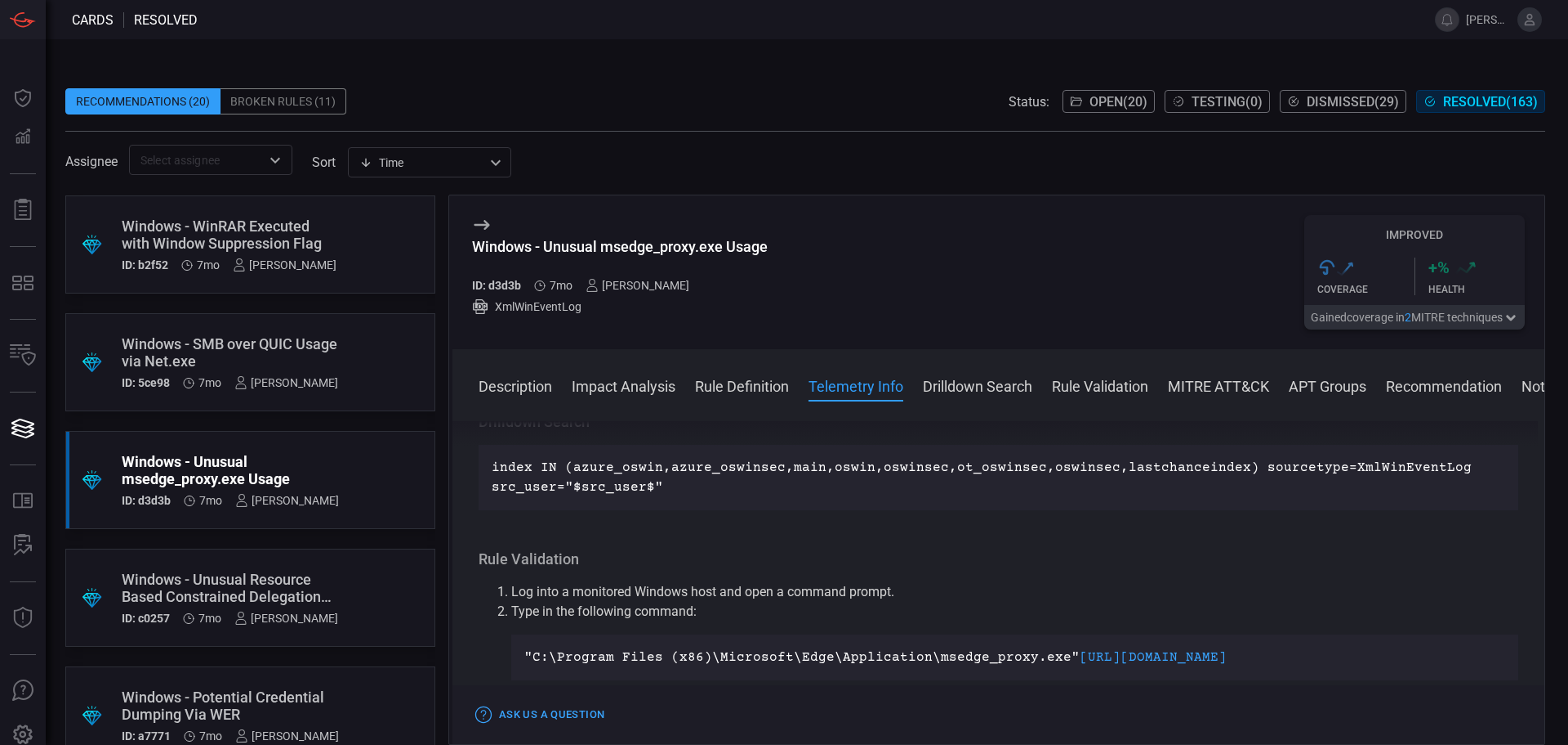
scroll to position [1634, 0]
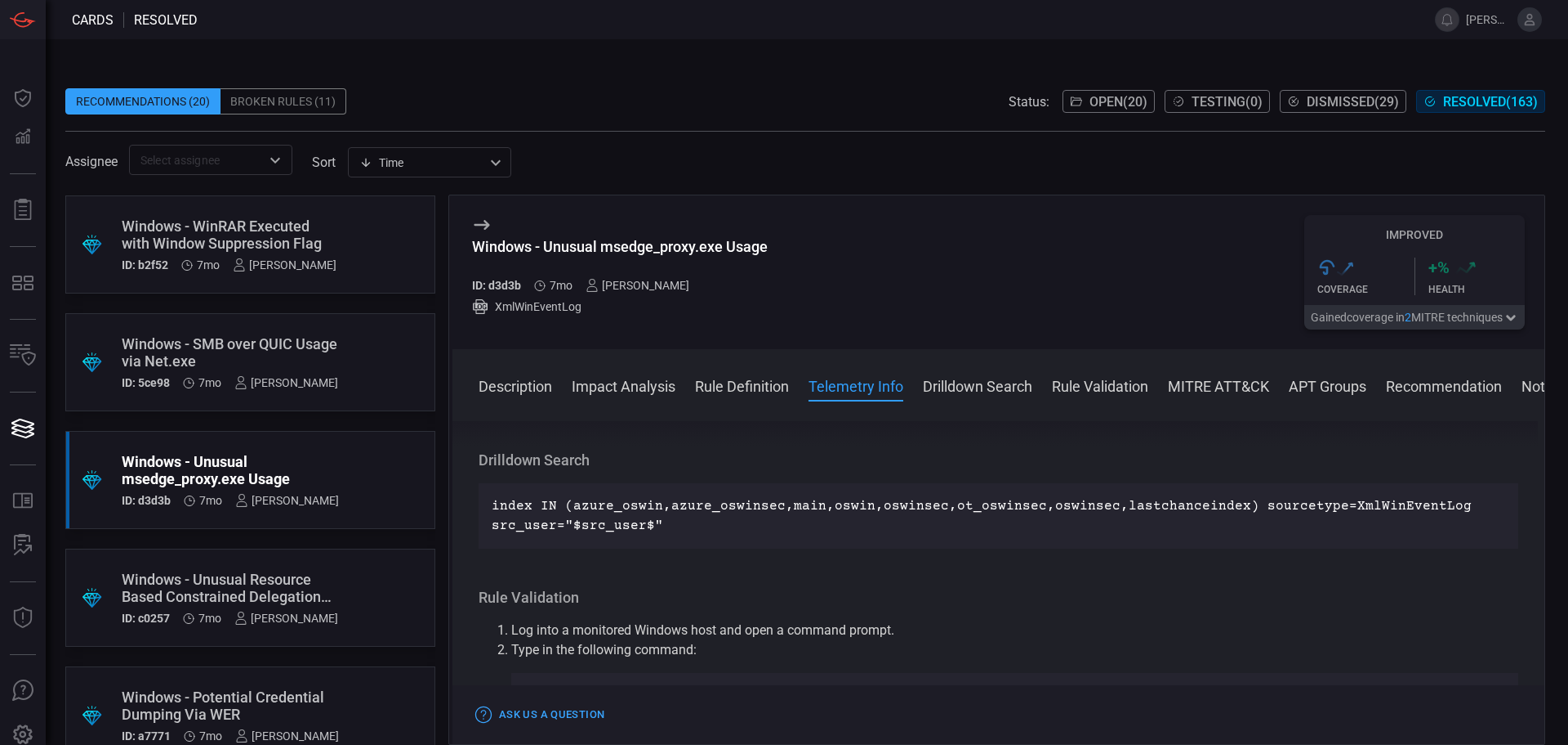
click at [1232, 637] on div "Description Msedge_proxy.exe is a network proxy configuration used to direct tr…" at bounding box center [999, 580] width 1092 height 317
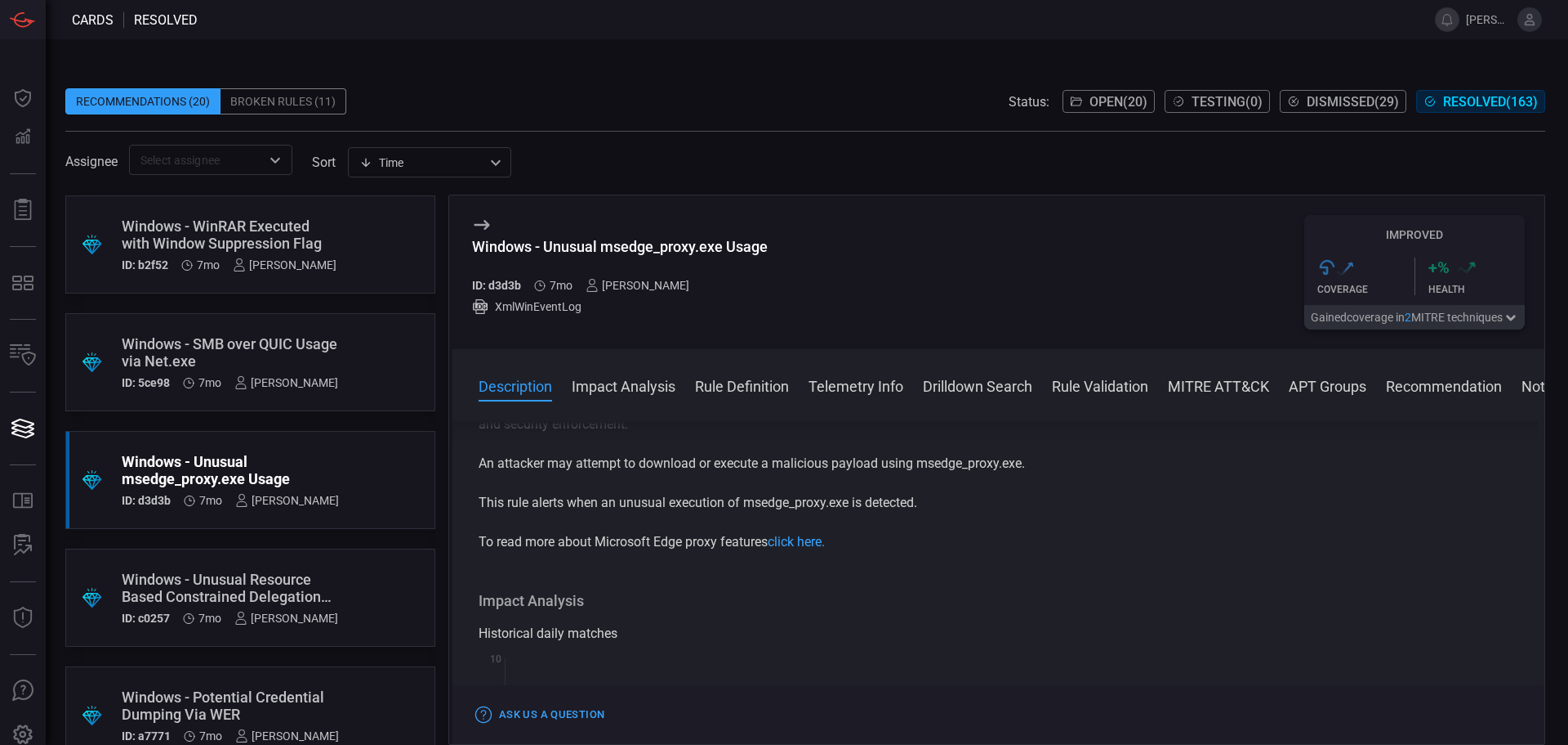
scroll to position [0, 0]
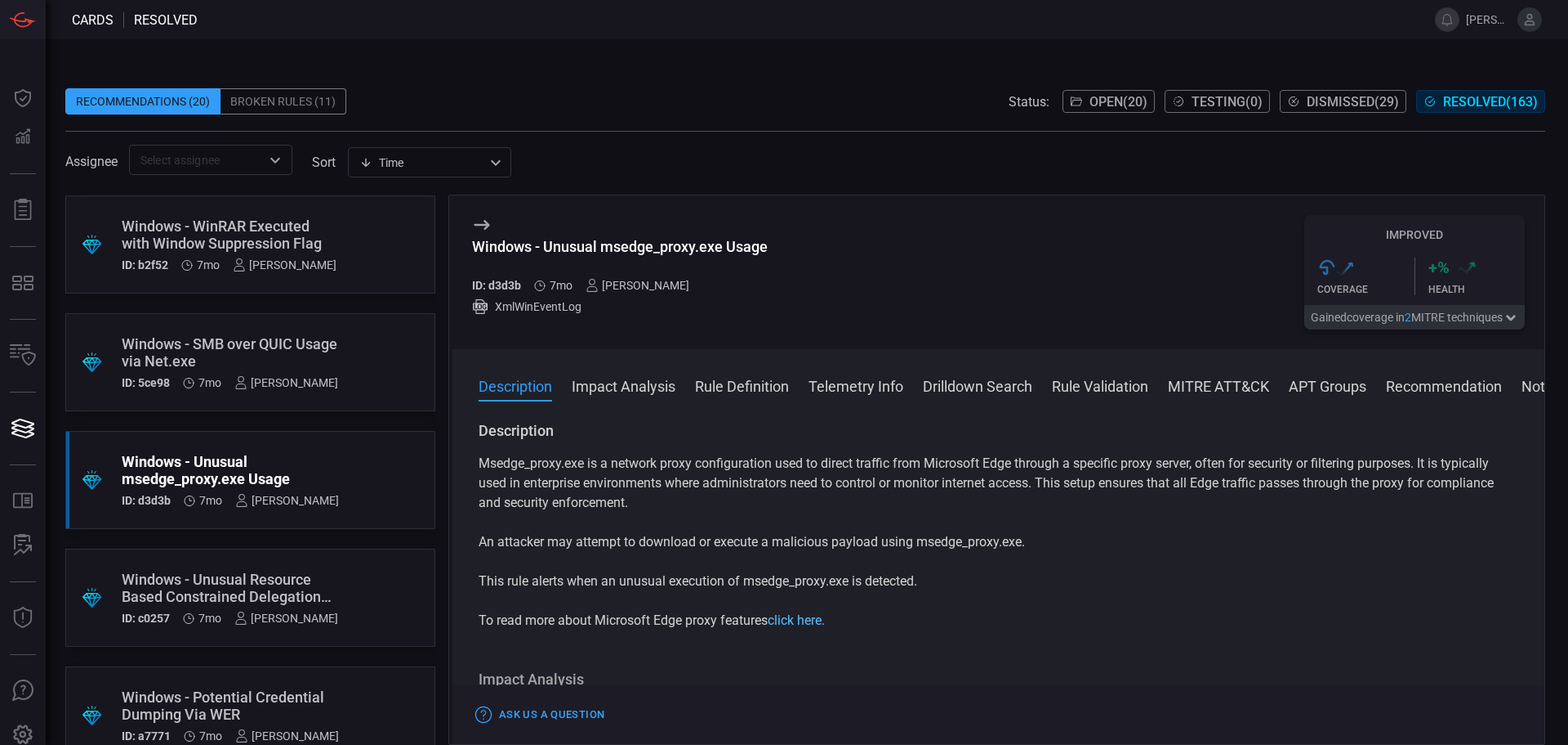
click at [810, 626] on link "click here." at bounding box center [795, 621] width 57 height 16
